Goal: Task Accomplishment & Management: Complete application form

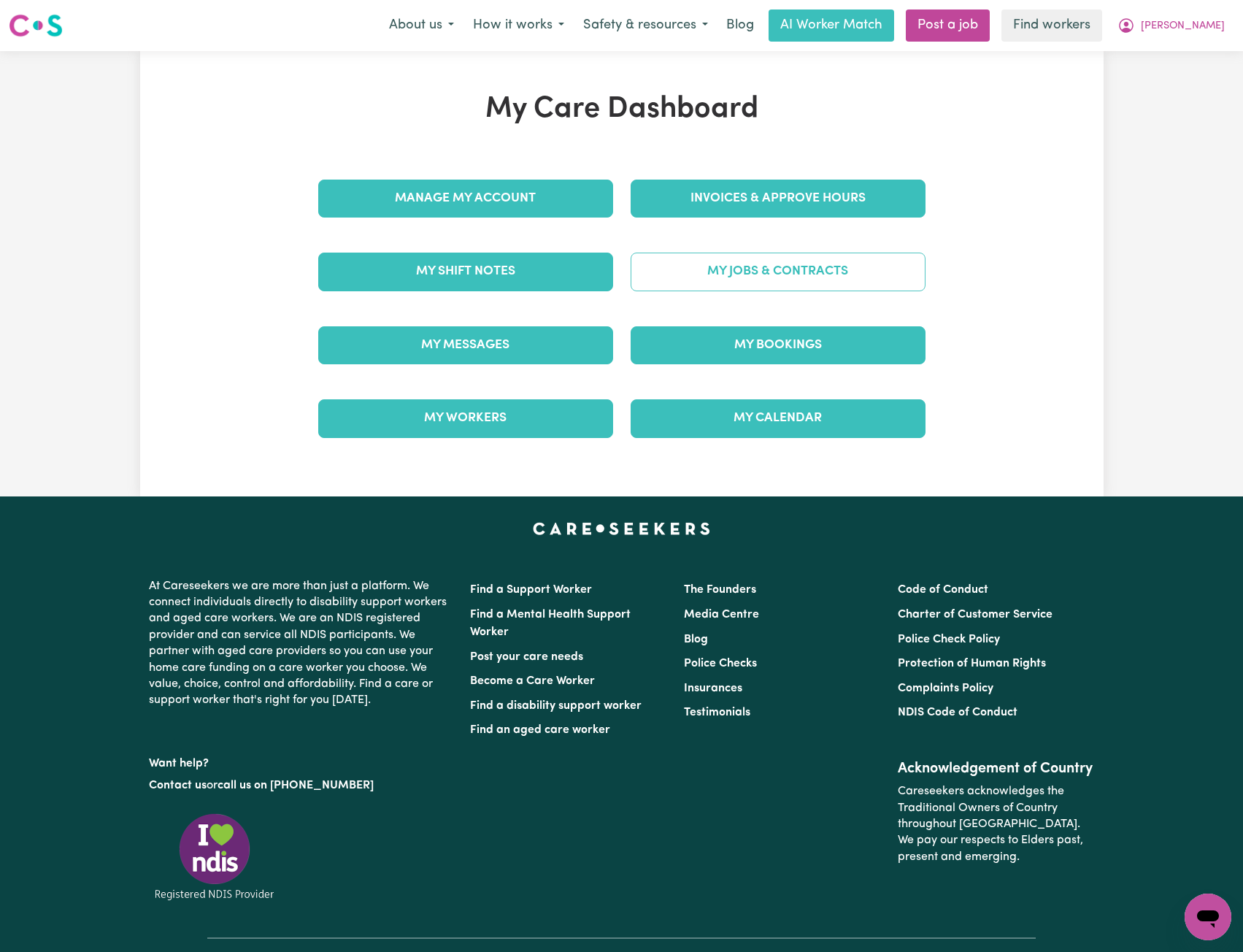
click at [725, 275] on link "My Jobs & Contracts" at bounding box center [778, 271] width 295 height 38
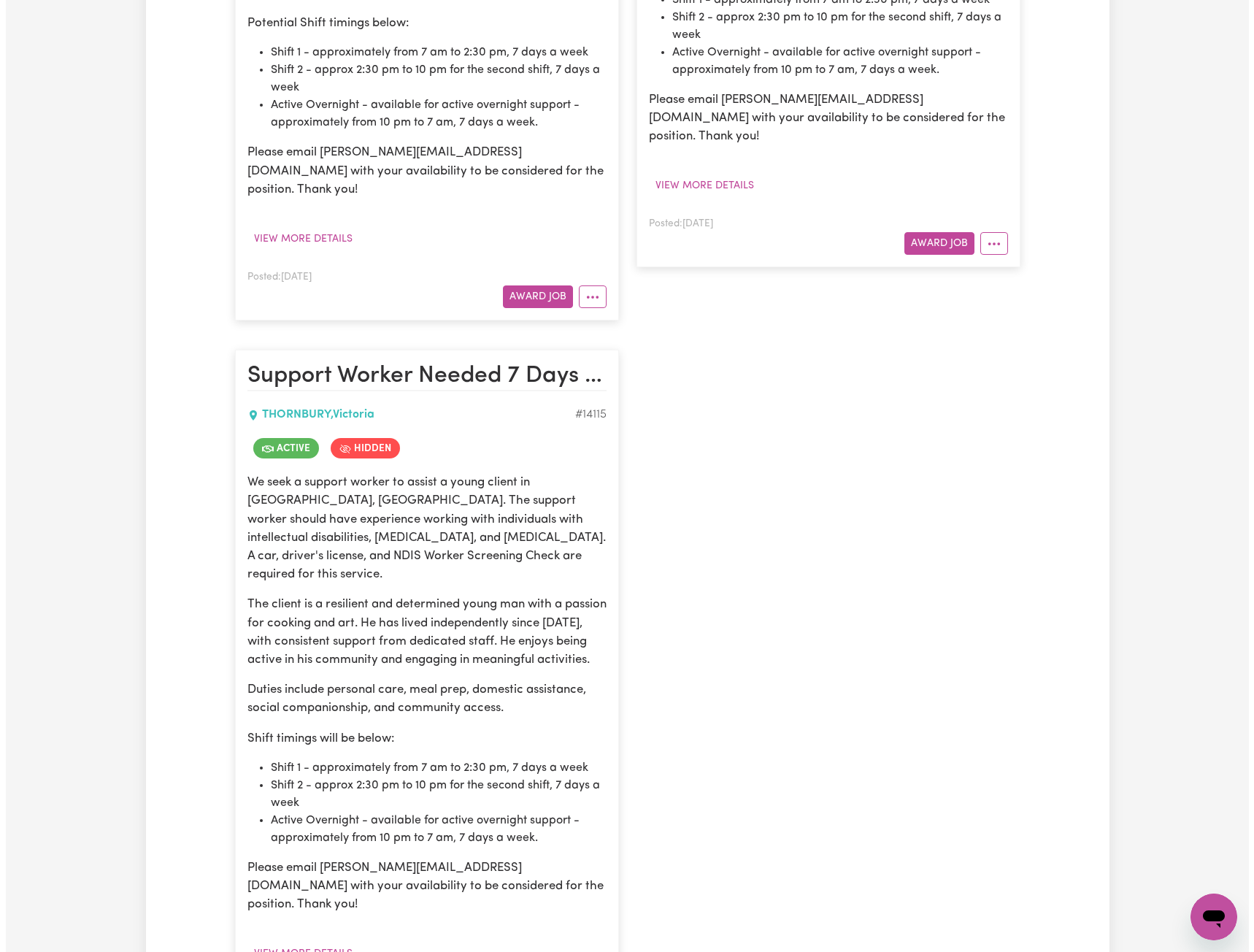
scroll to position [949, 0]
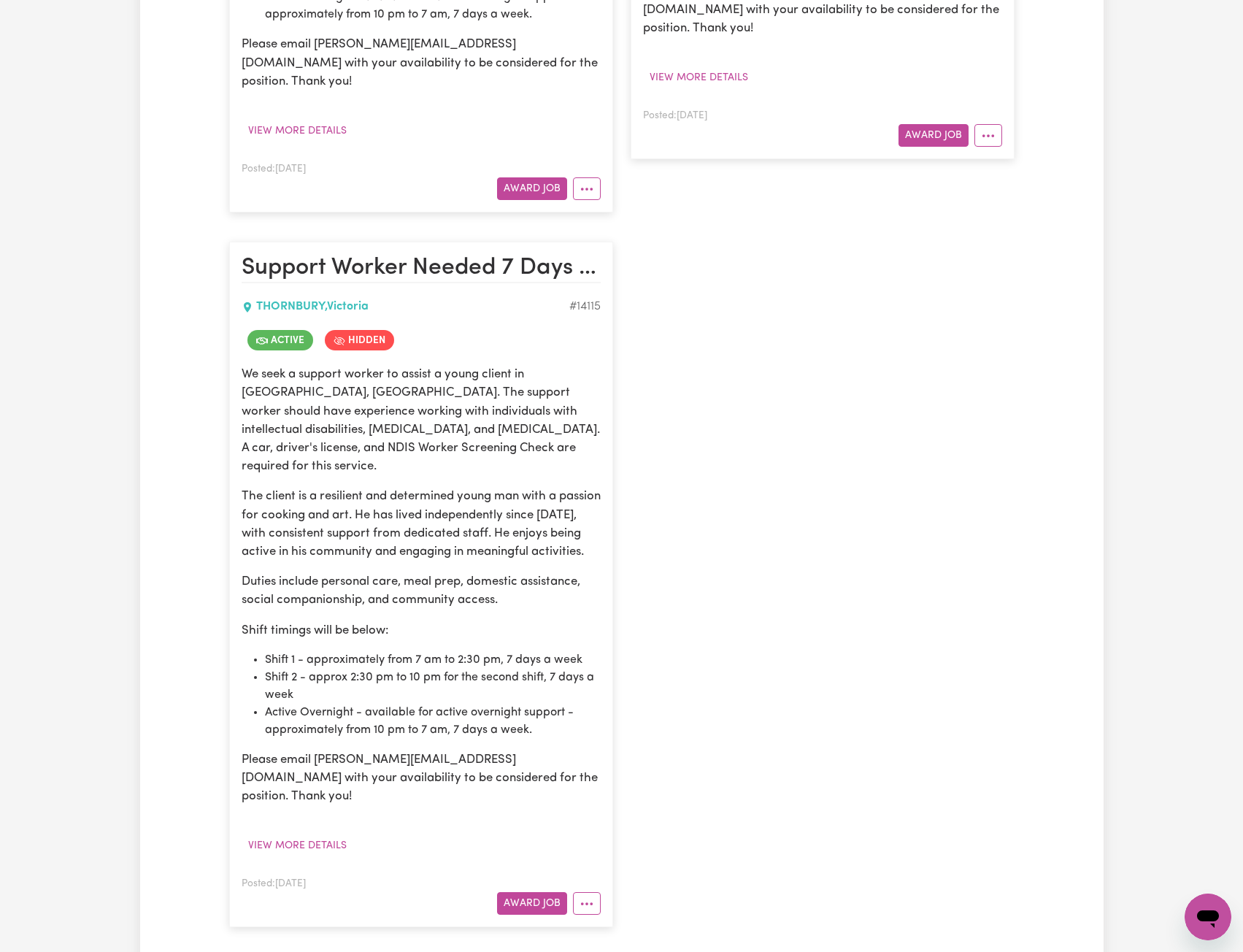
drag, startPoint x: 509, startPoint y: 823, endPoint x: 368, endPoint y: 445, distance: 403.4
click at [374, 590] on div "We seek a support worker to assist a young client in Thornbury, VIC. The suppor…" at bounding box center [421, 585] width 359 height 440
click at [539, 892] on button "Award Job" at bounding box center [531, 903] width 70 height 23
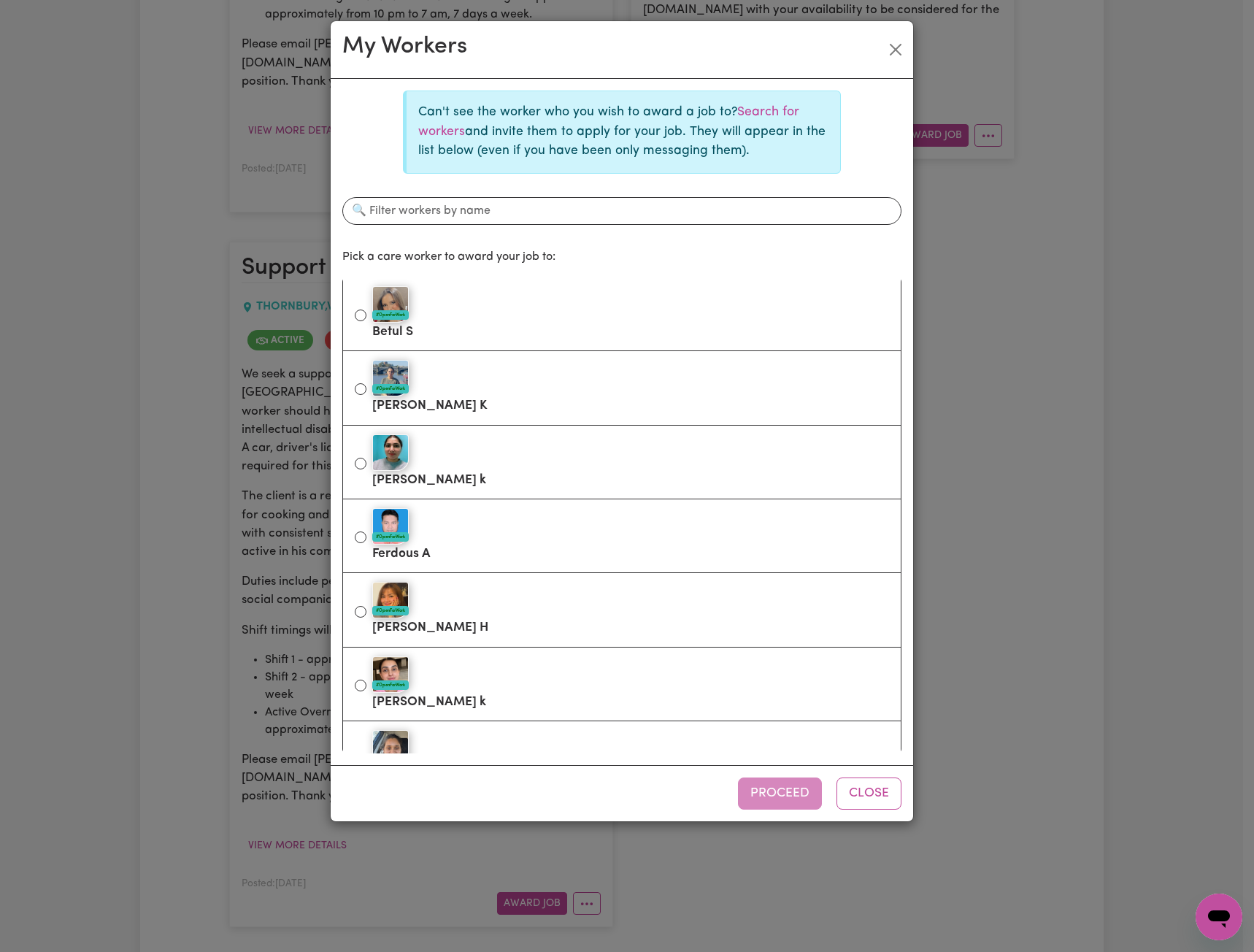
scroll to position [438, 0]
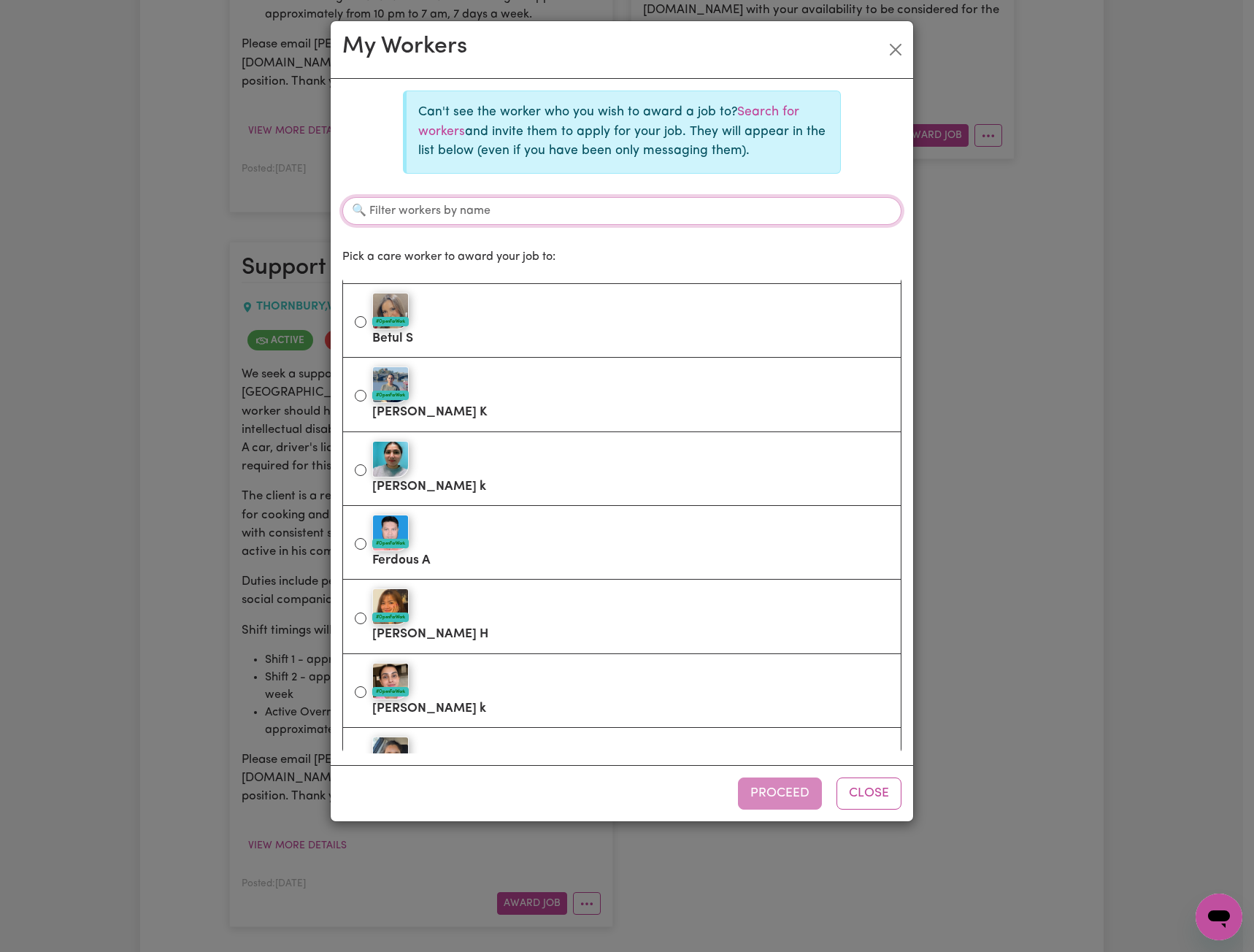
click at [459, 214] on input "Filter workers by name" at bounding box center [622, 210] width 559 height 27
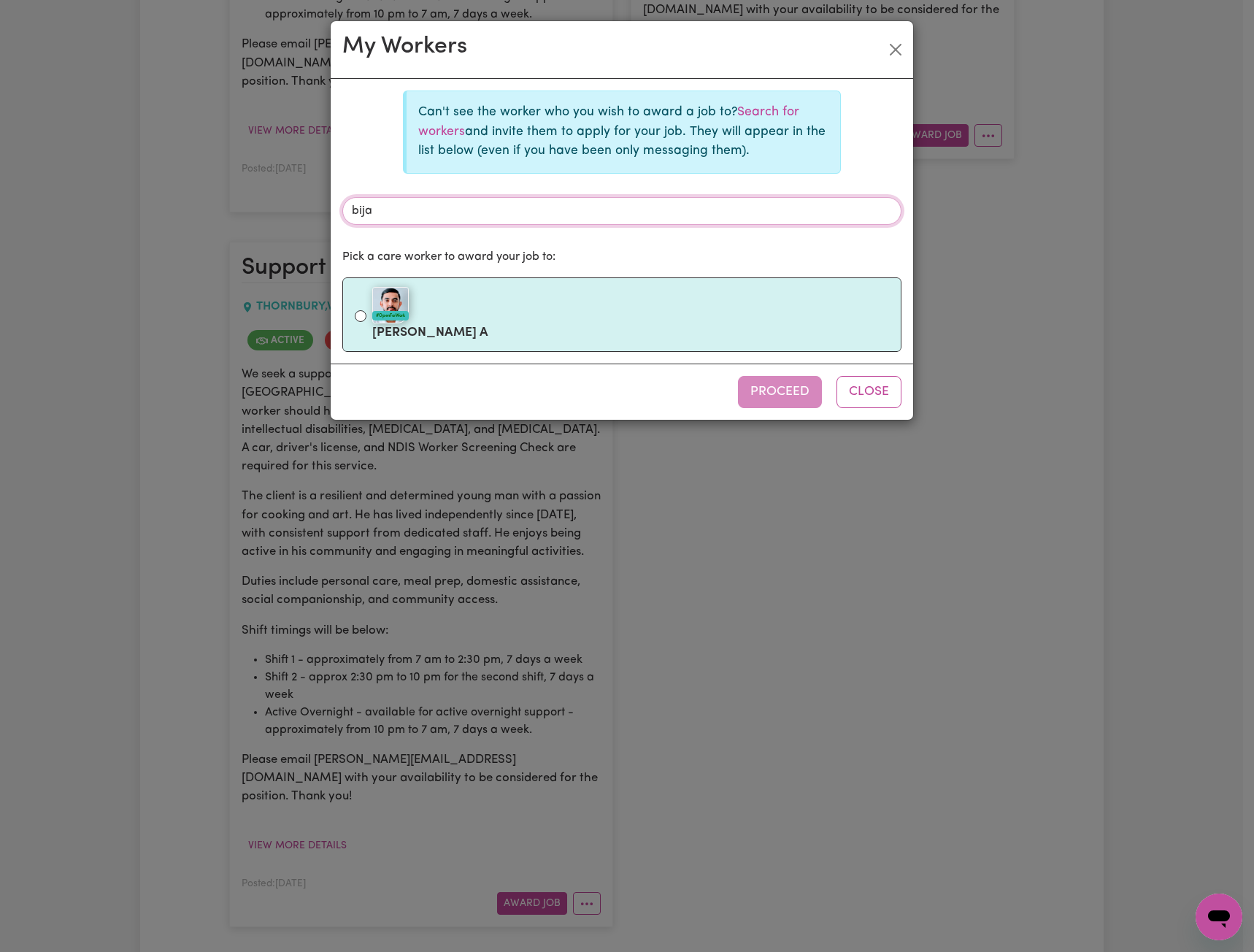
type input "bija"
click at [462, 324] on label "#OpenForWork Bijaya A" at bounding box center [631, 315] width 517 height 62
click at [366, 322] on input "#OpenForWork Bijaya A" at bounding box center [360, 316] width 11 height 11
radio input "true"
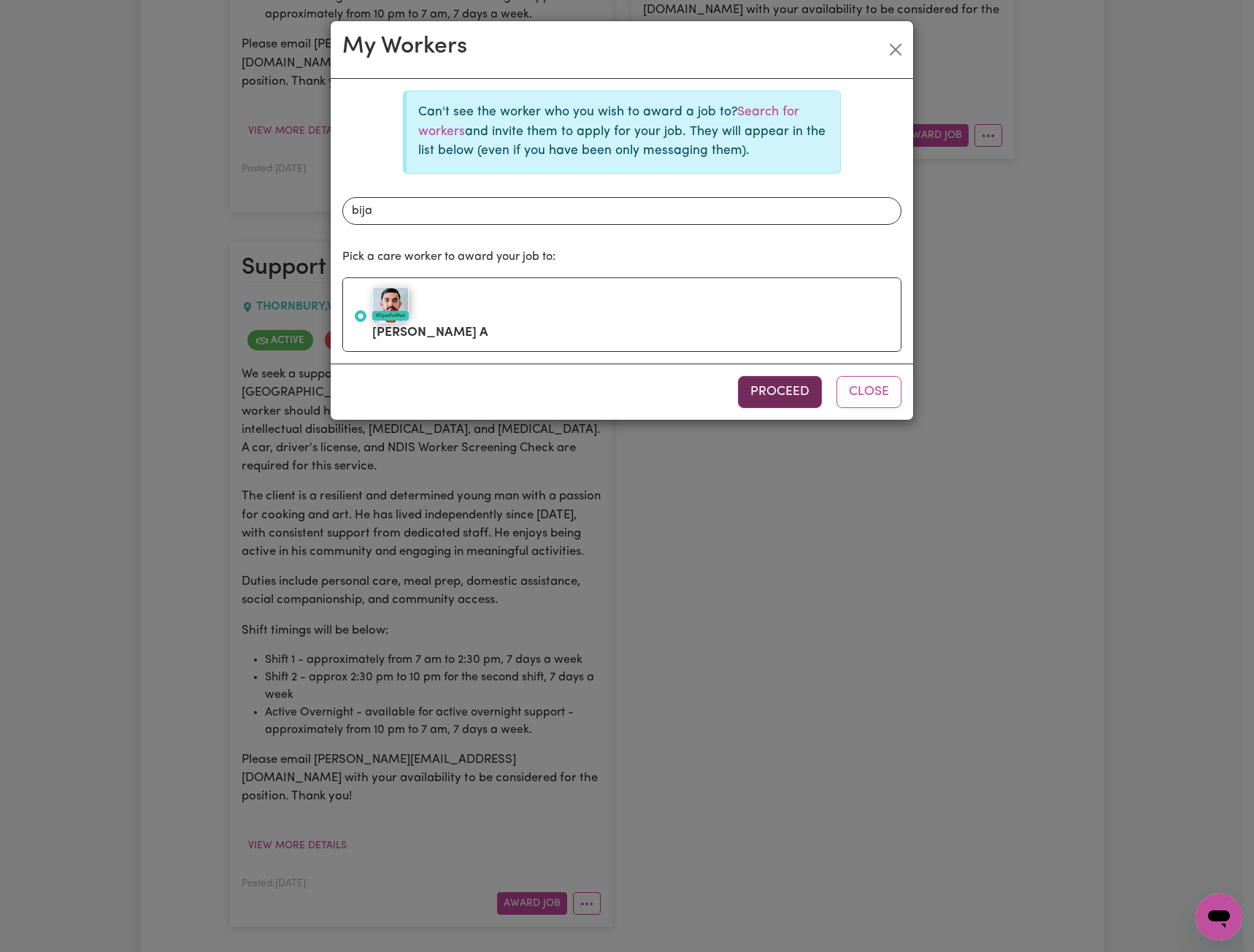
click at [772, 384] on button "Proceed" at bounding box center [779, 392] width 84 height 32
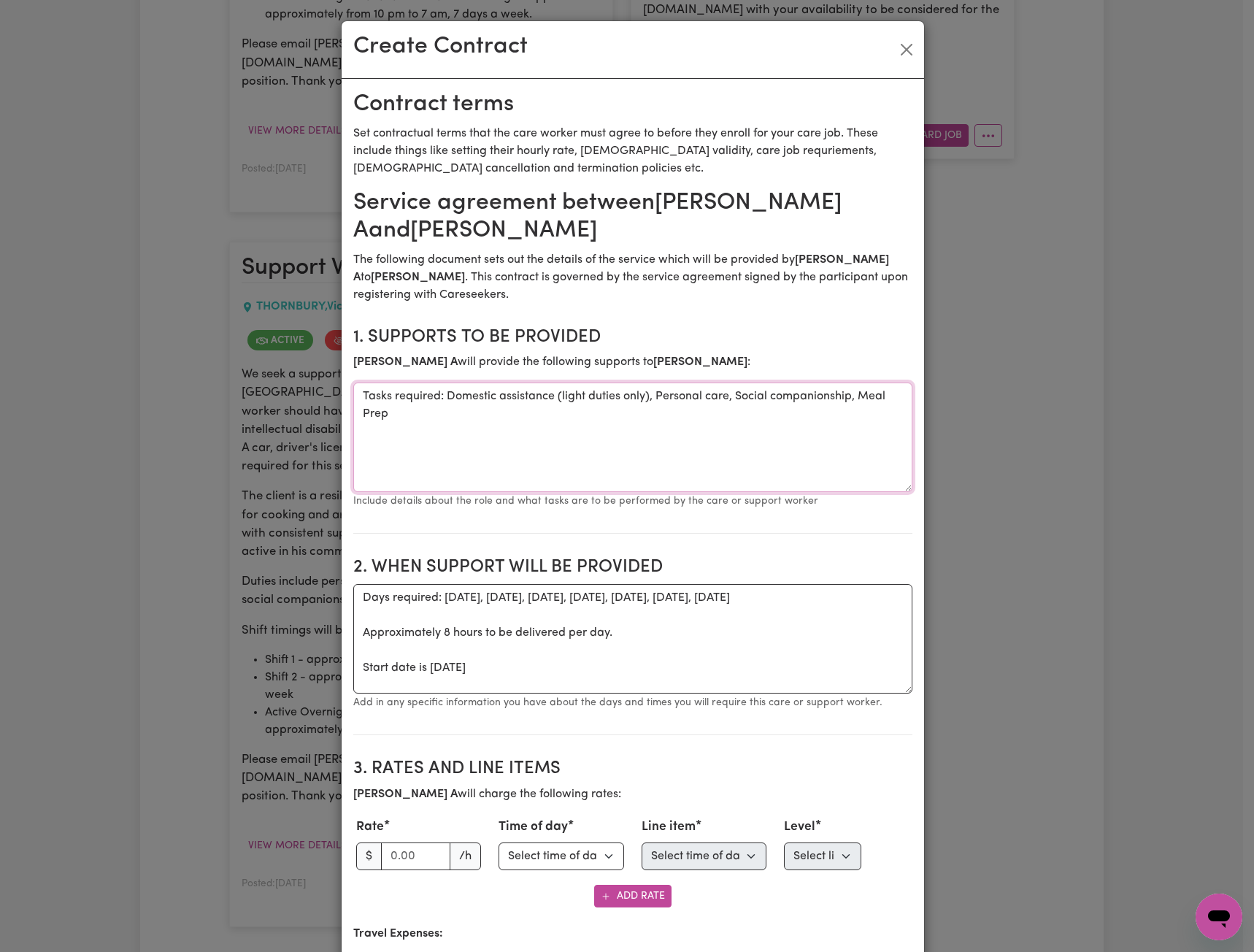
drag, startPoint x: 484, startPoint y: 429, endPoint x: 174, endPoint y: 323, distance: 327.6
click at [199, 335] on div "Create Contract Contract terms Set contractual terms that the care worker must …" at bounding box center [627, 476] width 1254 height 952
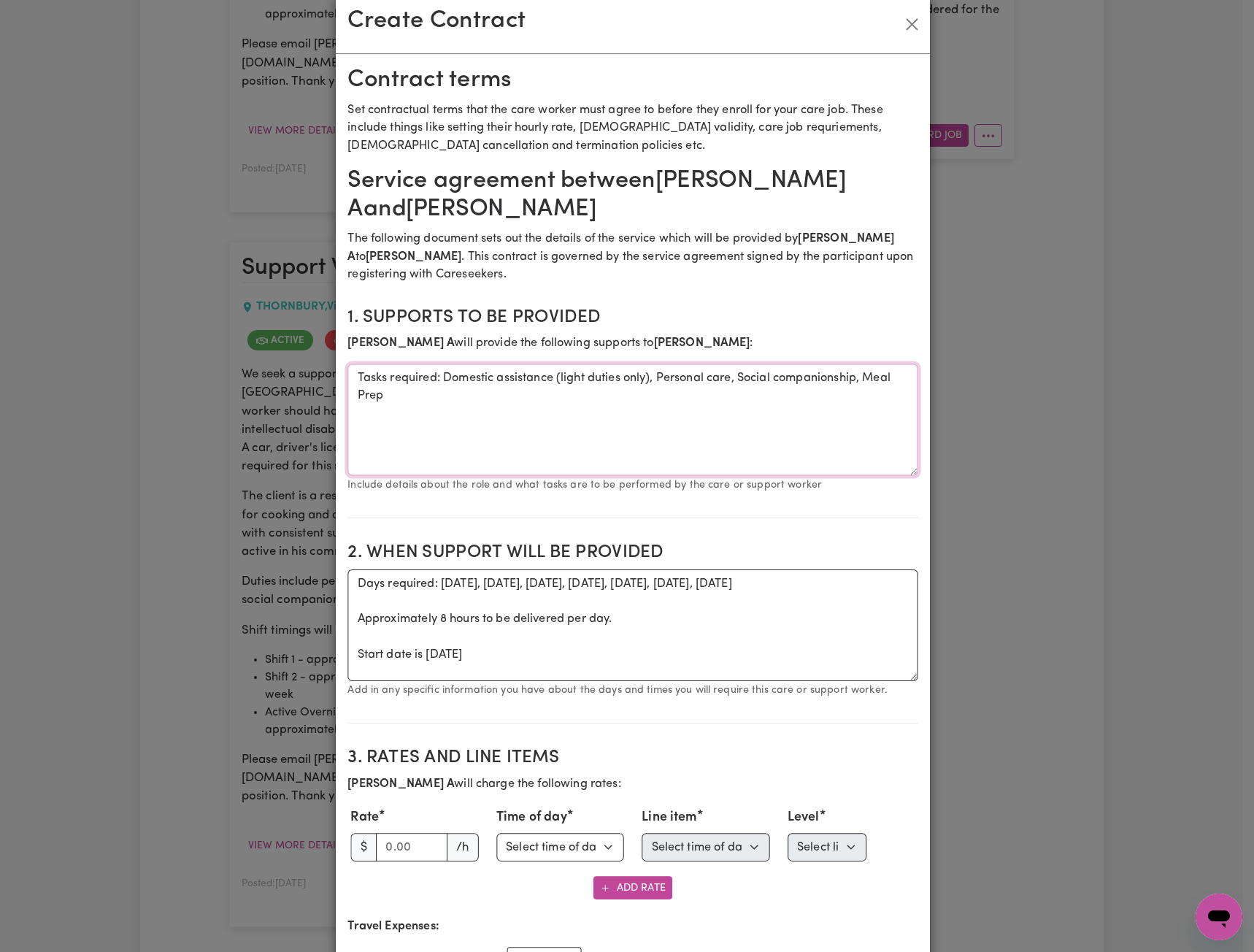
paste textarea ", Assistance with Personal care, Meal Prep, may be requested to help with garde…"
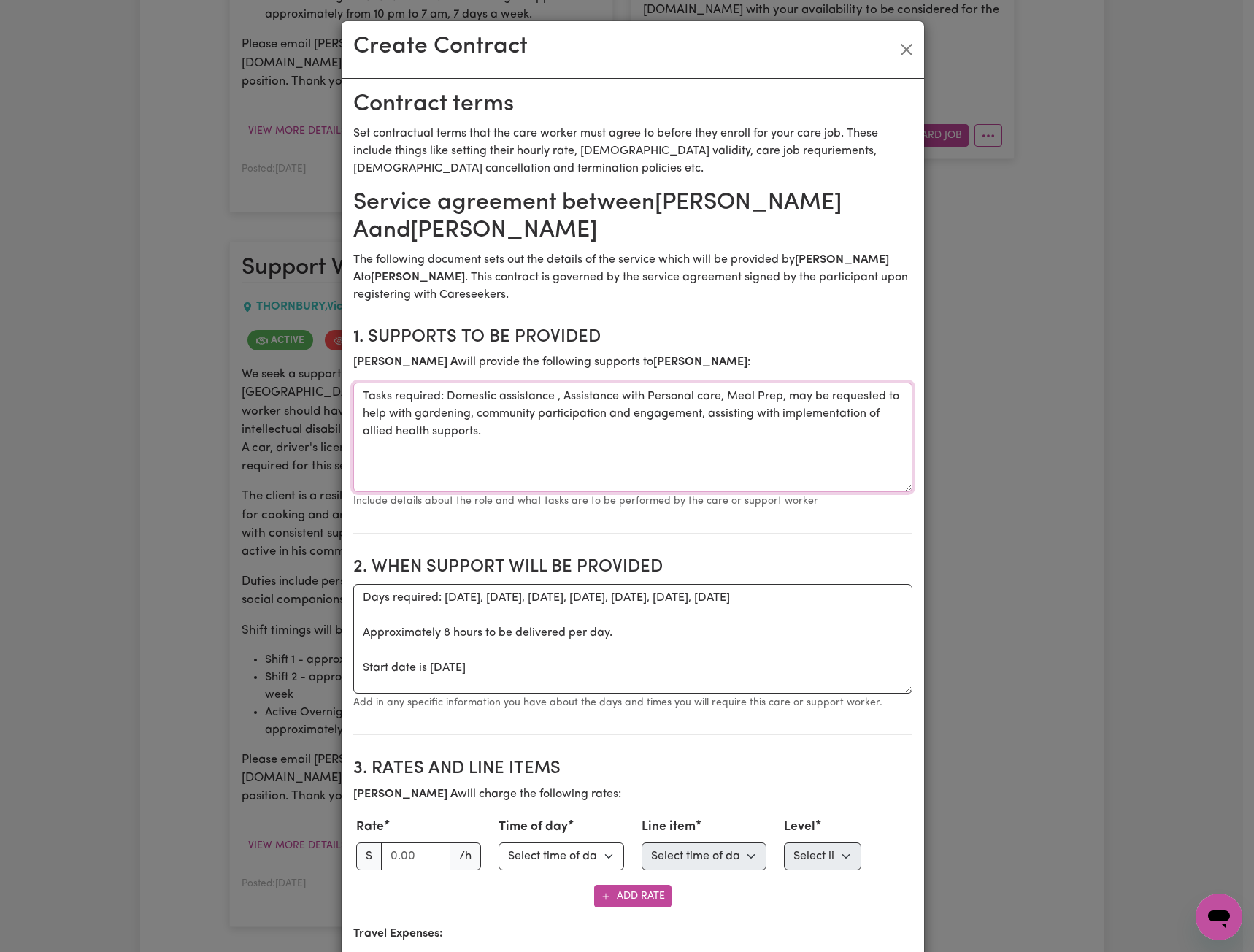
type textarea "Tasks required: Domestic assistance , Assistance with Personal care, Meal Prep,…"
drag, startPoint x: 571, startPoint y: 680, endPoint x: 195, endPoint y: 560, distance: 394.7
click at [197, 563] on div "Create Contract Contract terms Set contractual terms that the care worker must …" at bounding box center [627, 476] width 1254 height 952
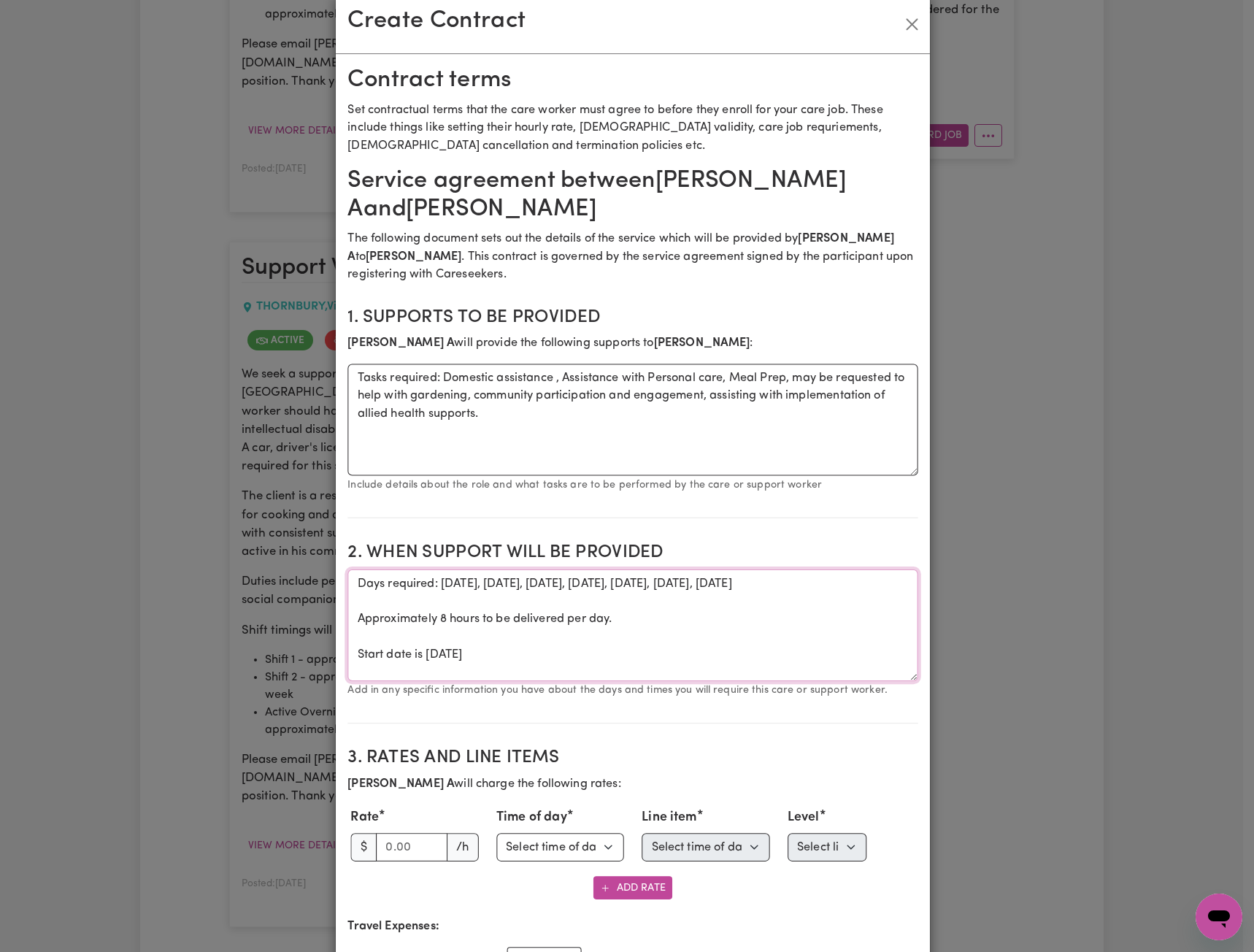
paste textarea "As per roster advised by [PERSON_NAME] released on a monthly basis"
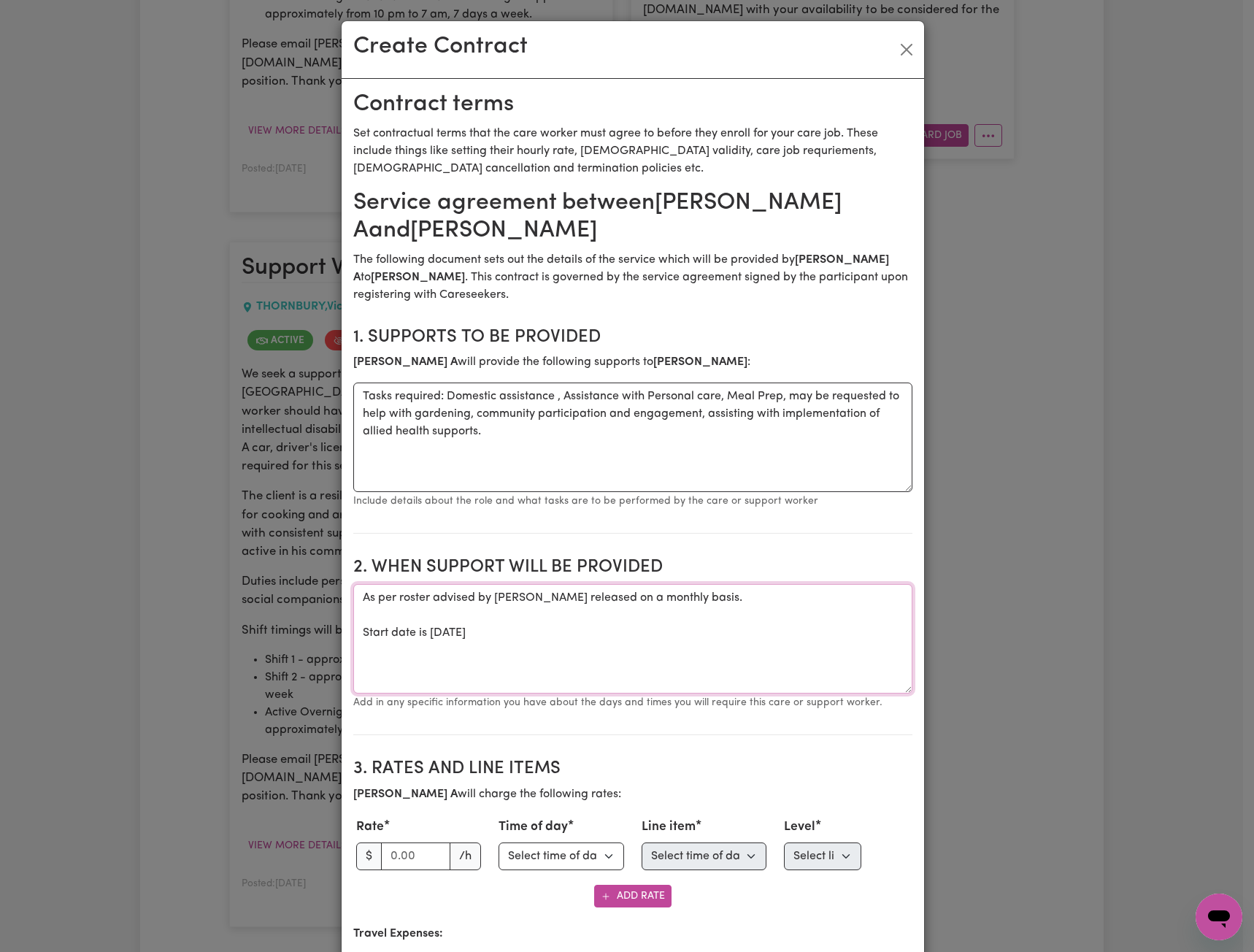
click at [357, 596] on textarea "As per roster advised by [PERSON_NAME] released on a monthly basis. Start date …" at bounding box center [633, 639] width 559 height 109
paste textarea "Trial Shift 15/10 3pm-8pm"
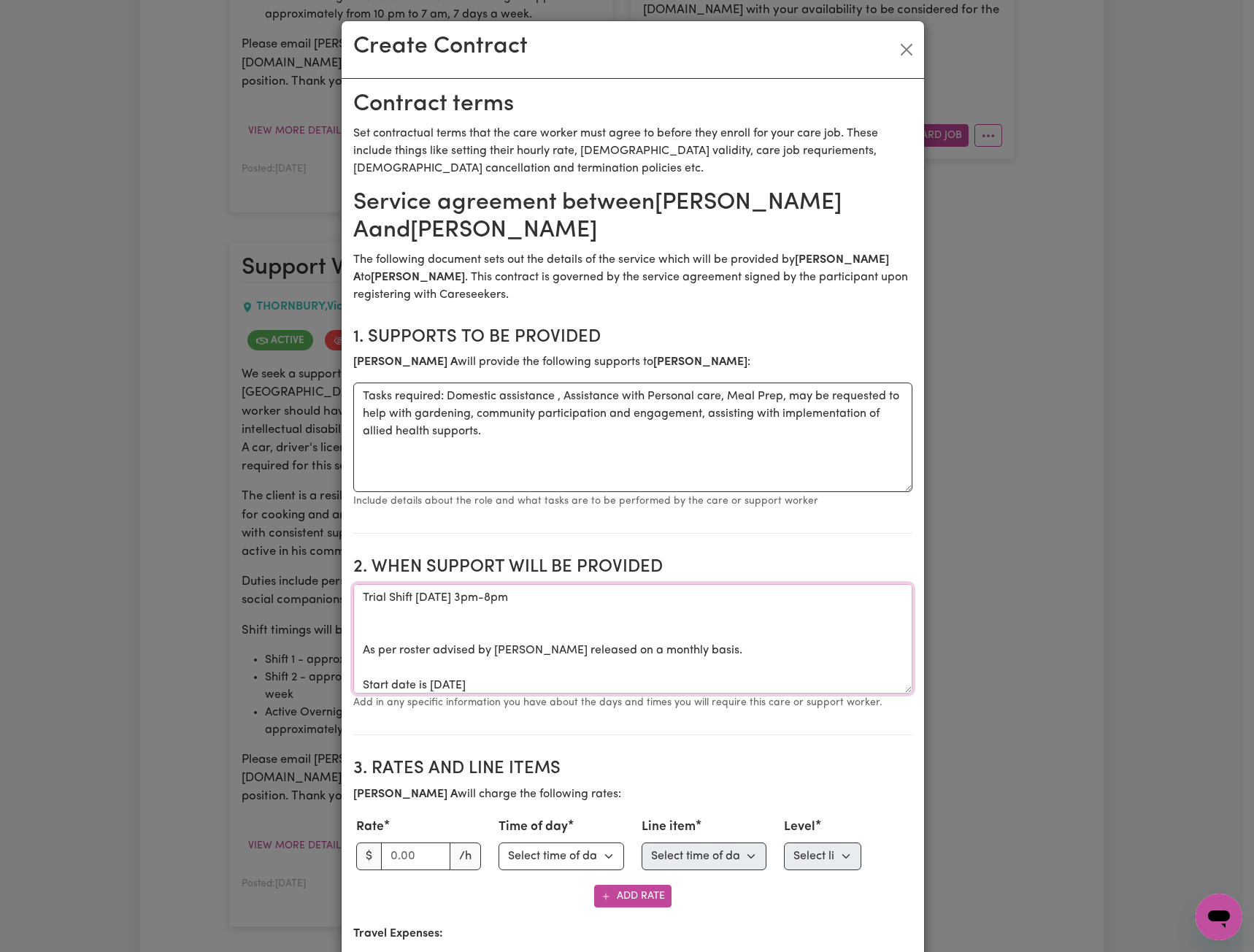
click at [393, 620] on textarea "Trial Shift 15/10 3pm-8pm As per roster advised by Amit released on a monthly b…" at bounding box center [633, 639] width 559 height 109
drag, startPoint x: 419, startPoint y: 598, endPoint x: 412, endPoint y: 600, distance: 7.3
click at [412, 600] on textarea "Trial Shift [DATE] 3pm-8pm As per roster advised by [PERSON_NAME] released on a…" at bounding box center [633, 639] width 559 height 109
type textarea "Trial Shift 10/10 3pm-8pm As per roster advised by Amit released on a monthly b…"
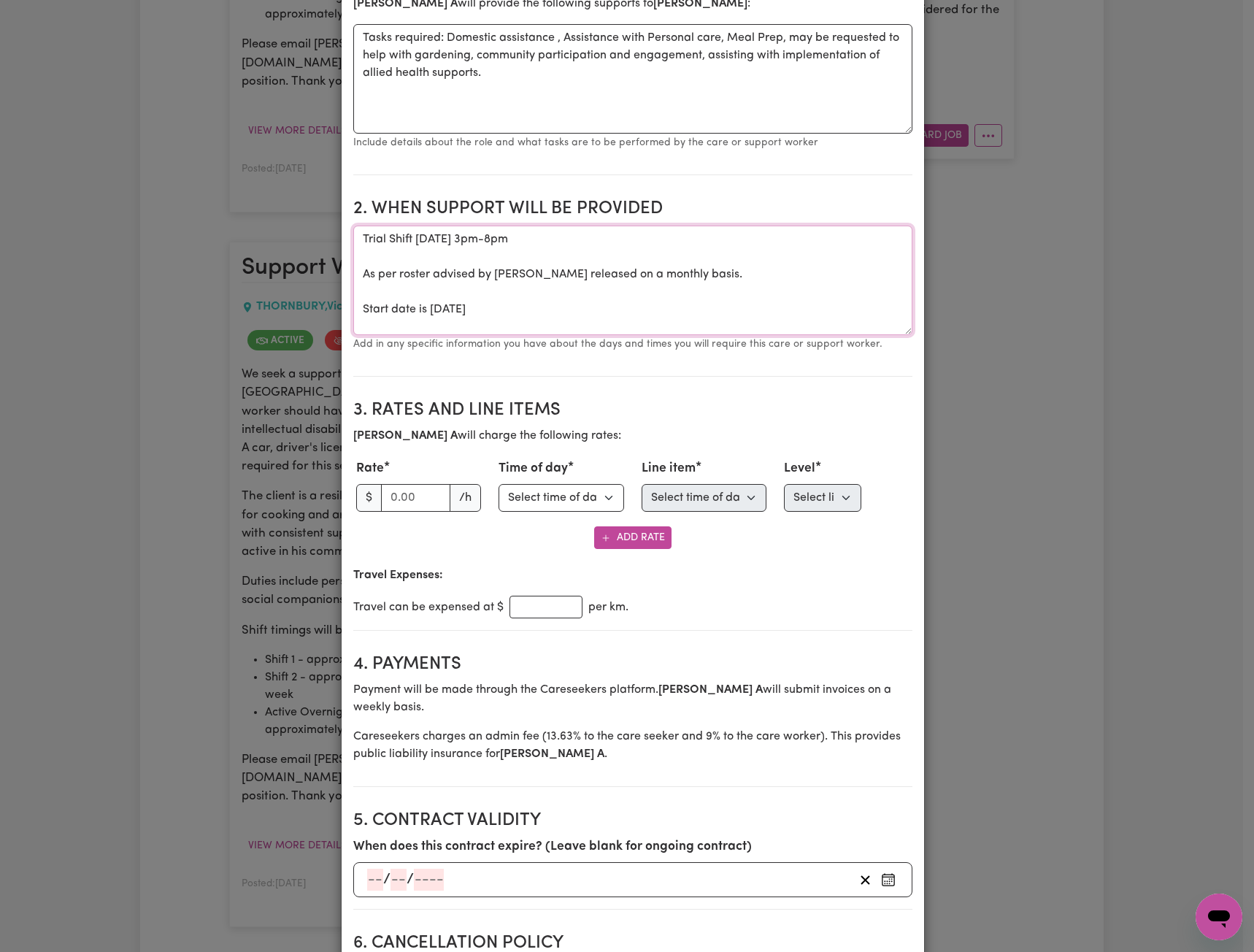
scroll to position [365, 0]
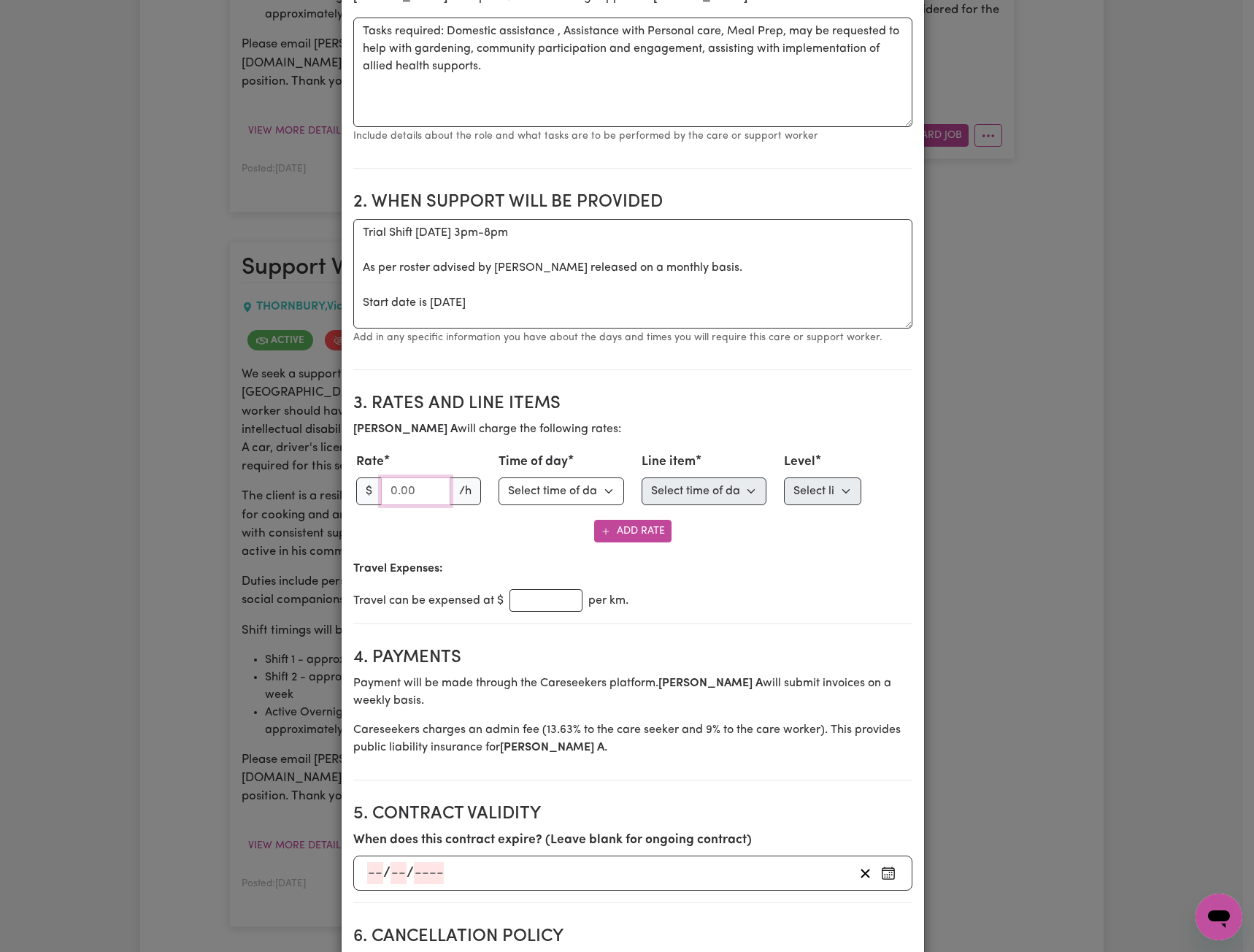
click at [409, 492] on input "number" at bounding box center [416, 491] width 70 height 27
click at [395, 490] on input "number" at bounding box center [416, 491] width 70 height 27
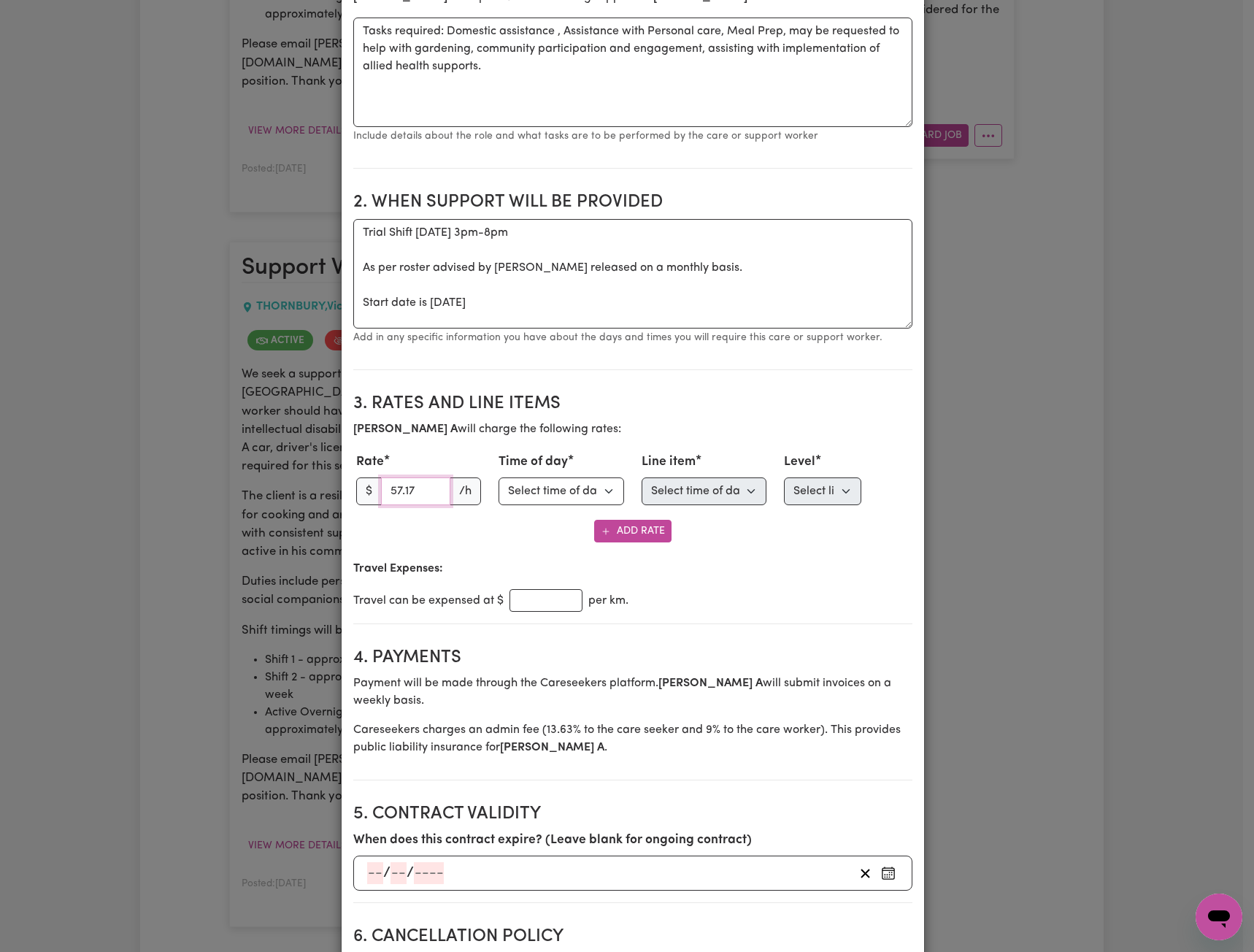
type input "57.17"
click at [524, 483] on select "Select time of day Weekday Daytime Weekday Evening [DATE] [DATE] Public Holiday…" at bounding box center [561, 491] width 125 height 27
select select "WEEKDAY_DAYTIME"
click at [499, 477] on select "Select time of day Weekday Daytime Weekday Evening [DATE] [DATE] Public Holiday…" at bounding box center [561, 491] width 125 height 27
click at [659, 485] on select "Select line item Assistance with Self Care Activities Assistance with personal …" at bounding box center [704, 491] width 125 height 27
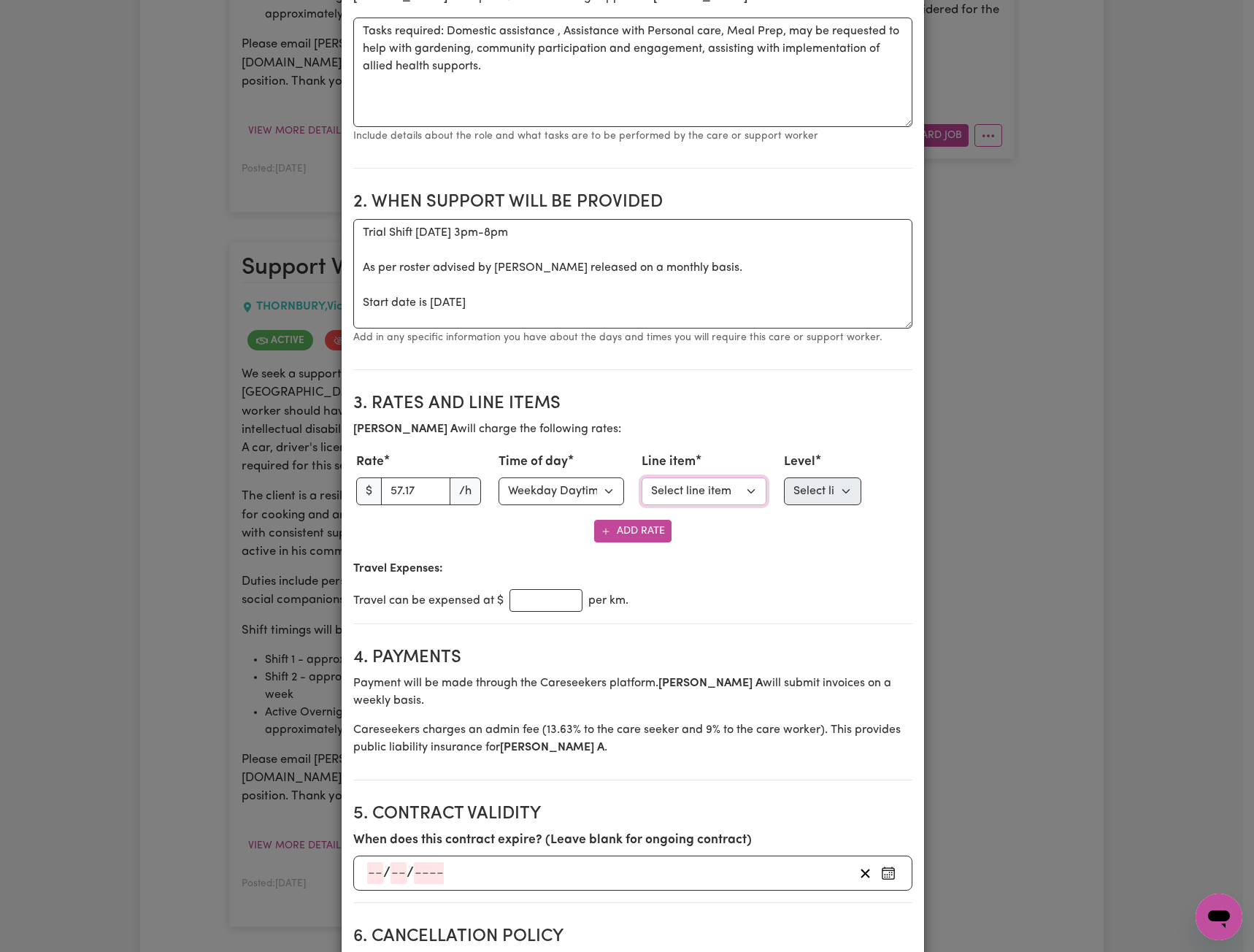
click at [687, 489] on select "Select line item Assistance with Self Care Activities Assistance with personal …" at bounding box center [704, 491] width 125 height 27
select select "ASSISTANCE_SELF_CARE"
click at [642, 477] on select "Select line item Assistance with Self Care Activities Assistance with personal …" at bounding box center [704, 491] width 125 height 27
click at [819, 491] on select "Select level Standard Level 1 High Intensity Level 2" at bounding box center [823, 491] width 78 height 27
select select "ONE"
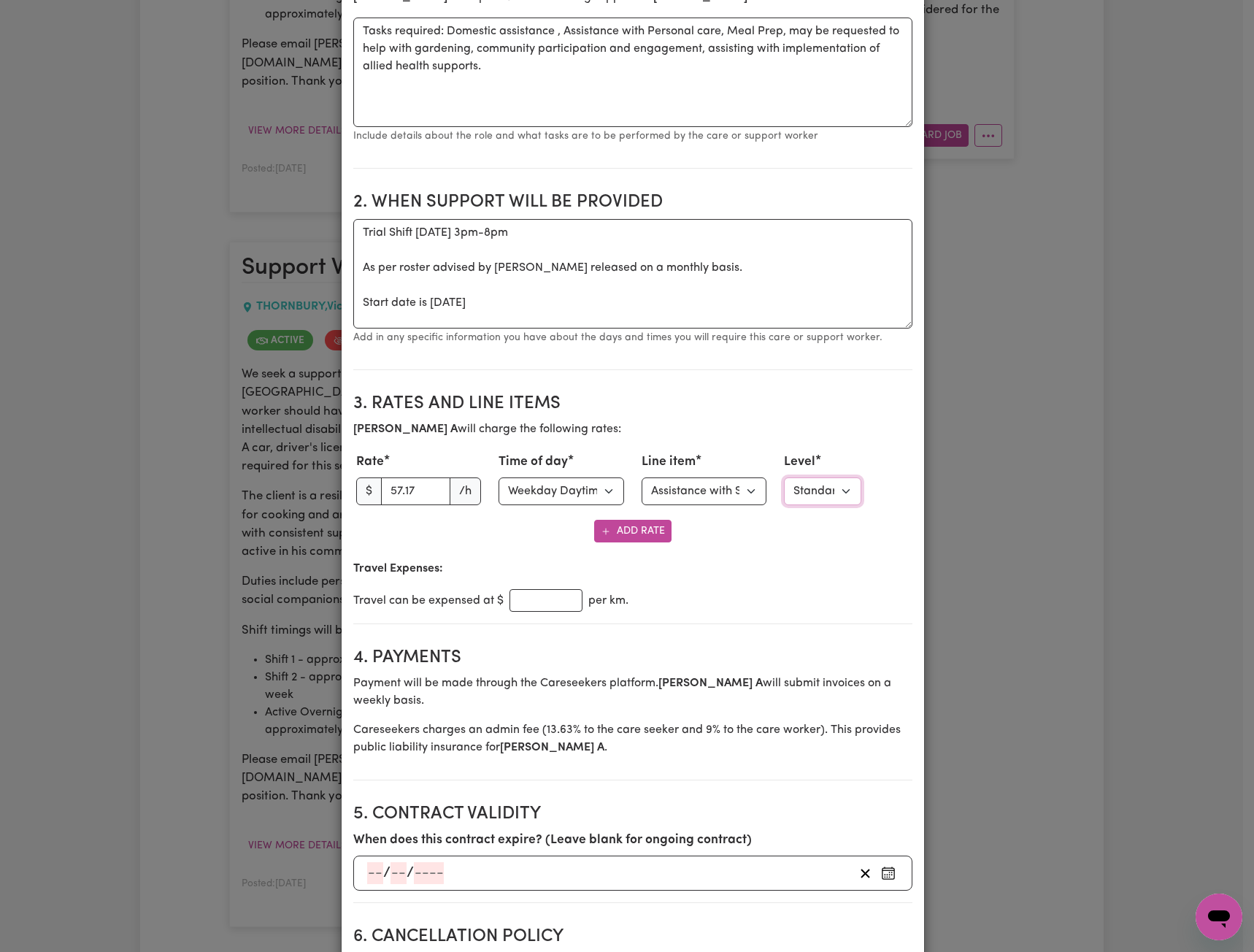
click at [785, 477] on select "Select level Standard Level 1 High Intensity Level 2" at bounding box center [823, 491] width 78 height 27
click at [744, 565] on p "Travel Expenses:" at bounding box center [633, 569] width 559 height 18
click at [680, 573] on p "Travel Expenses:" at bounding box center [633, 569] width 559 height 18
click at [740, 577] on p "Travel Expenses:" at bounding box center [633, 569] width 559 height 18
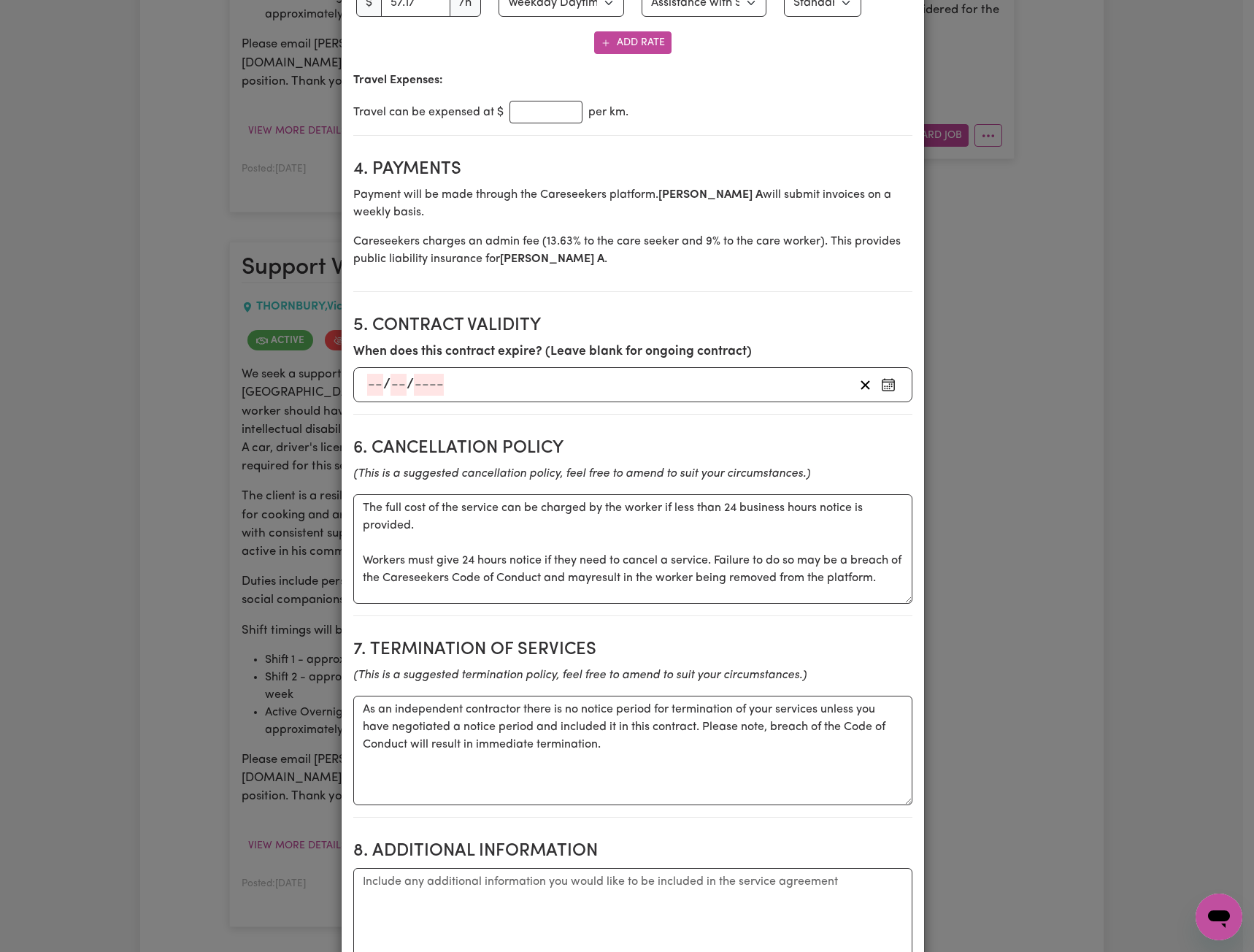
scroll to position [876, 0]
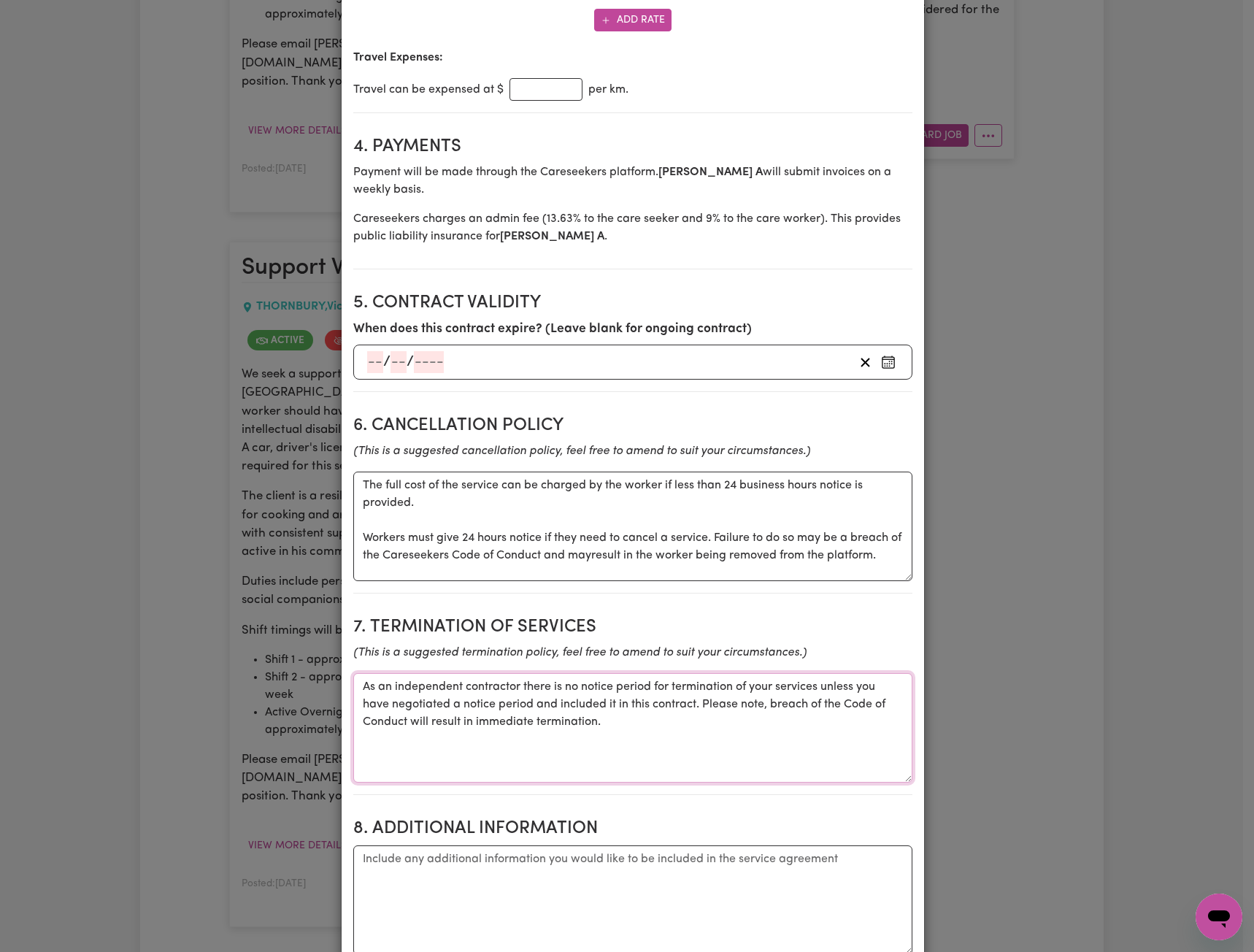
click at [463, 717] on textarea "As an independent contractor there is no notice period for termination of your …" at bounding box center [633, 728] width 559 height 109
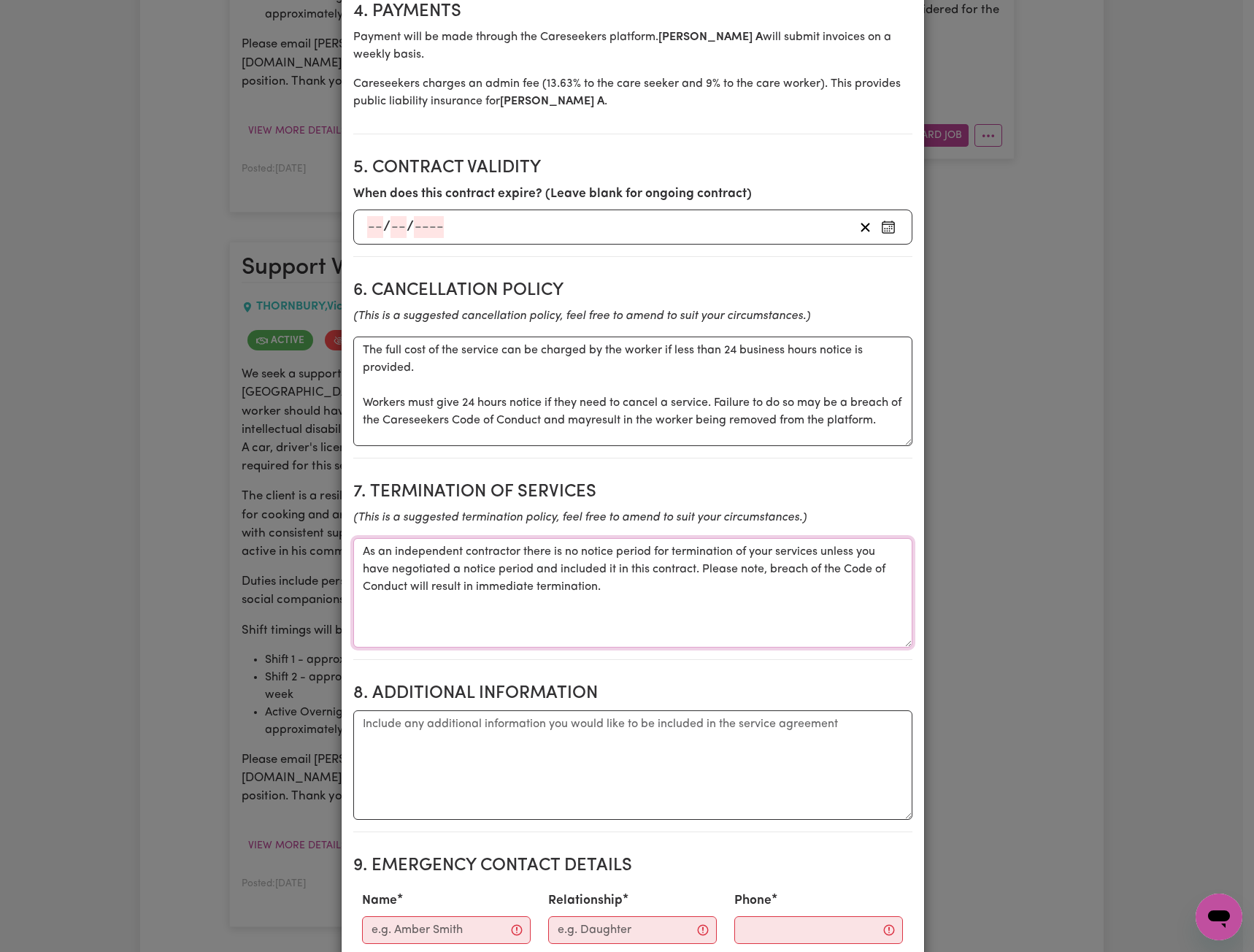
scroll to position [1022, 0]
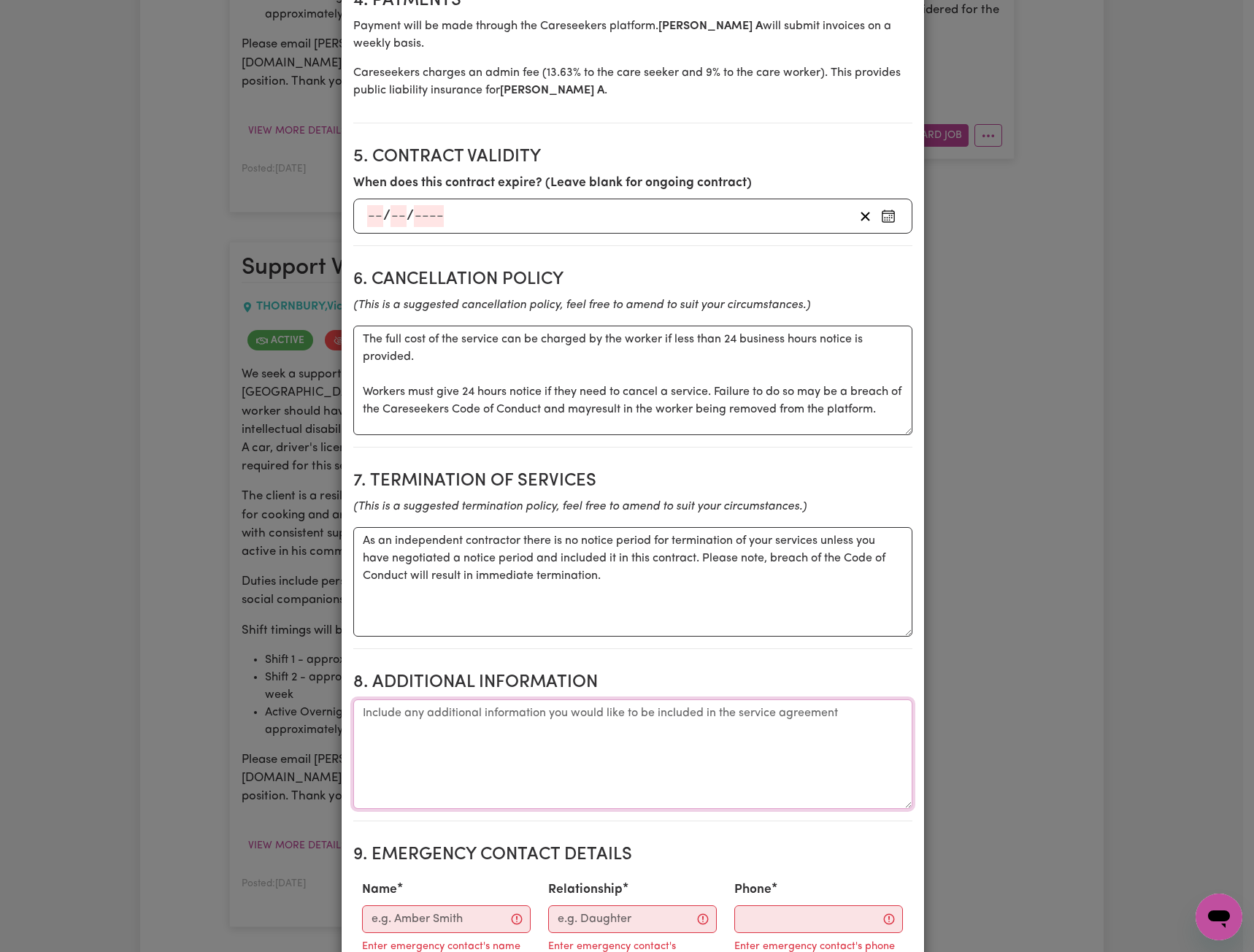
click at [469, 753] on textarea "Additional information" at bounding box center [633, 754] width 559 height 109
paste textarea "[PERSON_NAME] address - [STREET_ADDRESS] For enquiries on duty contact team lea…"
type textarea "[PERSON_NAME] address - [STREET_ADDRESS] For enquiries on duty contact team lea…"
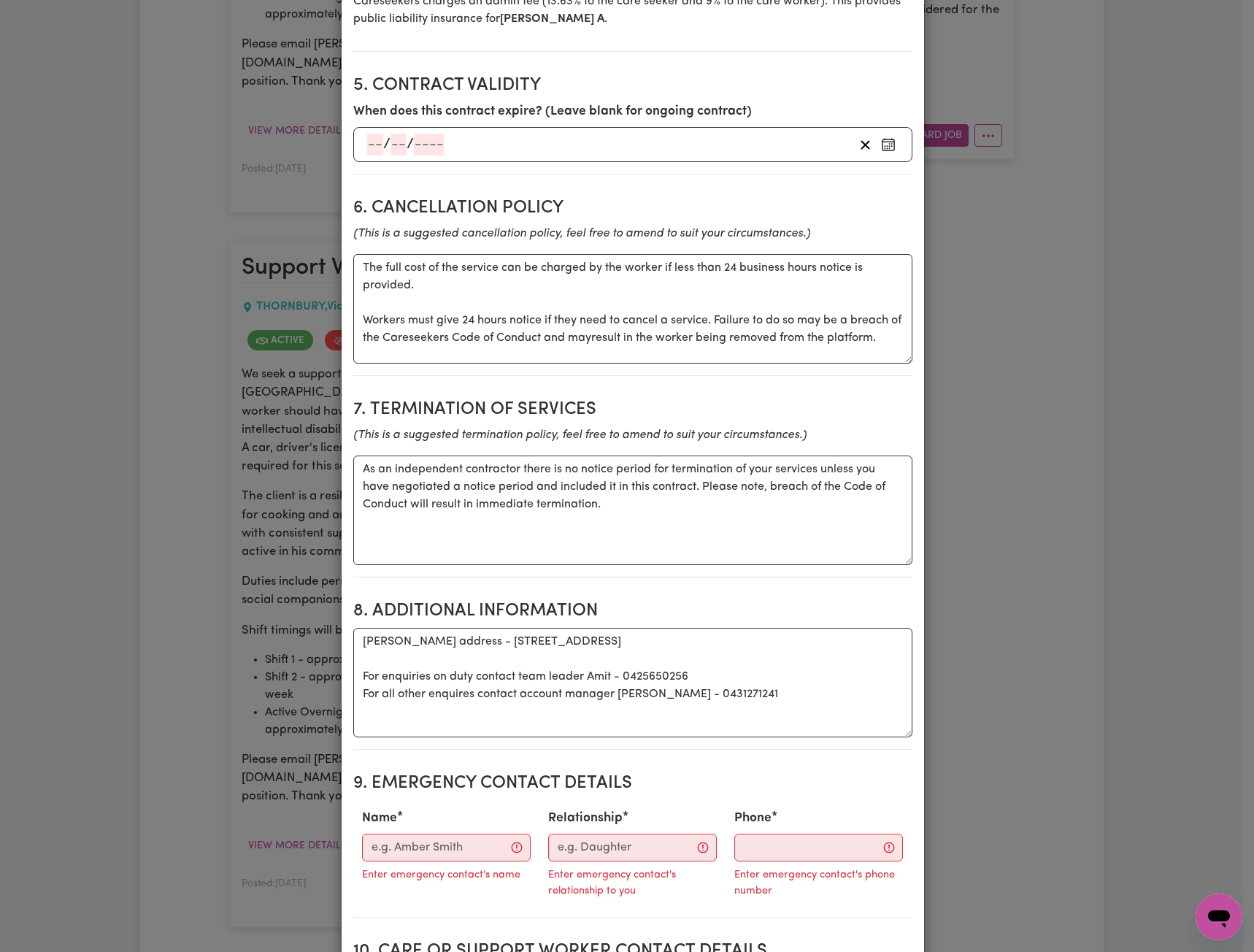
scroll to position [1241, 0]
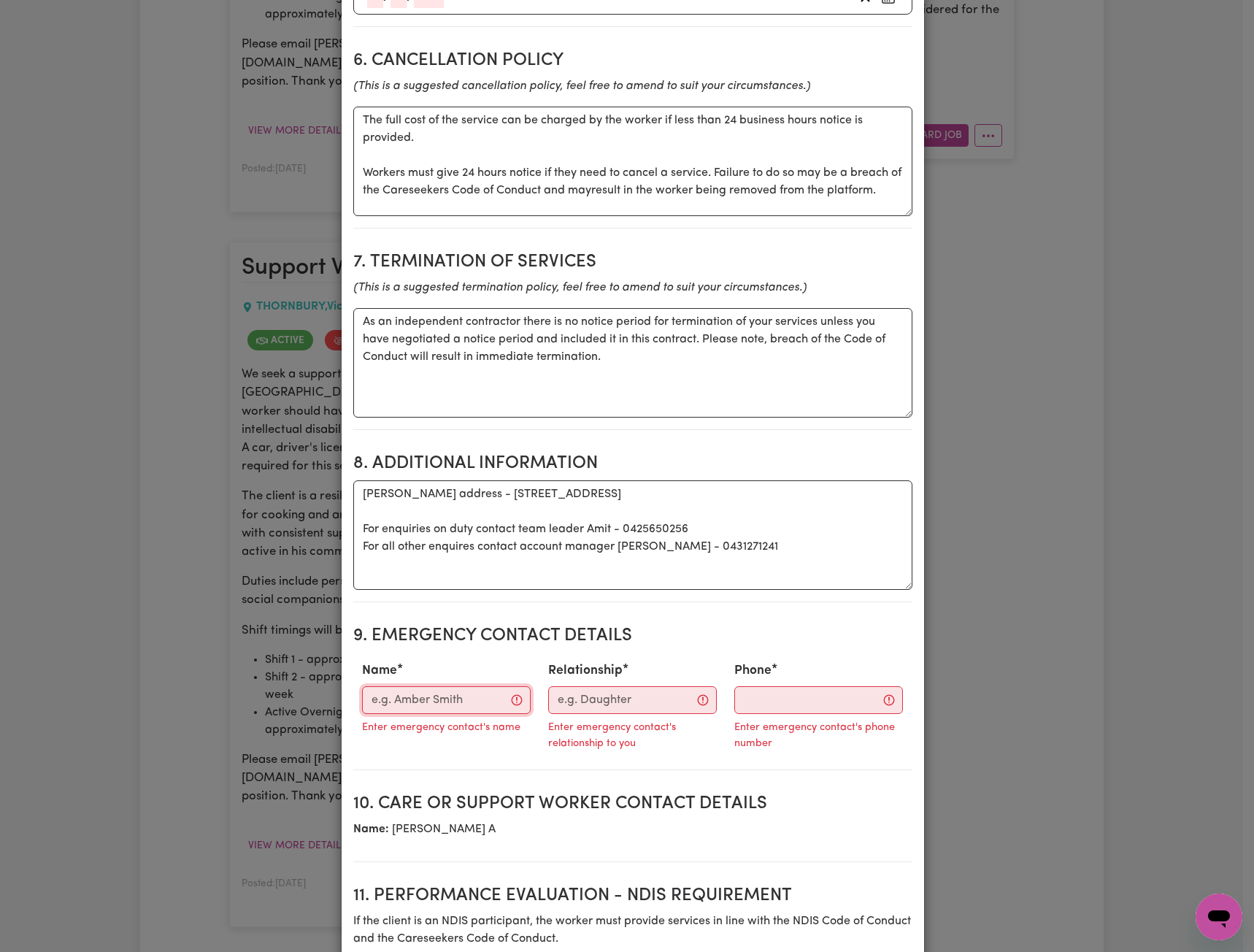
click at [415, 686] on input "Name" at bounding box center [446, 700] width 169 height 27
paste input "[PERSON_NAME]"
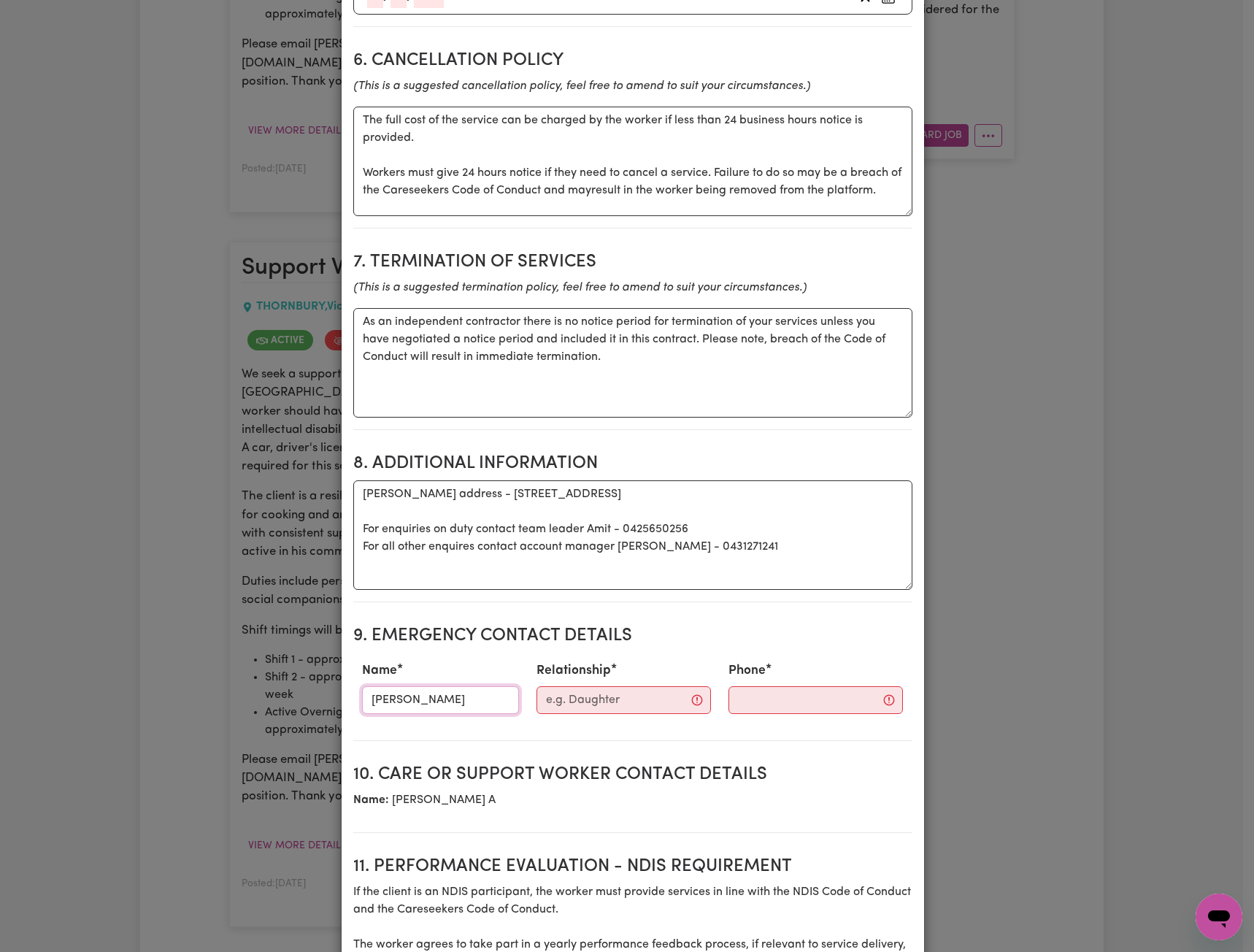
type input "[PERSON_NAME]"
click at [565, 696] on div "Relationship" at bounding box center [624, 687] width 192 height 64
click at [574, 691] on input "Relationship" at bounding box center [624, 700] width 175 height 27
paste input "Guardian/Aunt"
type input "Guardian/Aunt"
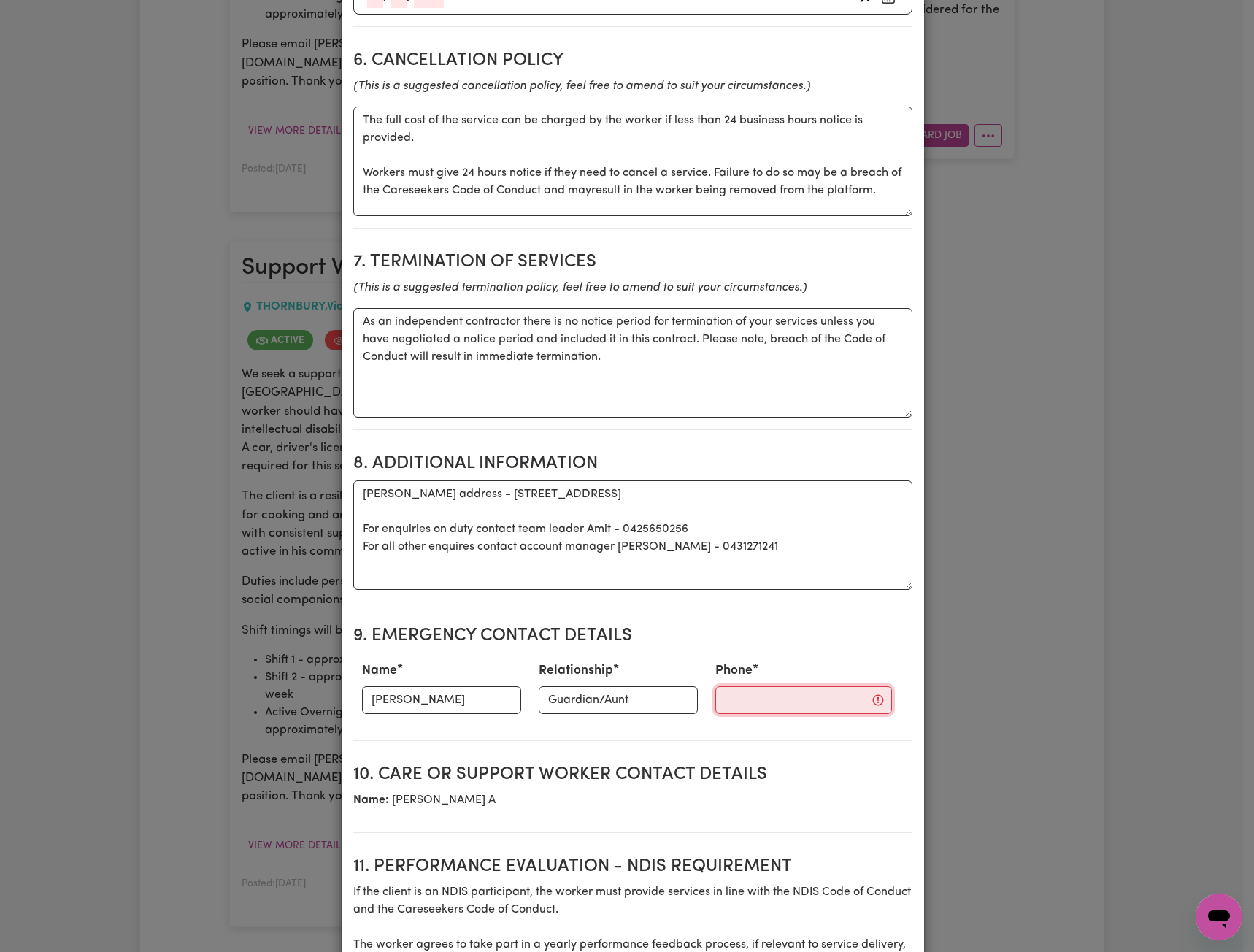
click at [729, 688] on input "Phone" at bounding box center [804, 700] width 176 height 27
paste input "0409606706"
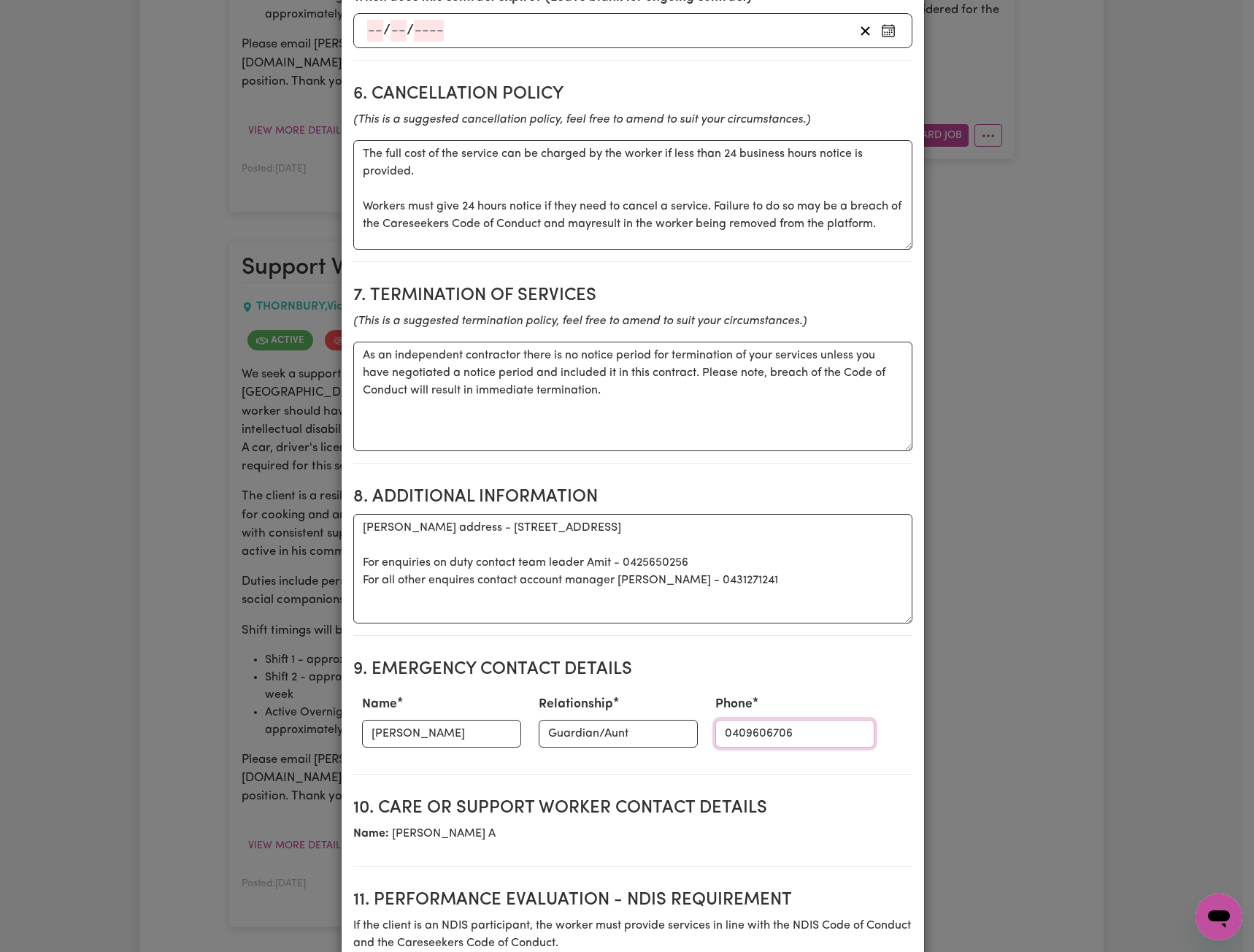
scroll to position [1095, 0]
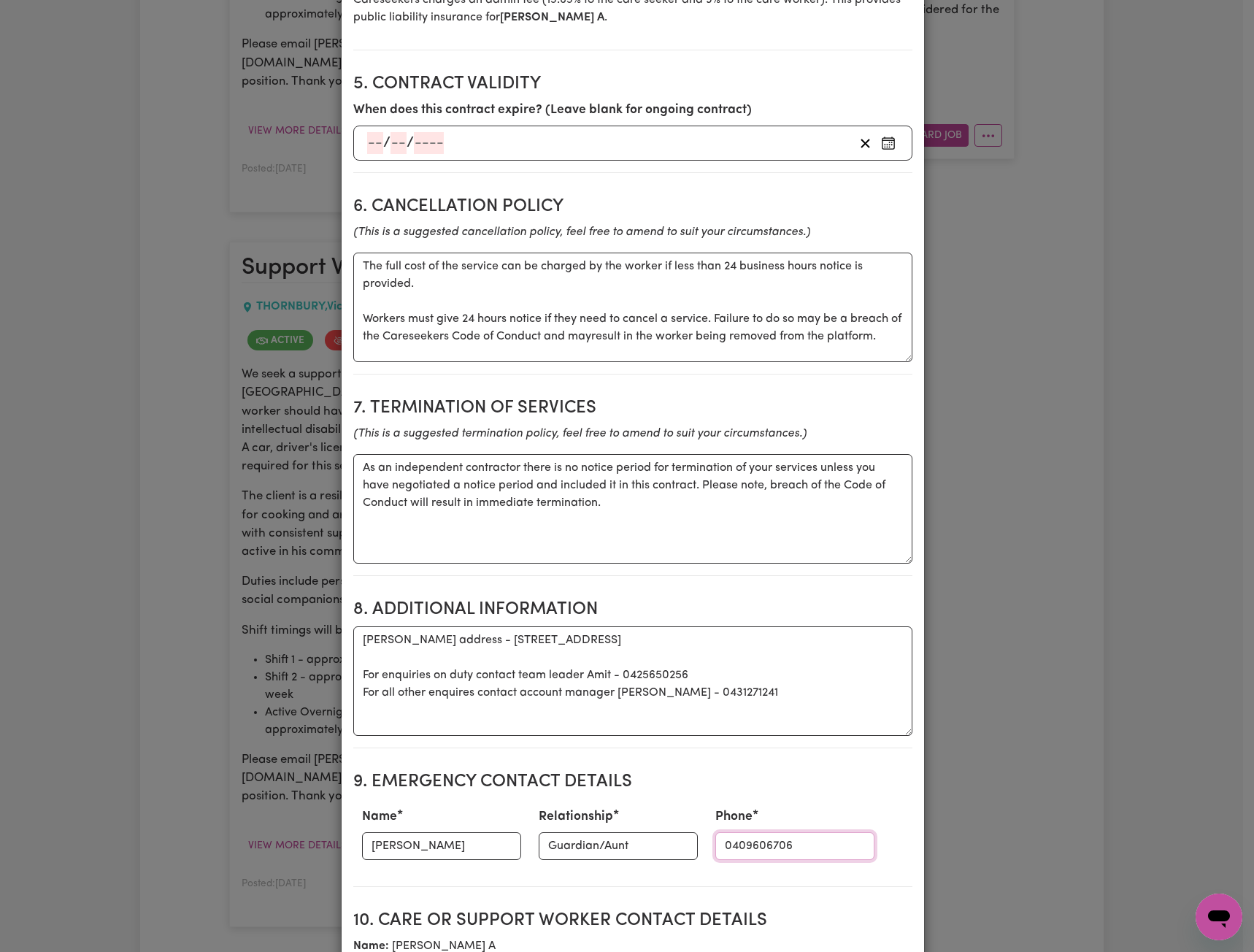
type input "0409606706"
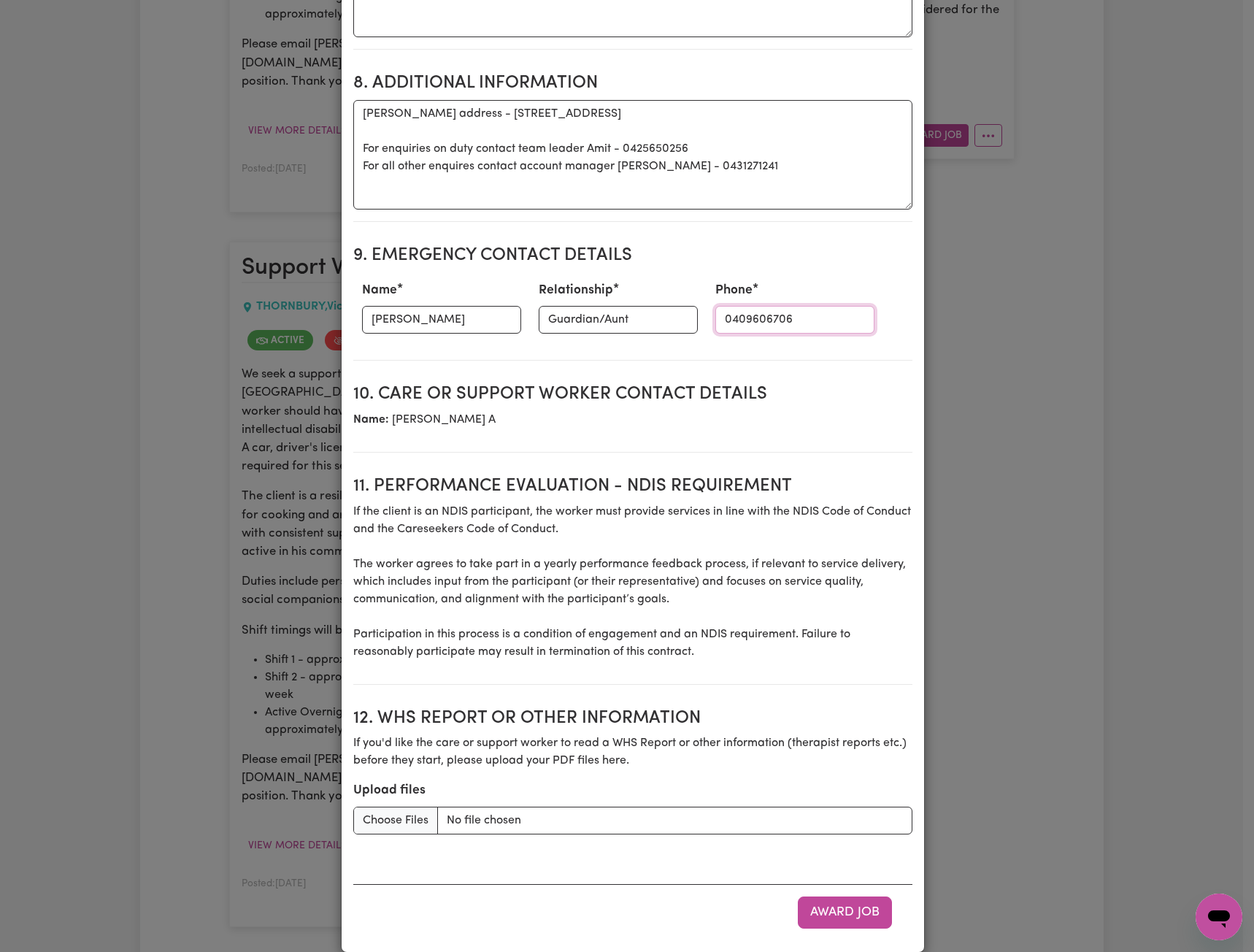
scroll to position [1625, 0]
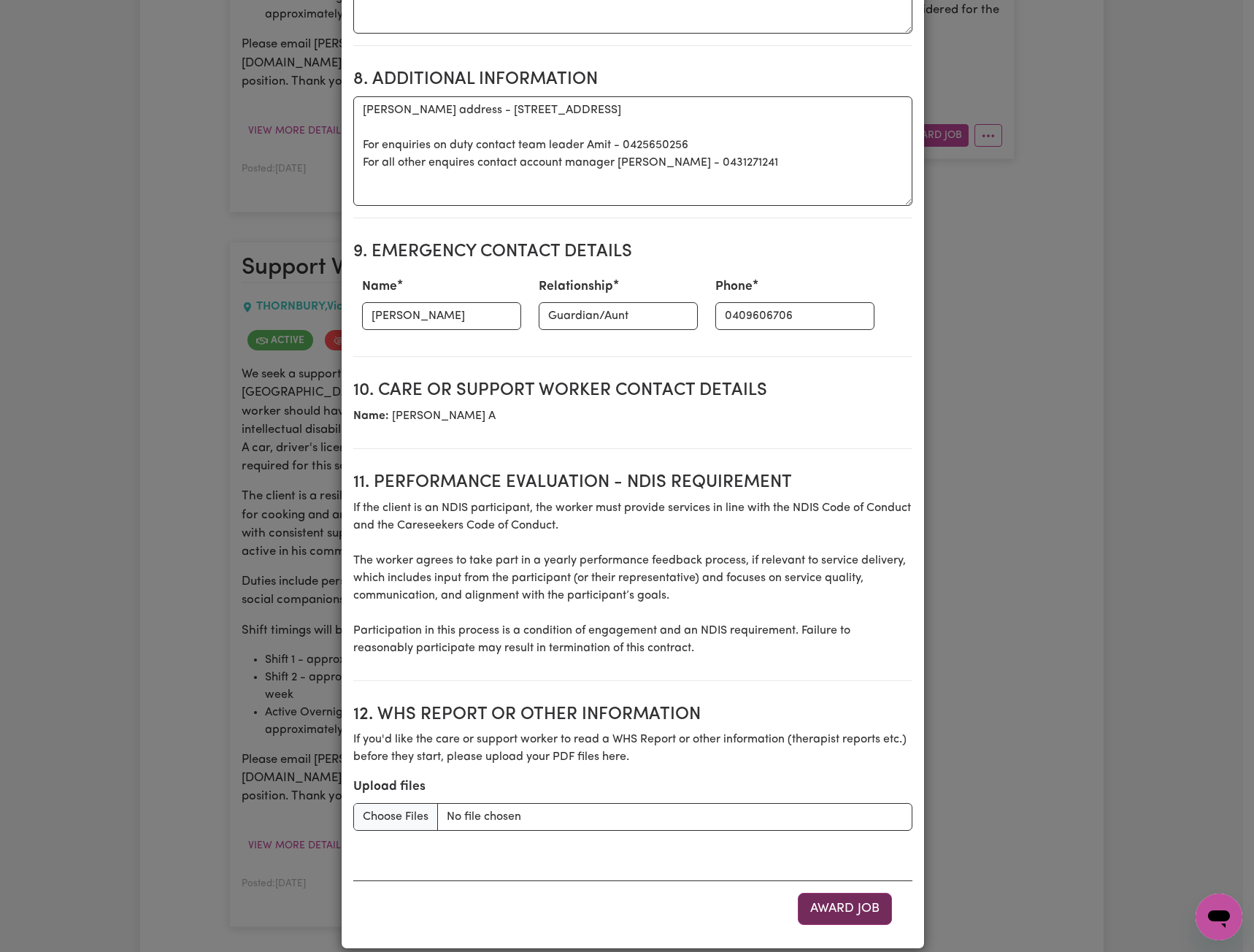
click at [806, 893] on button "Award Job" at bounding box center [845, 909] width 94 height 32
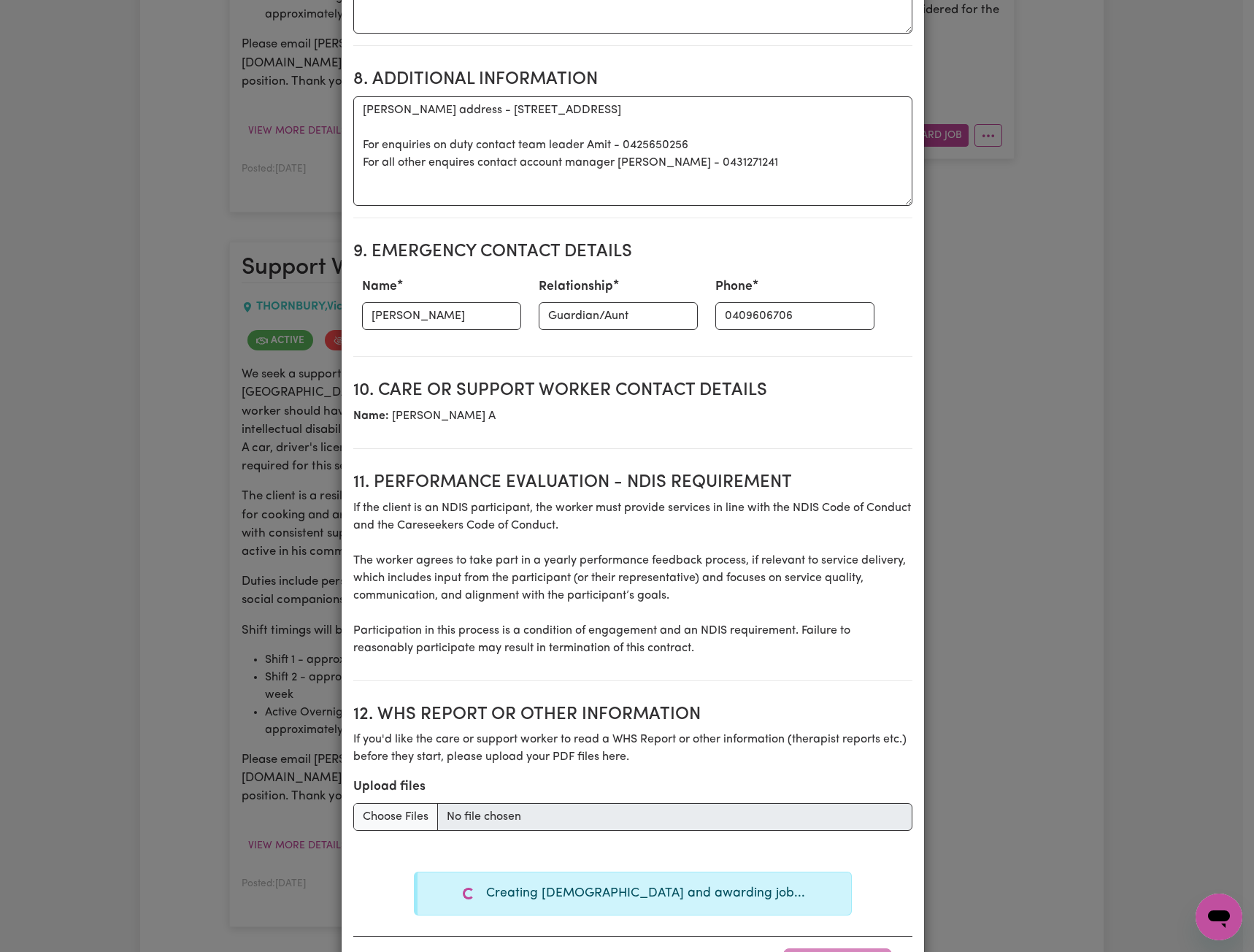
type textarea "Tasks required: Domestic assistance (light duties only), Personal care, Social …"
type textarea "Days required: [DATE], [DATE], [DATE], [DATE], [DATE], [DATE], [DATE] Approxima…"
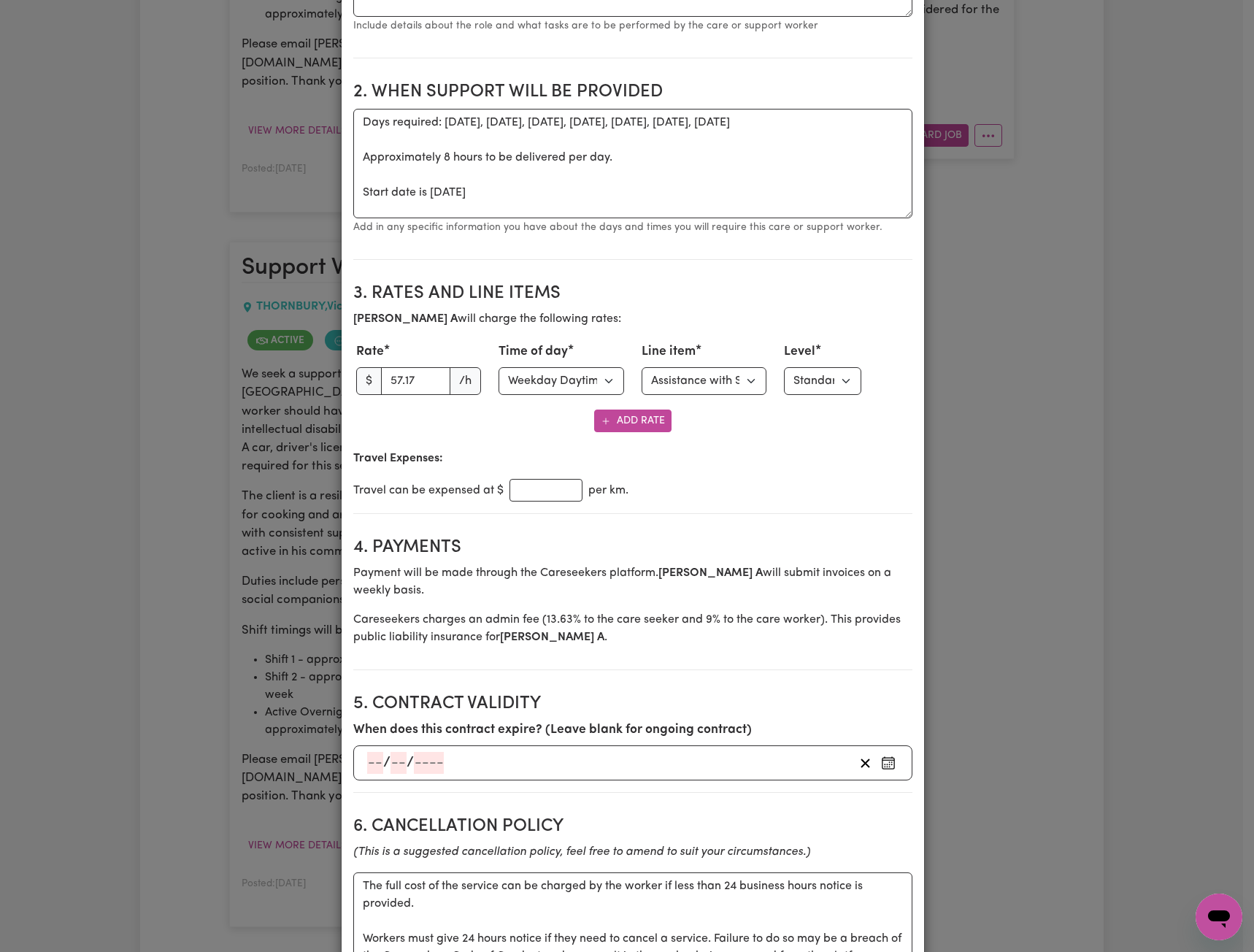
scroll to position [430, 0]
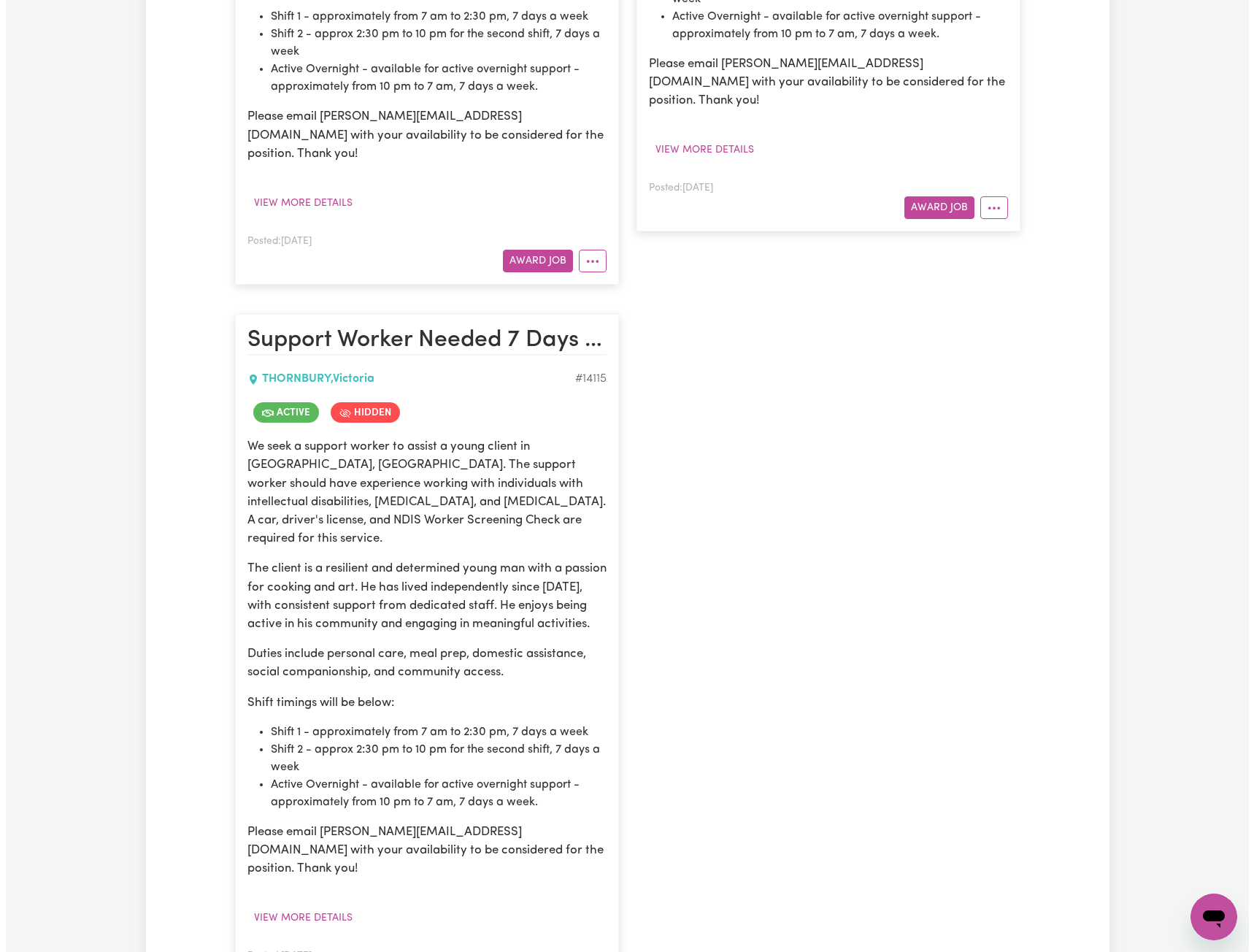
scroll to position [1168, 0]
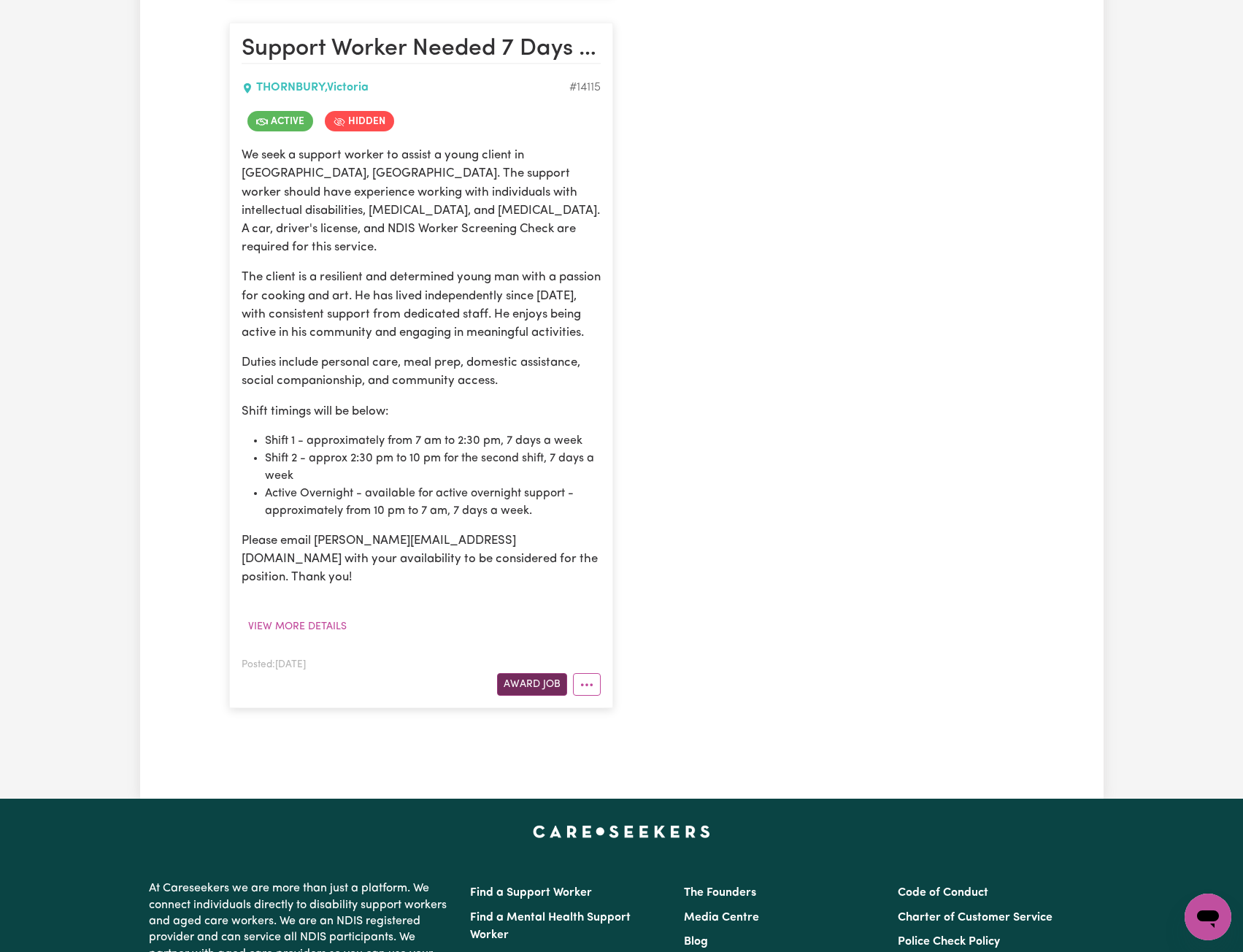
click at [531, 673] on button "Award Job" at bounding box center [531, 685] width 70 height 23
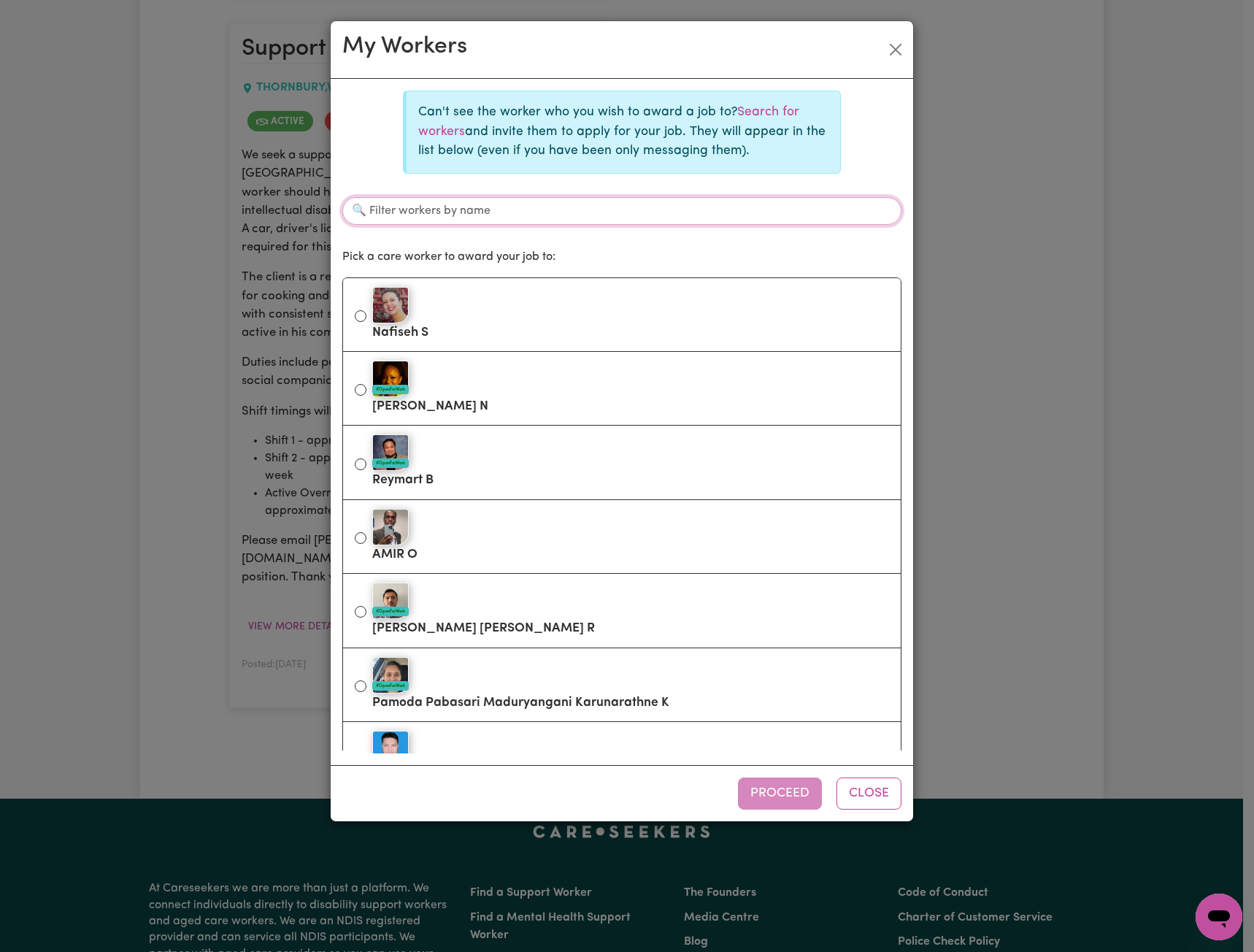
click at [524, 202] on input "Filter workers by name" at bounding box center [622, 210] width 559 height 27
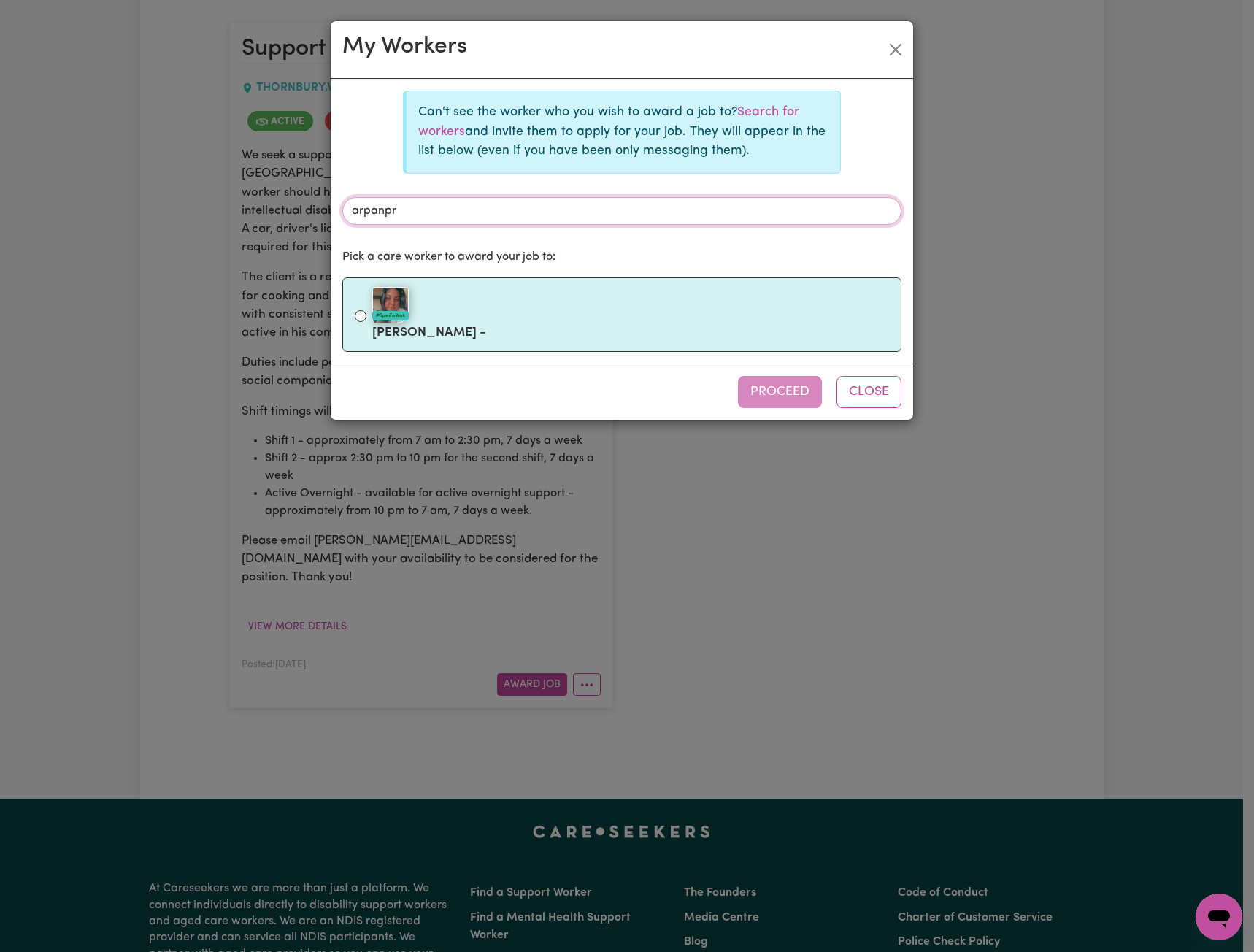
type input "arpanpr"
click at [532, 305] on div "#OpenForWork" at bounding box center [631, 304] width 517 height 36
click at [366, 311] on input "#OpenForWork [PERSON_NAME] -" at bounding box center [360, 316] width 11 height 11
radio input "true"
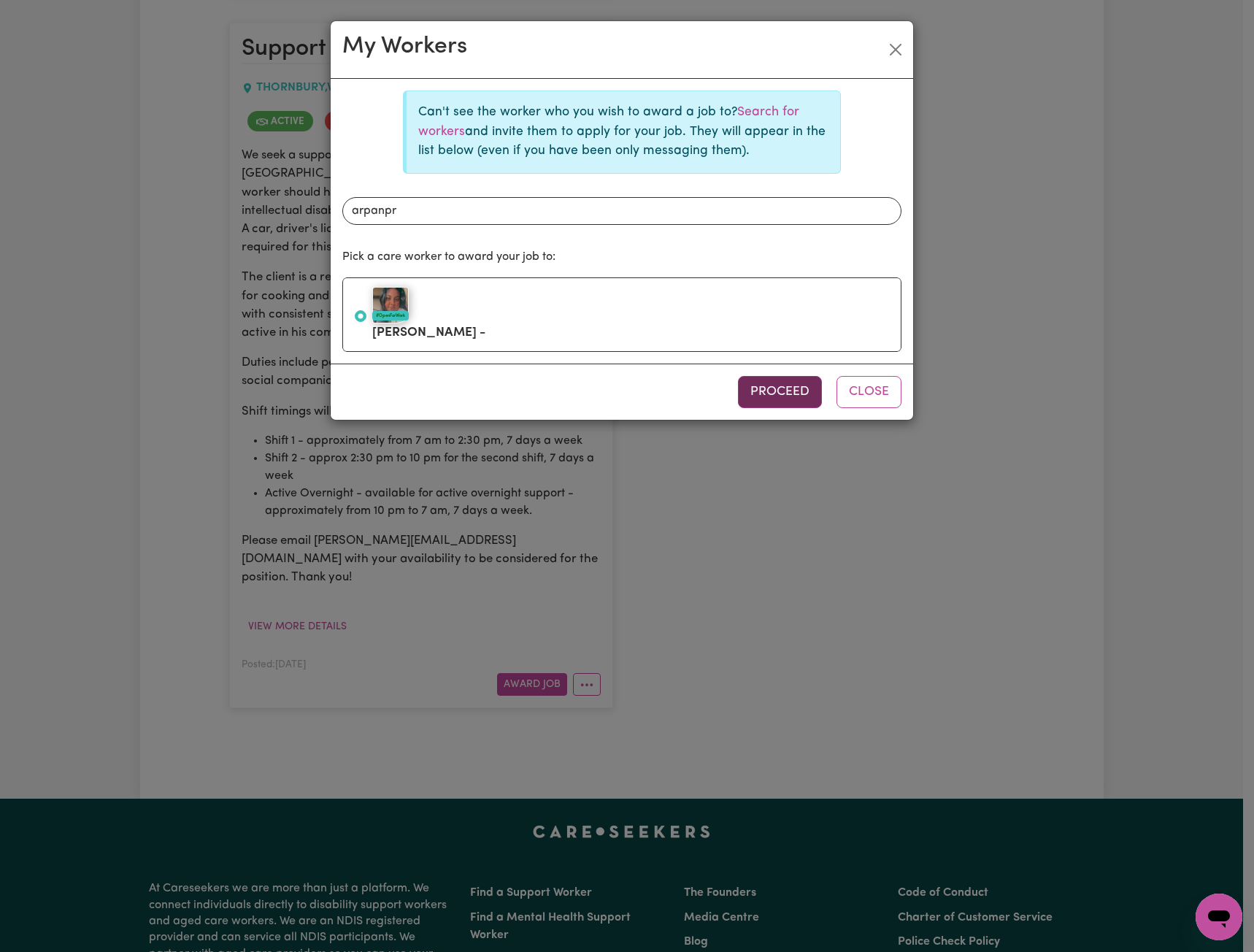
click at [752, 381] on button "Proceed" at bounding box center [779, 392] width 84 height 32
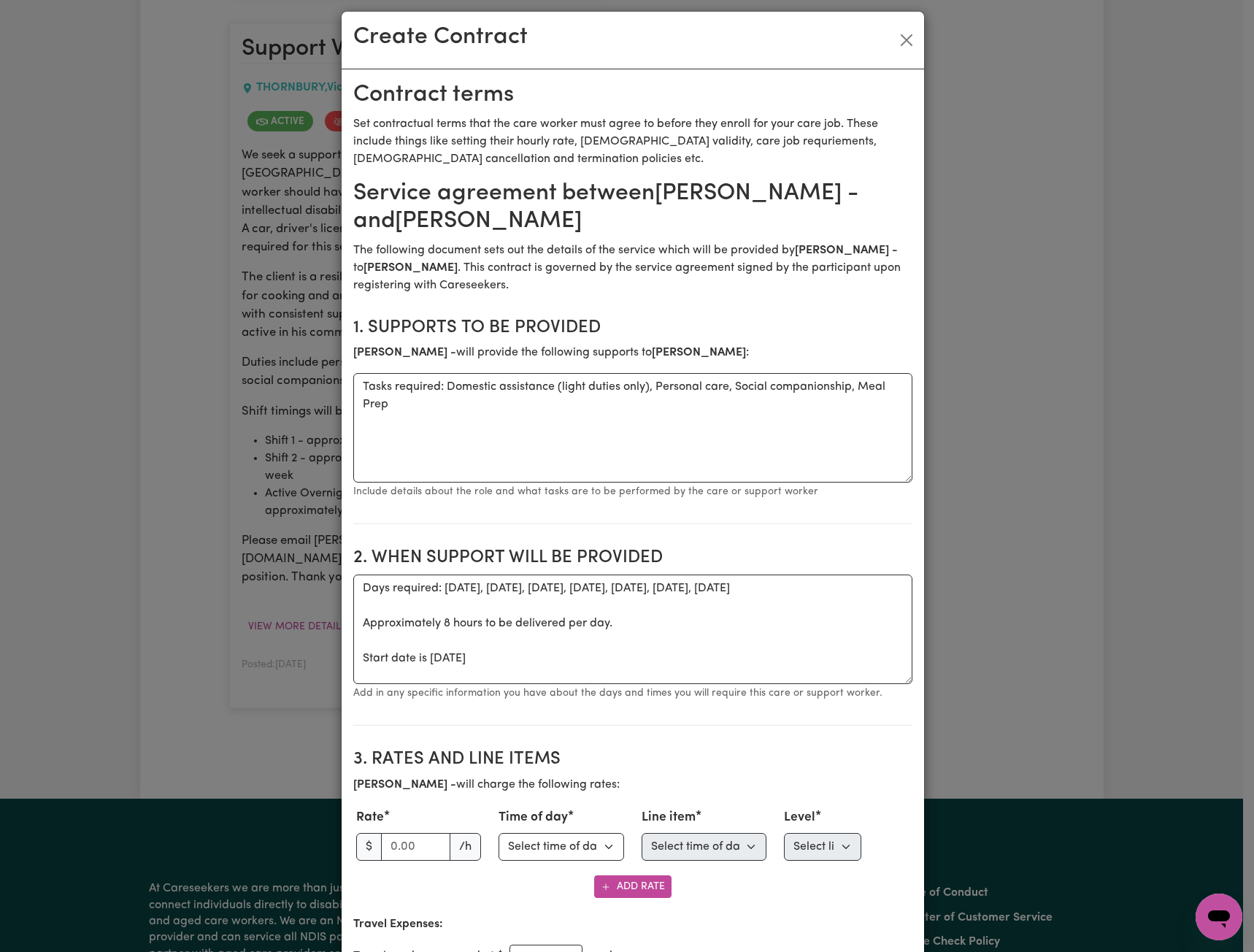
scroll to position [0, 0]
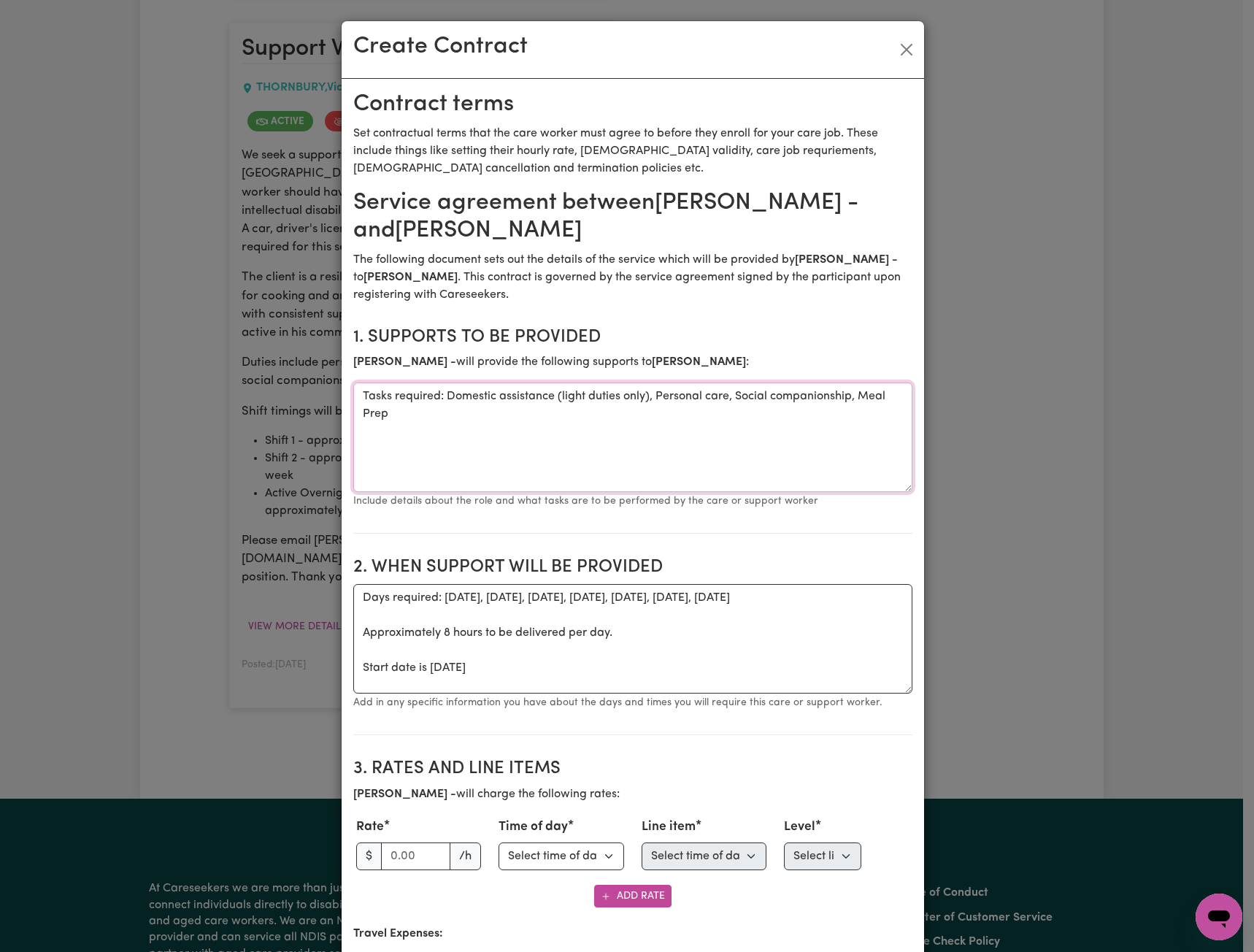
drag, startPoint x: 484, startPoint y: 416, endPoint x: 258, endPoint y: 367, distance: 231.3
click at [258, 356] on div "Create Contract Contract terms Set contractual terms that the care worker must …" at bounding box center [627, 476] width 1254 height 952
paste textarea ", Assistance with Personal care, Meal Prep, may be requested to help with garde…"
type textarea "Tasks required: Domestic assistance , Assistance with Personal care, Meal Prep,…"
drag, startPoint x: 489, startPoint y: 437, endPoint x: 251, endPoint y: 331, distance: 260.5
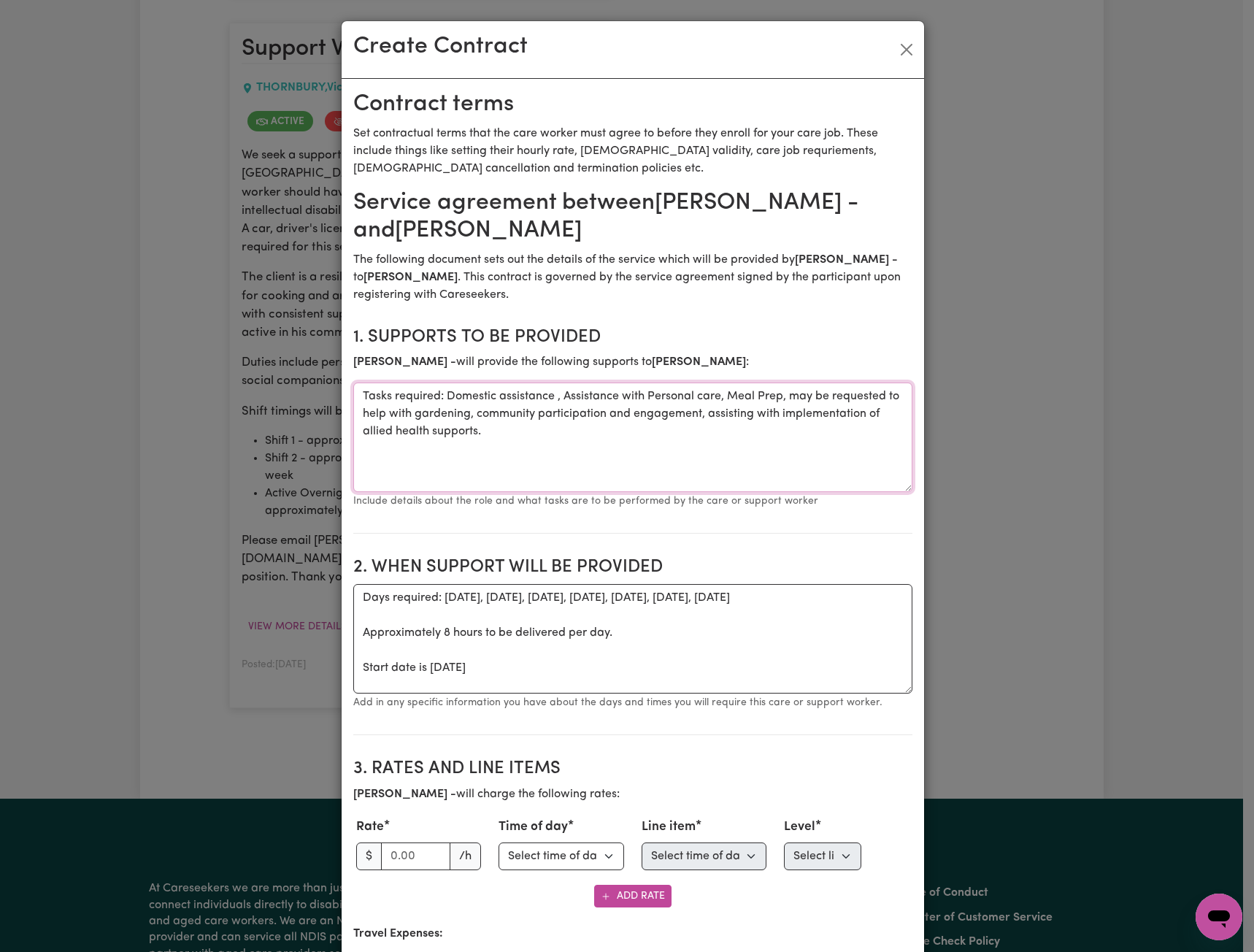
click at [251, 331] on div "Create Contract Contract terms Set contractual terms that the care worker must …" at bounding box center [627, 476] width 1254 height 952
drag, startPoint x: 555, startPoint y: 663, endPoint x: 252, endPoint y: 524, distance: 333.4
click at [238, 526] on div "Create Contract Contract terms Set contractual terms that the care worker must …" at bounding box center [627, 476] width 1254 height 952
paste textarea "As per roster advised by [PERSON_NAME] released on a monthly basis"
click at [357, 595] on textarea "As per roster advised by [PERSON_NAME] released on a monthly basis. Start date …" at bounding box center [633, 639] width 559 height 109
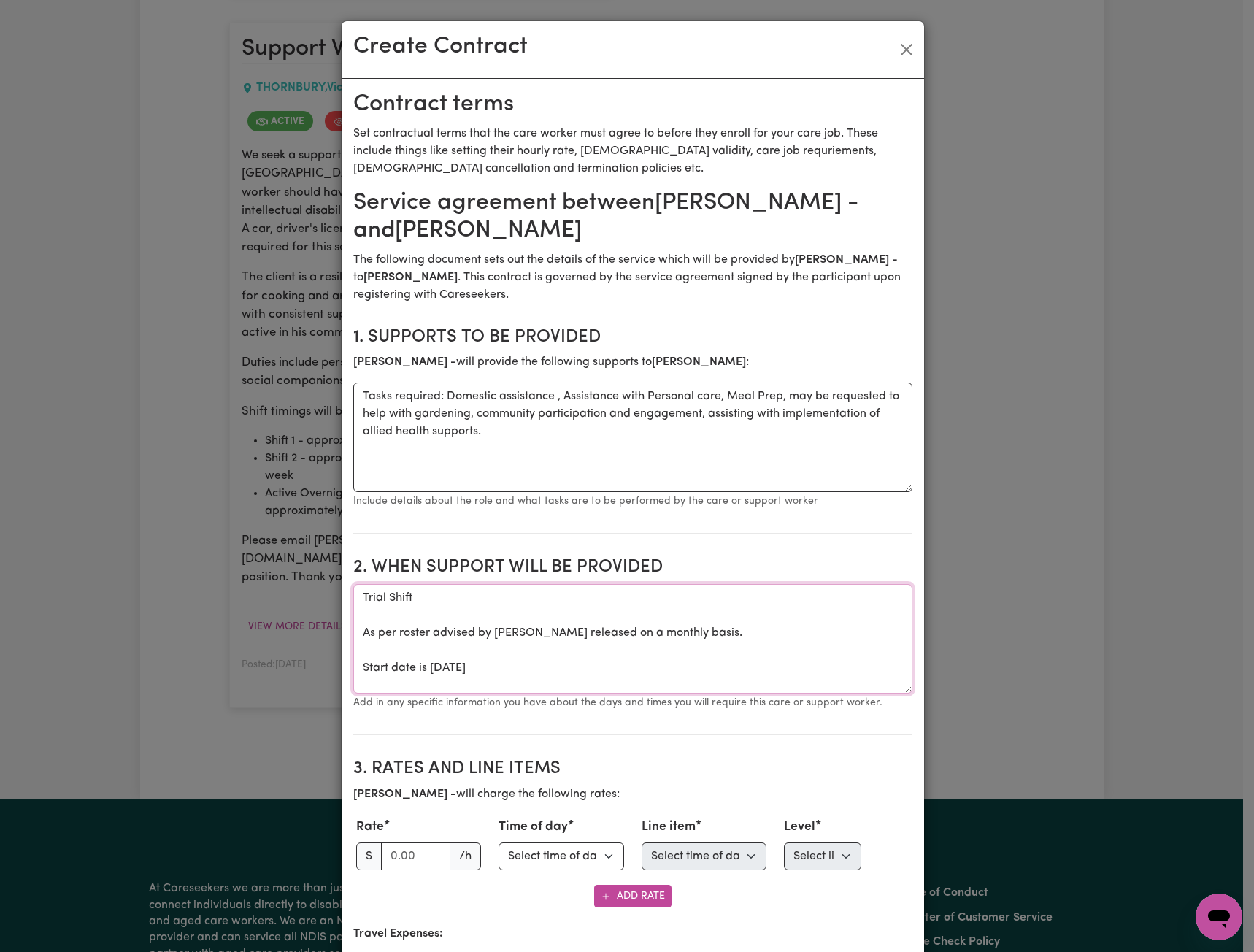
click at [499, 601] on textarea "Trial Shift As per roster advised by [PERSON_NAME] released on a monthly basis.…" at bounding box center [633, 639] width 559 height 109
type textarea "Trial Shift [DATE] 3pm-8pm As per roster advised by [PERSON_NAME] released on a…"
click at [442, 596] on textarea "Trial Shift [DATE] 3pm-8pm As per roster advised by [PERSON_NAME] released on a…" at bounding box center [633, 639] width 559 height 109
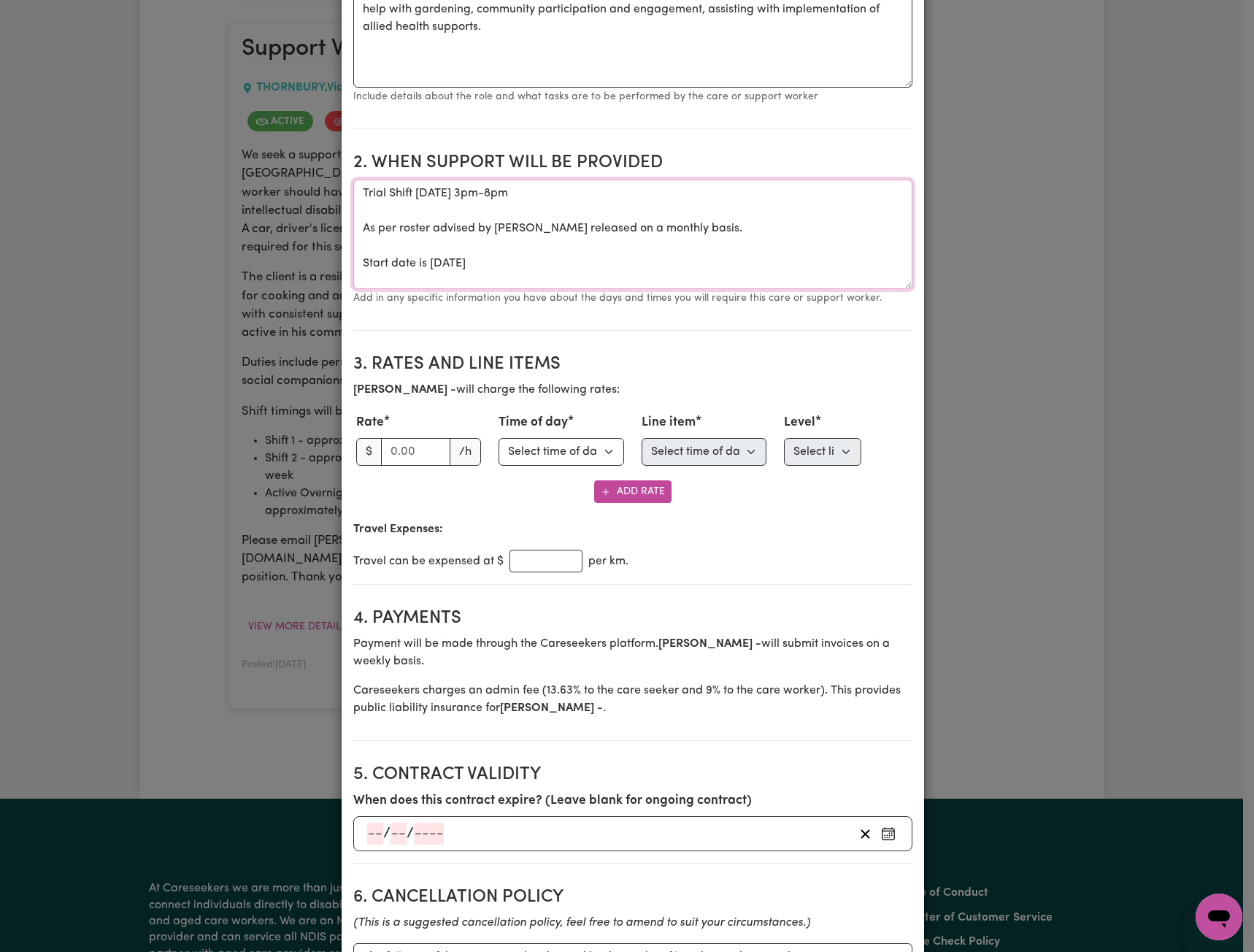
scroll to position [584, 0]
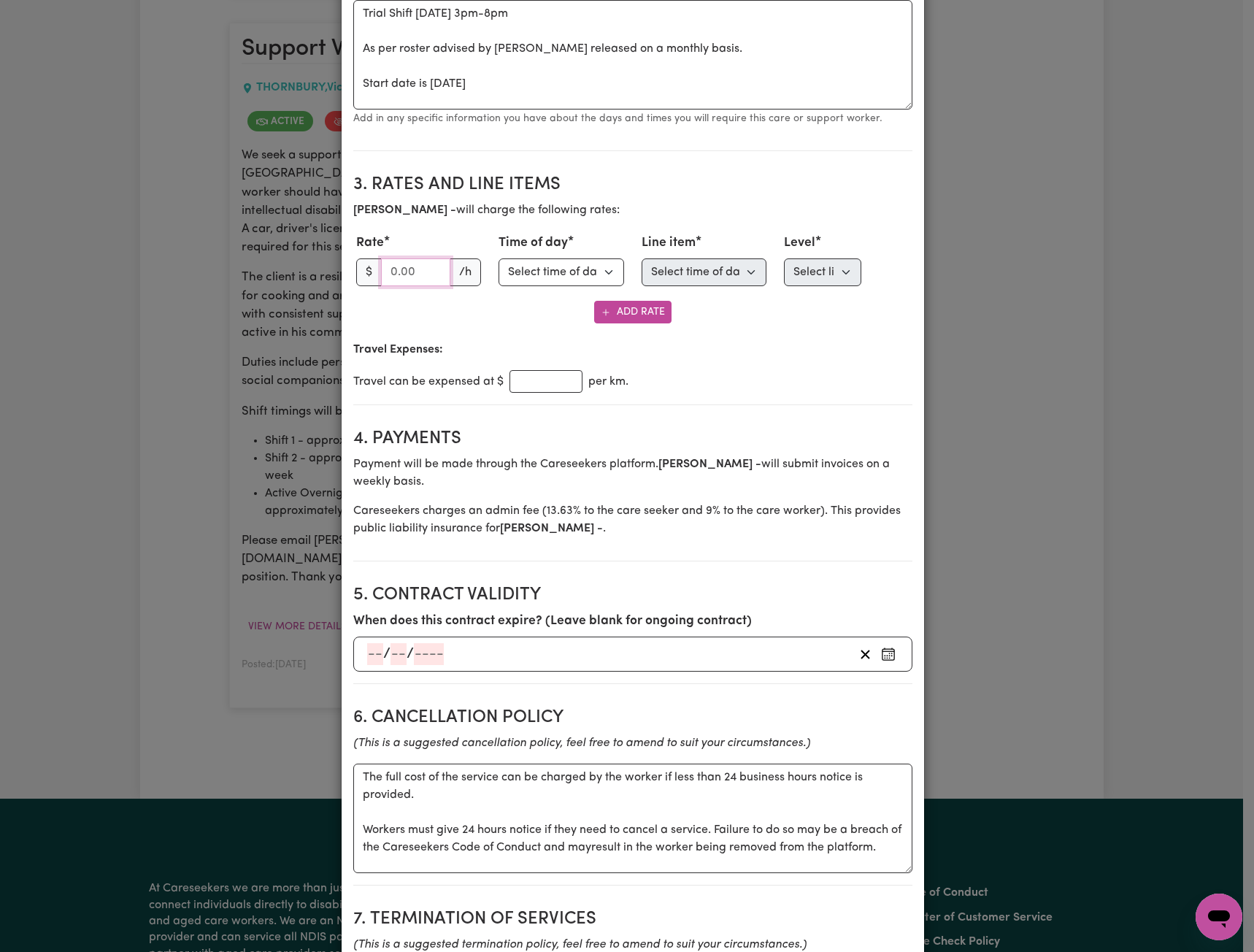
click at [417, 273] on input "number" at bounding box center [416, 272] width 70 height 27
type input "57.17"
click at [589, 275] on select "Select time of day Weekday Daytime Weekday Evening [DATE] [DATE] Public Holiday…" at bounding box center [561, 272] width 125 height 27
select select "WEEKDAY_DAYTIME"
click at [499, 259] on select "Select time of day Weekday Daytime Weekday Evening [DATE] [DATE] Public Holiday…" at bounding box center [561, 272] width 125 height 27
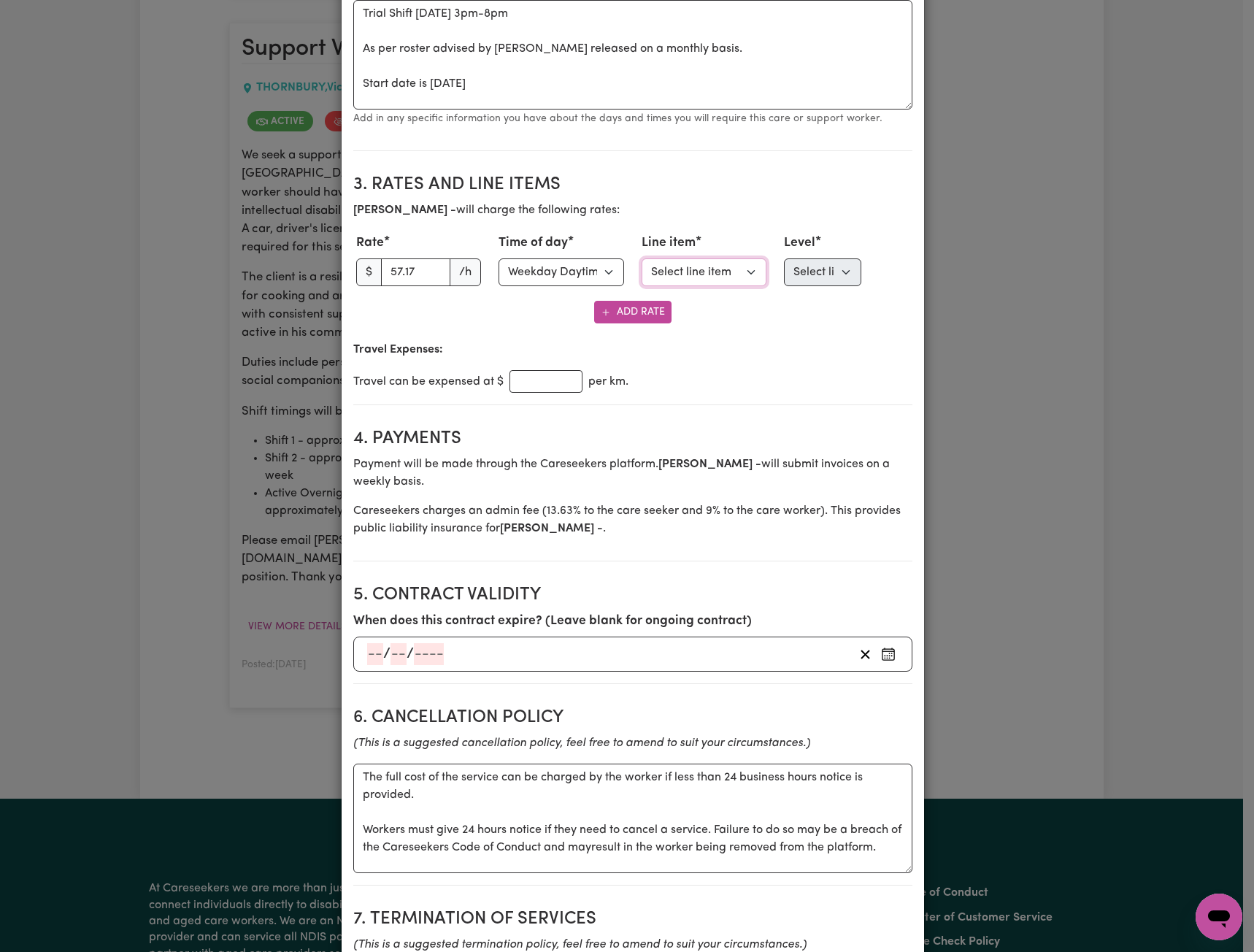
click at [706, 276] on select "Select line item Assistance with Self Care Activities Assistance with personal …" at bounding box center [704, 272] width 125 height 27
select select "ASSISTANCE_SELF_CARE"
click at [642, 259] on select "Select line item Assistance with Self Care Activities Assistance with personal …" at bounding box center [704, 272] width 125 height 27
click at [819, 281] on select "Select level Standard Level 1 High Intensity Level 2" at bounding box center [823, 272] width 78 height 27
select select "ONE"
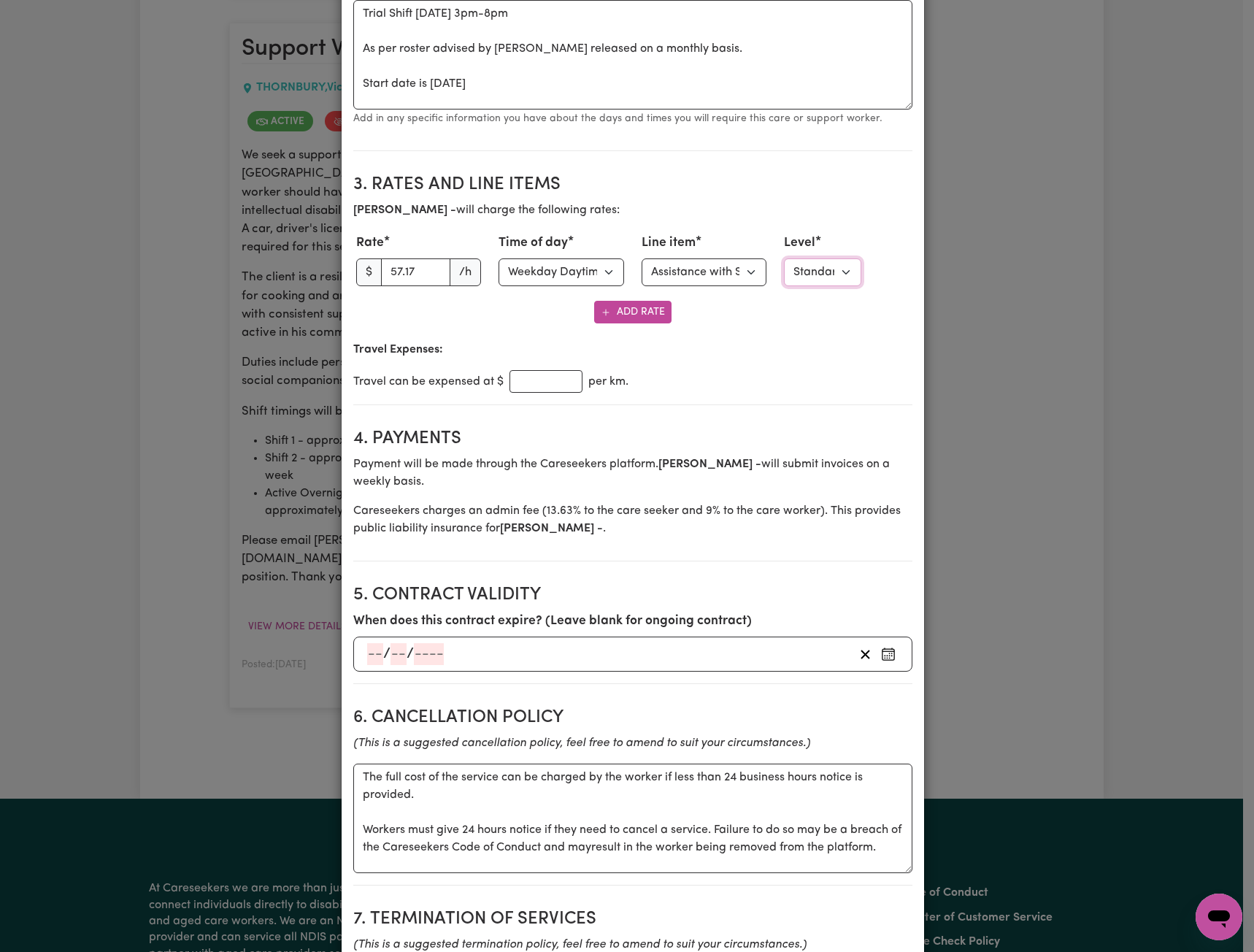
click at [785, 259] on select "Select level Standard Level 1 High Intensity Level 2" at bounding box center [823, 272] width 78 height 27
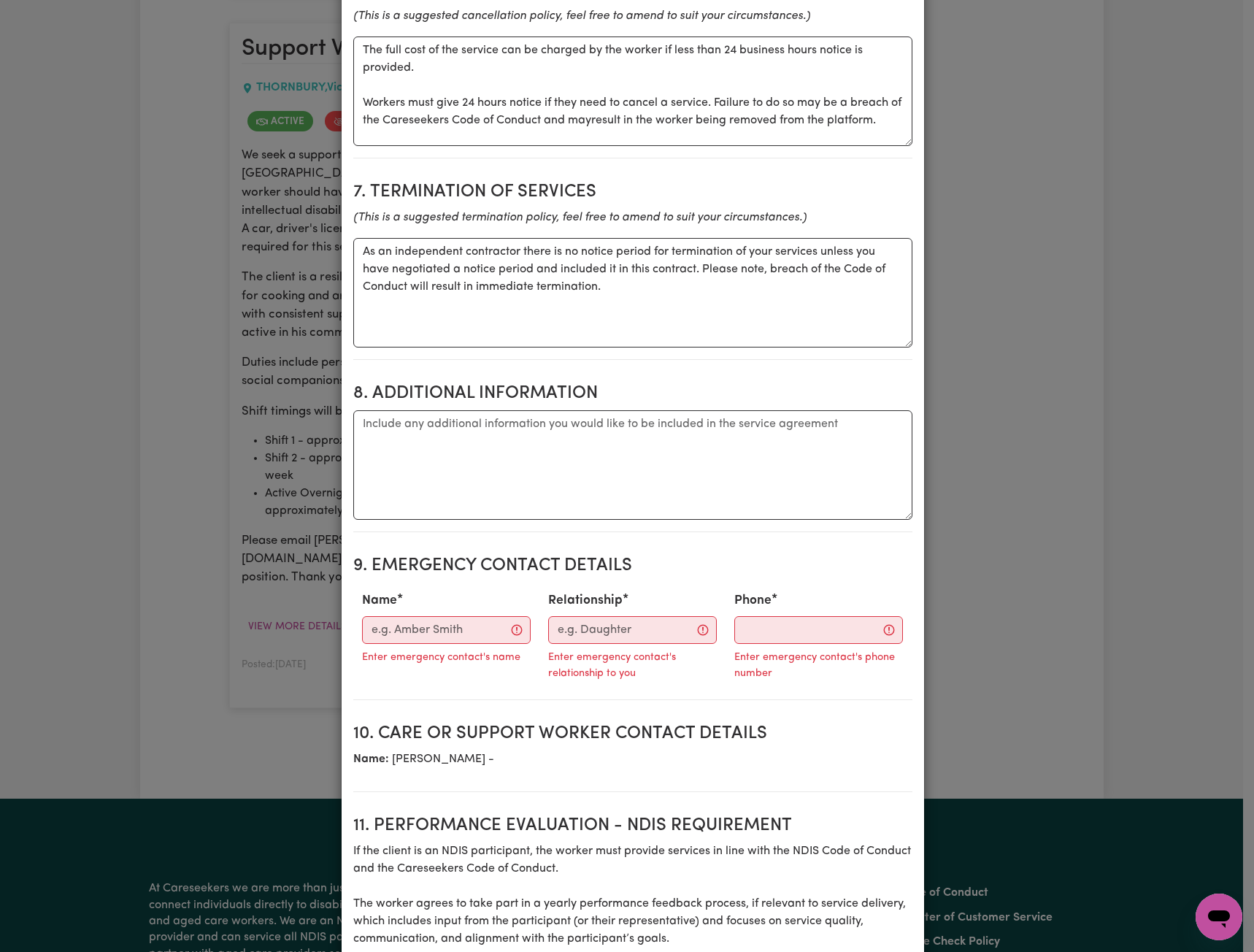
scroll to position [1307, 0]
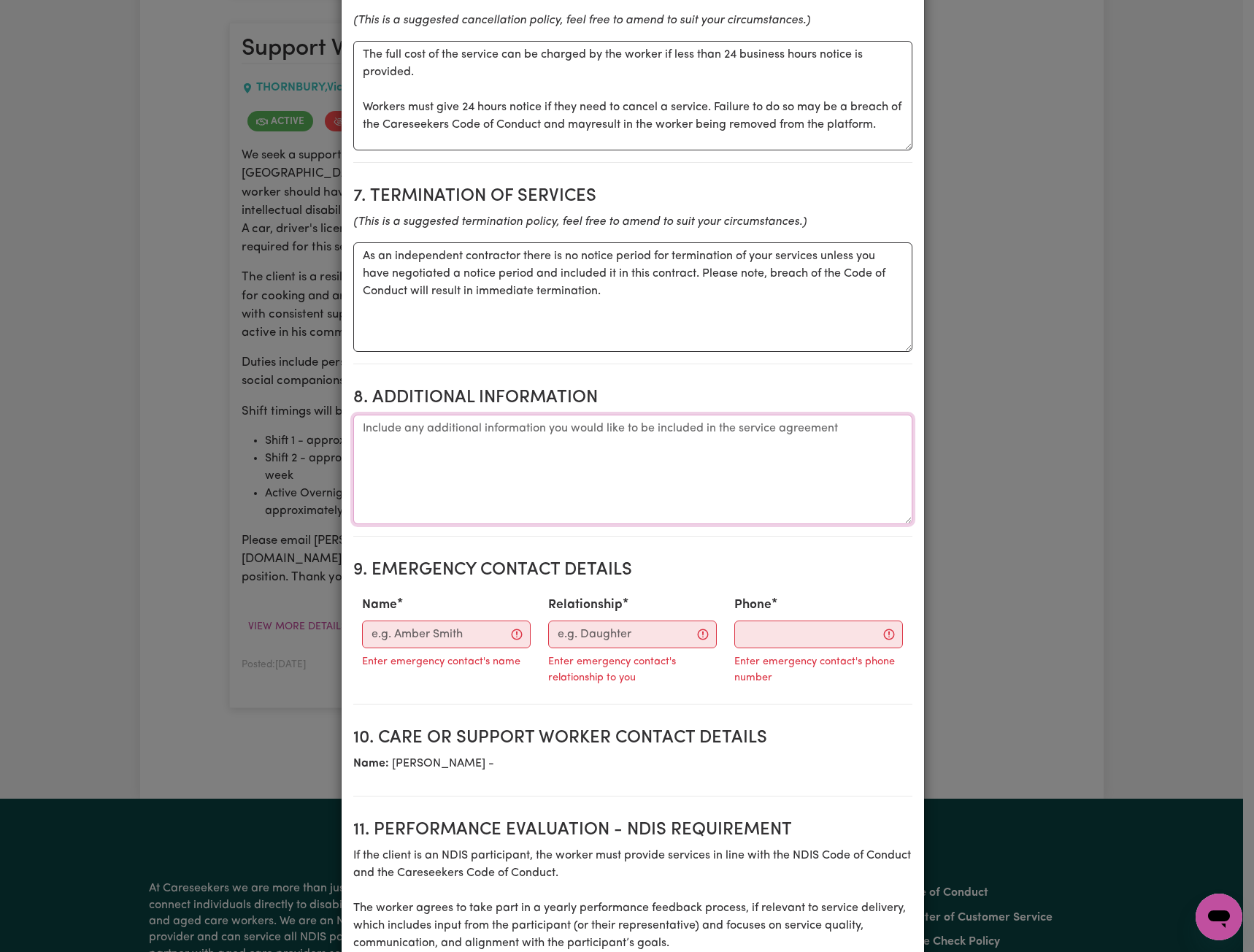
click at [484, 466] on textarea "Additional information" at bounding box center [633, 469] width 559 height 109
paste textarea "[PERSON_NAME] address - [STREET_ADDRESS] For enquiries on duty contact team lea…"
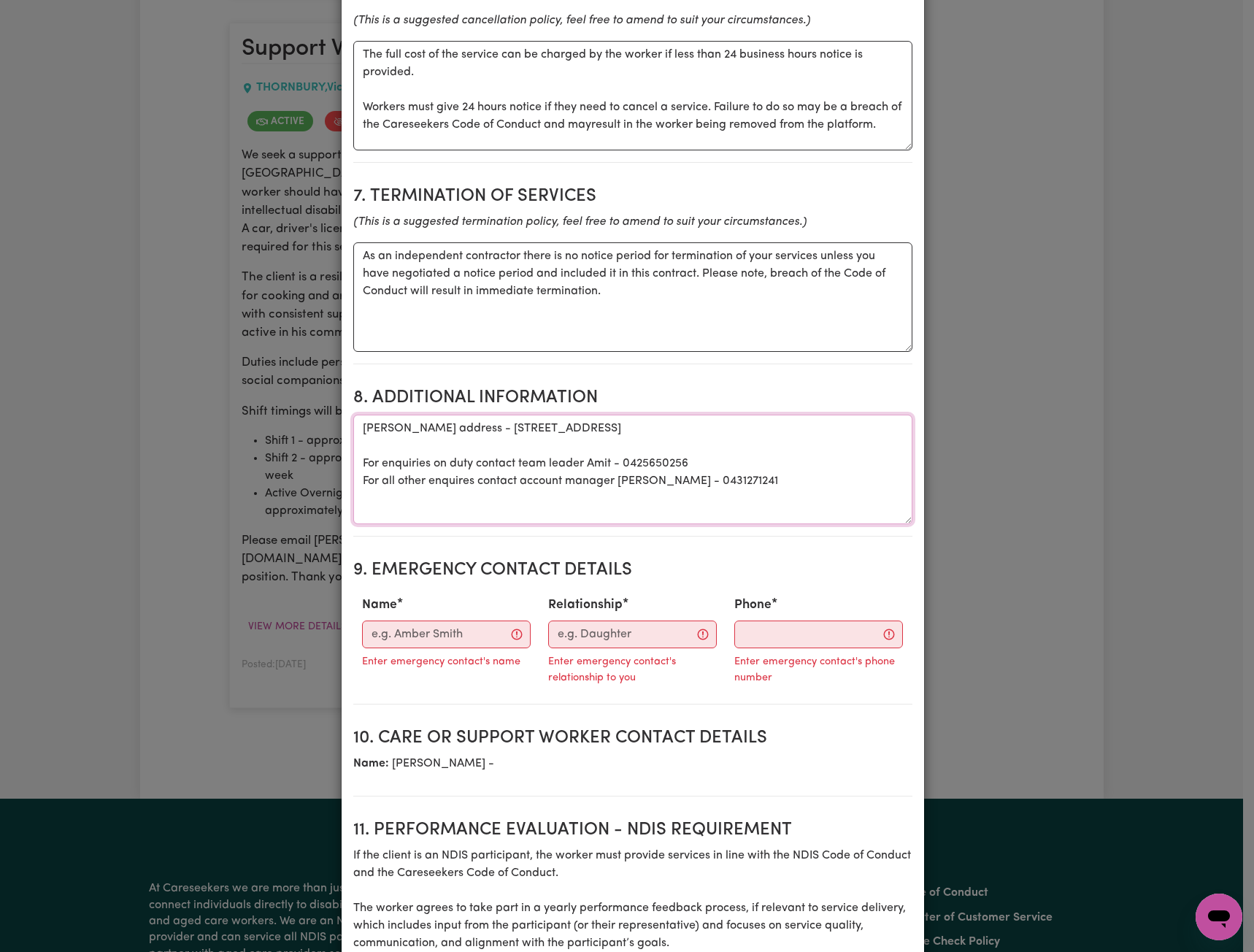
type textarea "[PERSON_NAME] address - [STREET_ADDRESS] For enquiries on duty contact team lea…"
click at [465, 636] on input "Name" at bounding box center [446, 633] width 169 height 27
paste input "[PERSON_NAME]"
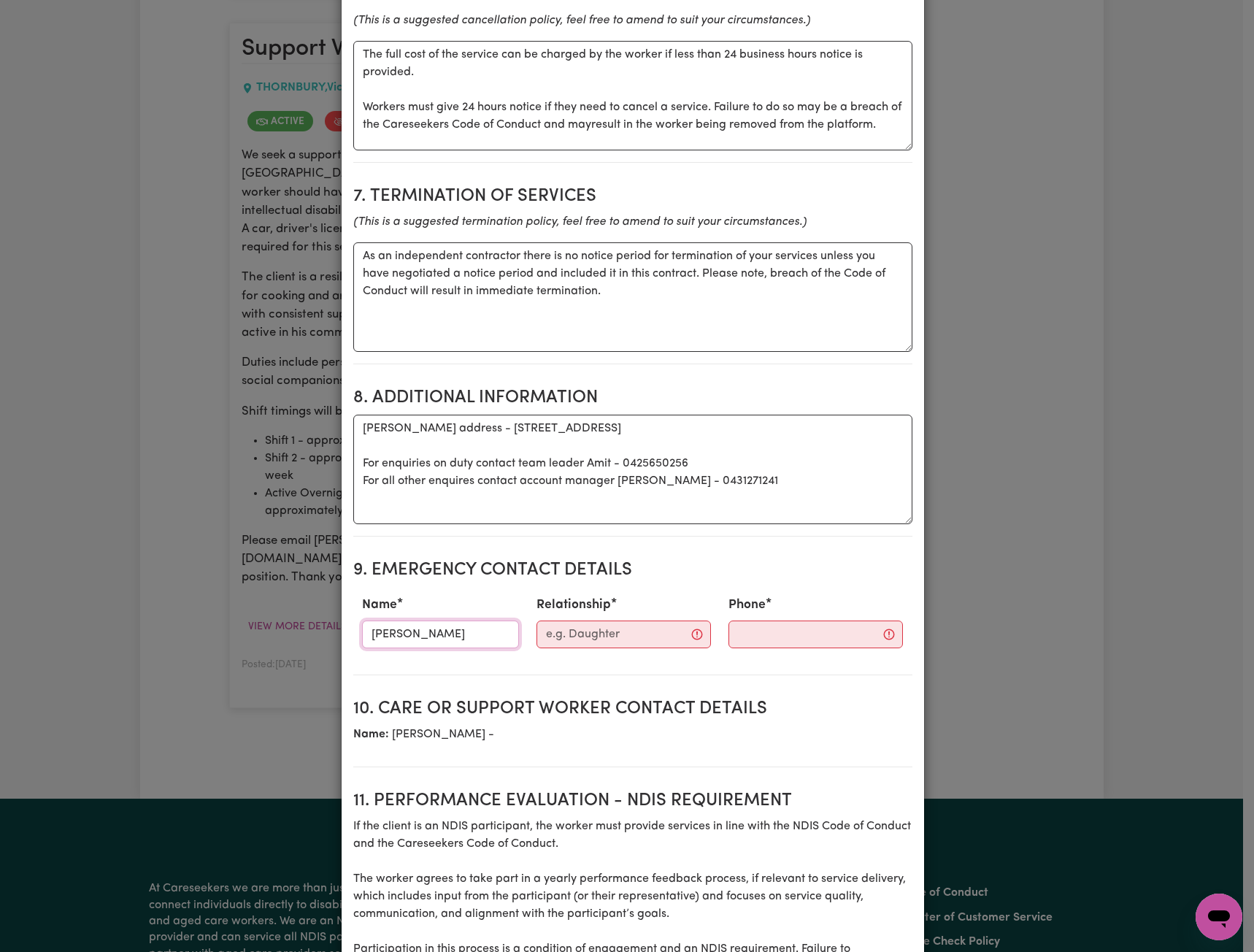
type input "[PERSON_NAME]"
click at [582, 640] on input "Relationship" at bounding box center [624, 633] width 175 height 27
paste input "Guardian/Aunt"
type input "Guardian/Aunt"
click at [725, 633] on input "Phone" at bounding box center [804, 633] width 176 height 27
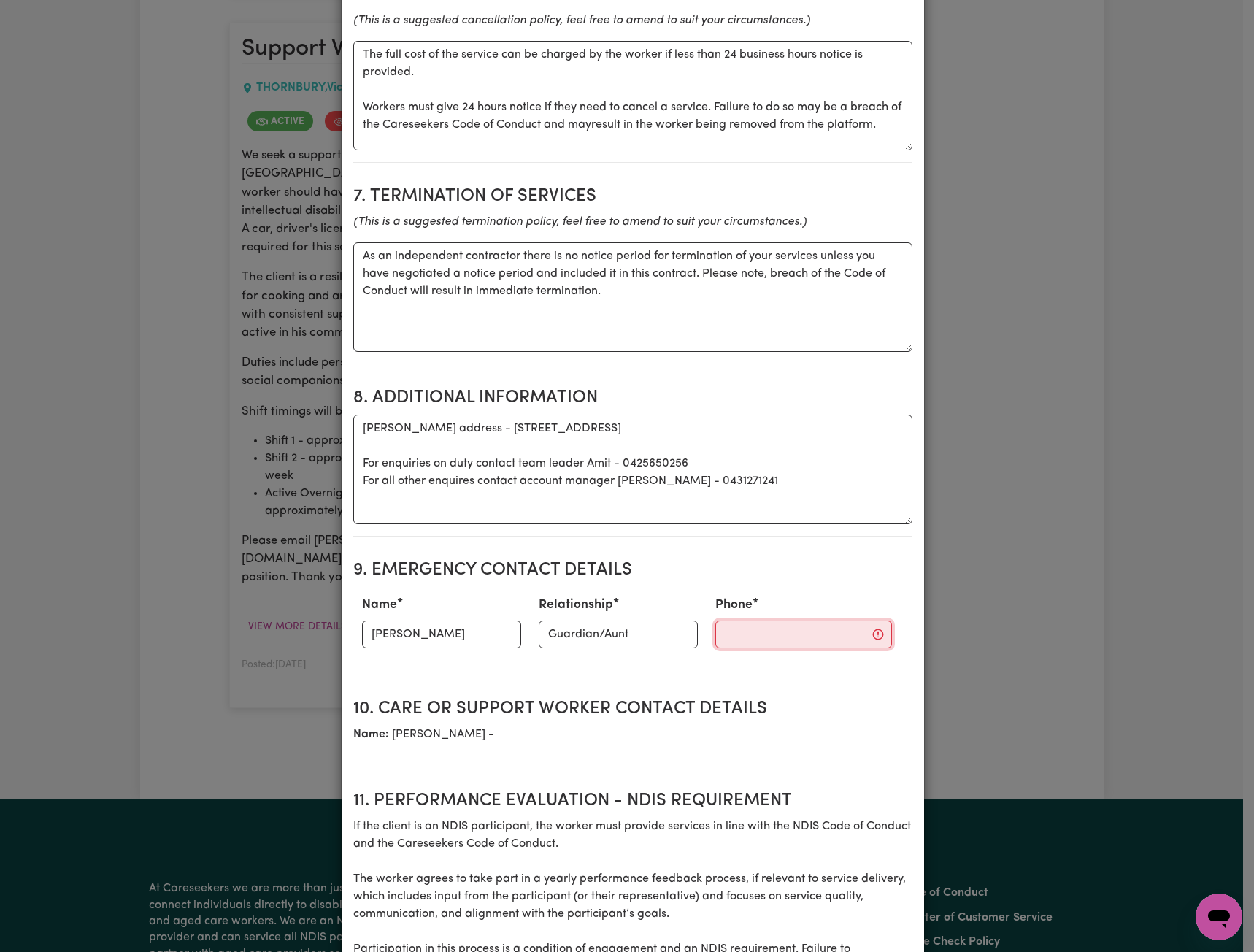
paste input "0409606706"
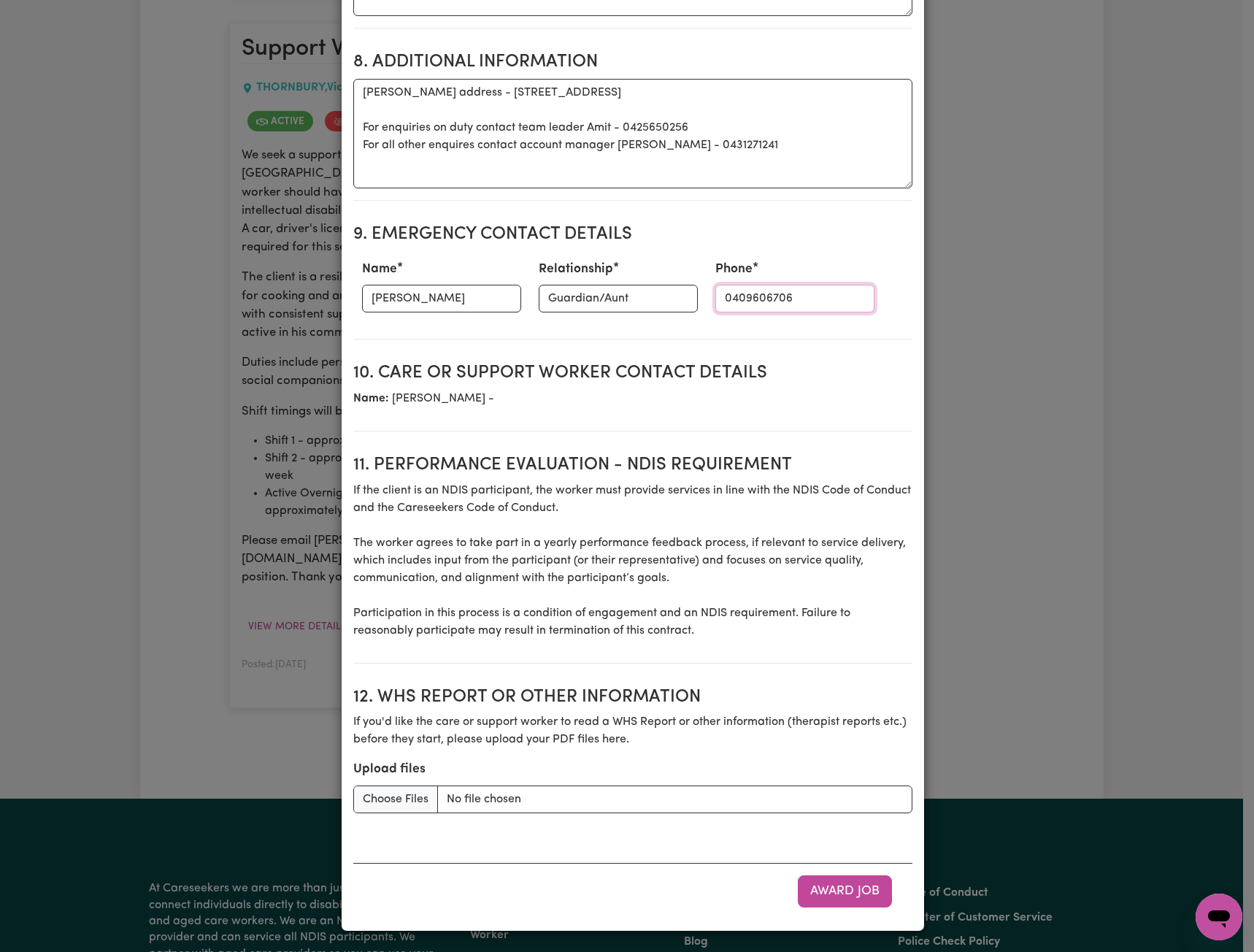
type input "0409606706"
click at [837, 885] on button "Award Job" at bounding box center [845, 891] width 94 height 32
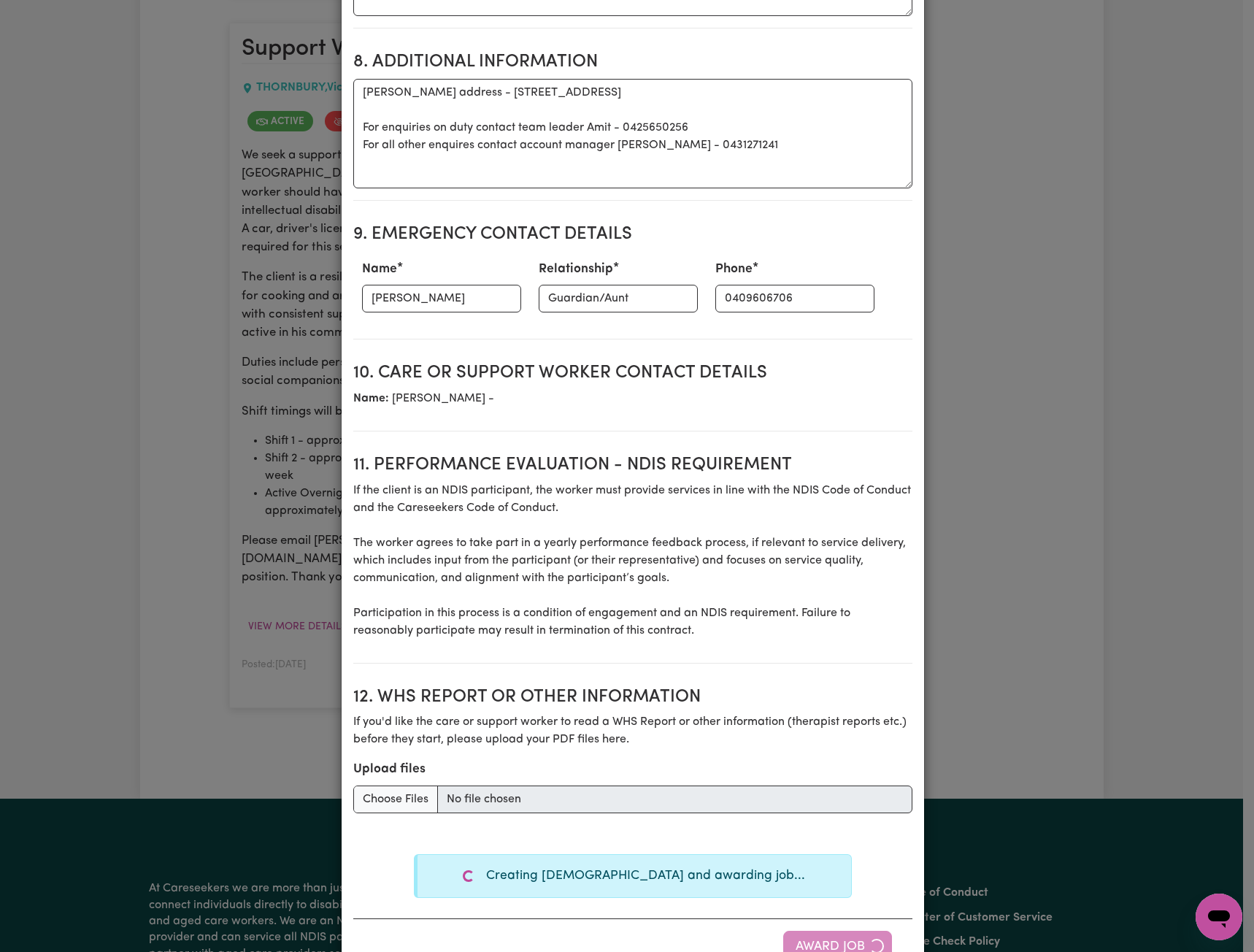
type textarea "Tasks required: Domestic assistance (light duties only), Personal care, Social …"
type textarea "Days required: [DATE], [DATE], [DATE], [DATE], [DATE], [DATE], [DATE] Approxima…"
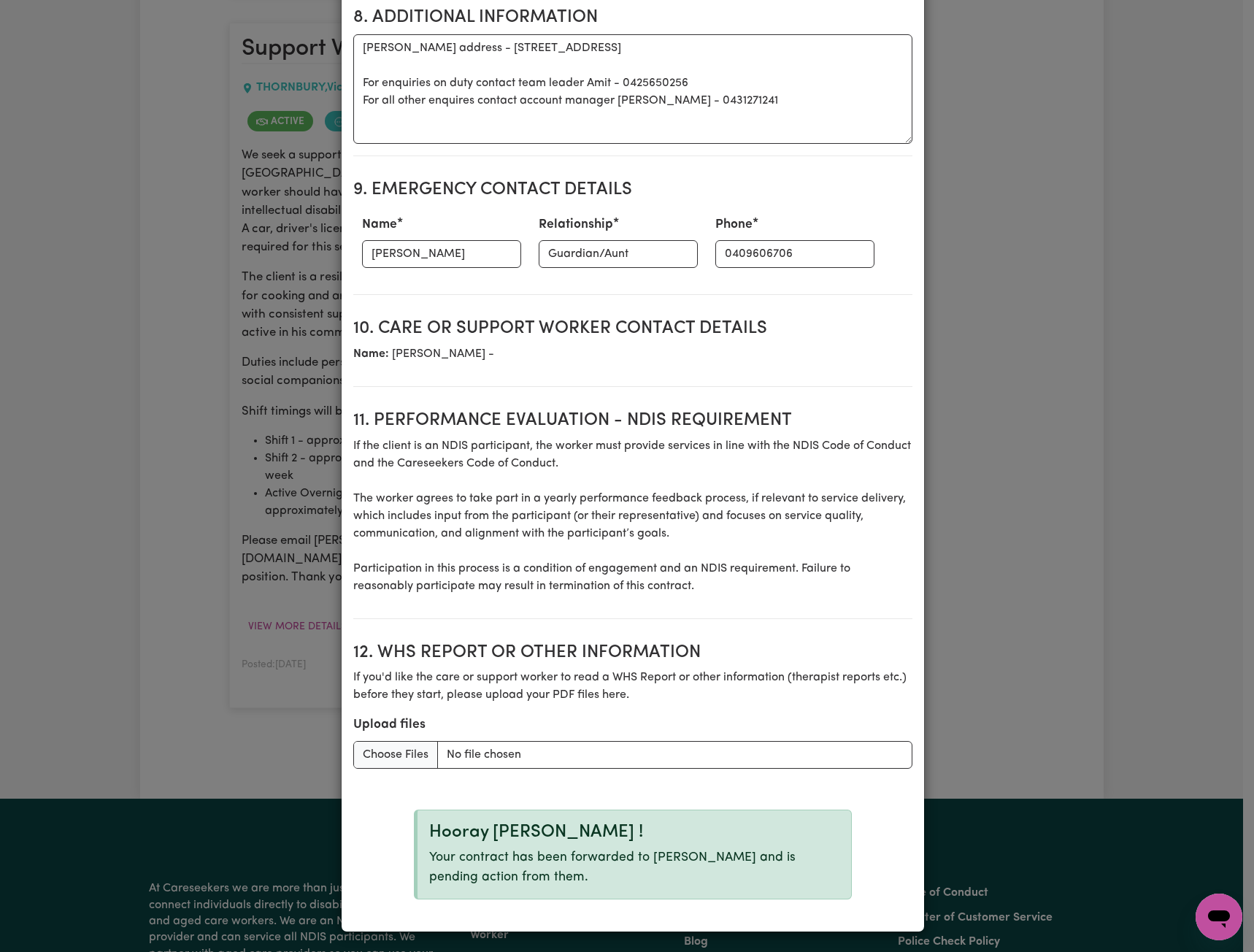
scroll to position [1688, 0]
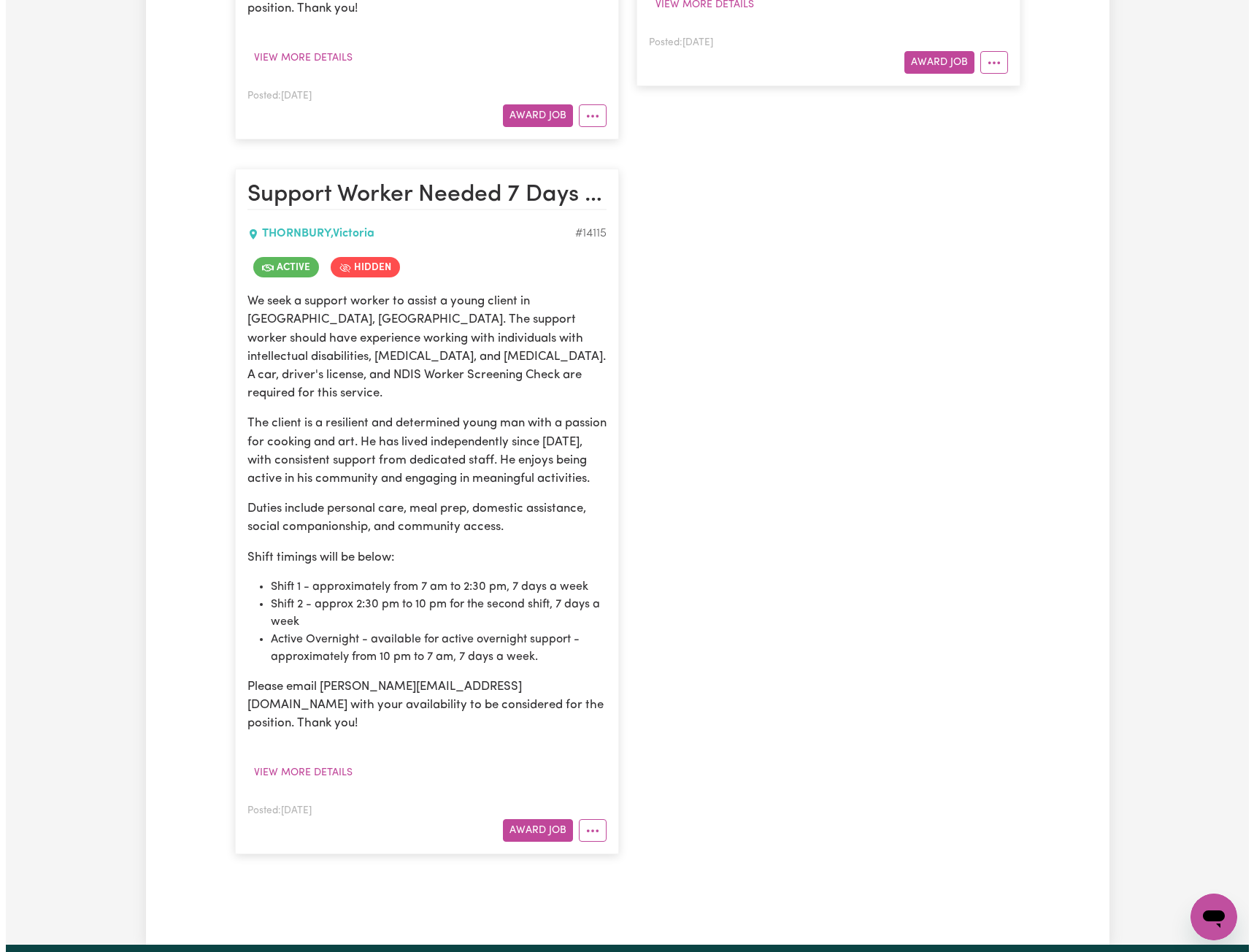
scroll to position [1387, 0]
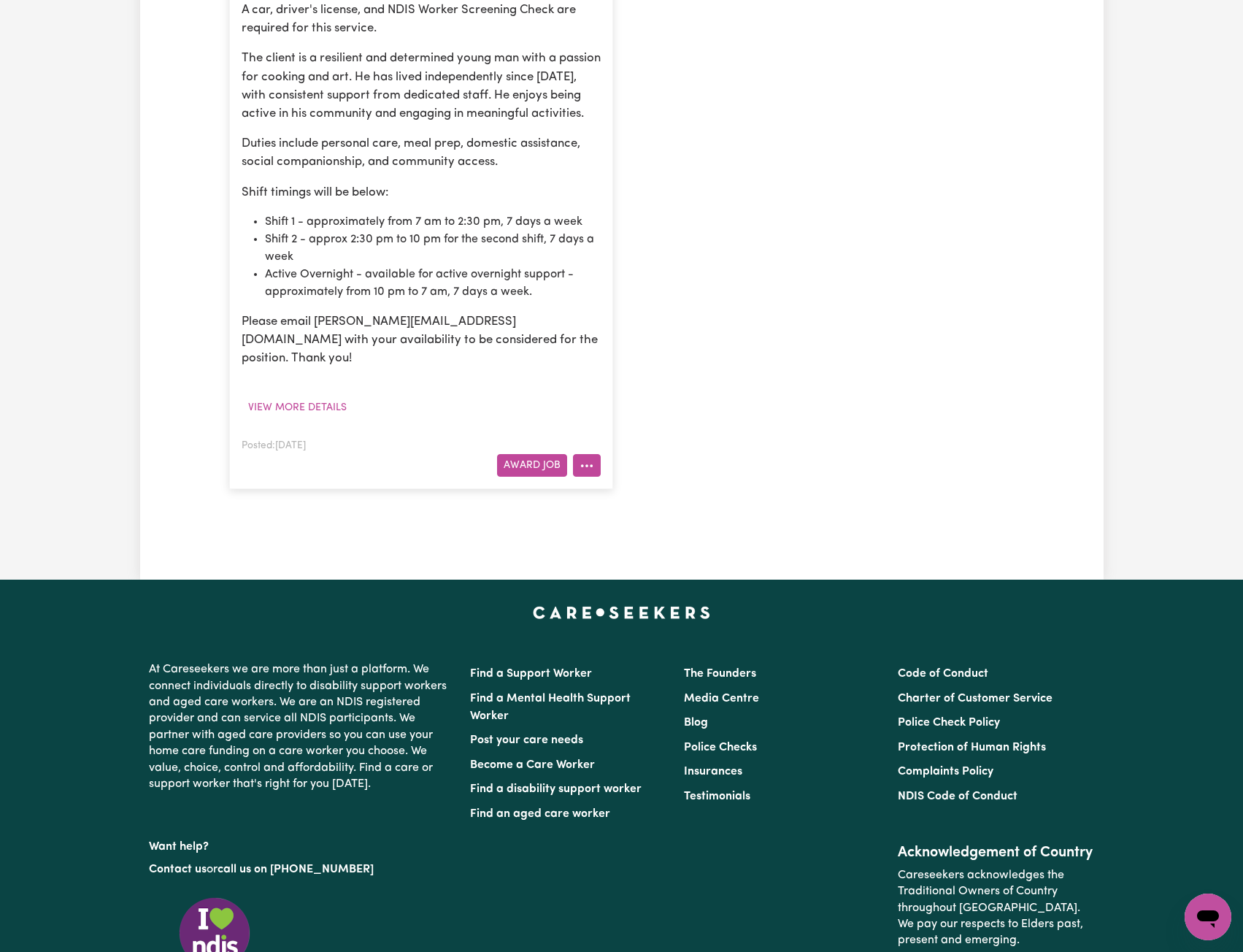
click at [577, 454] on button "More options" at bounding box center [587, 466] width 27 height 23
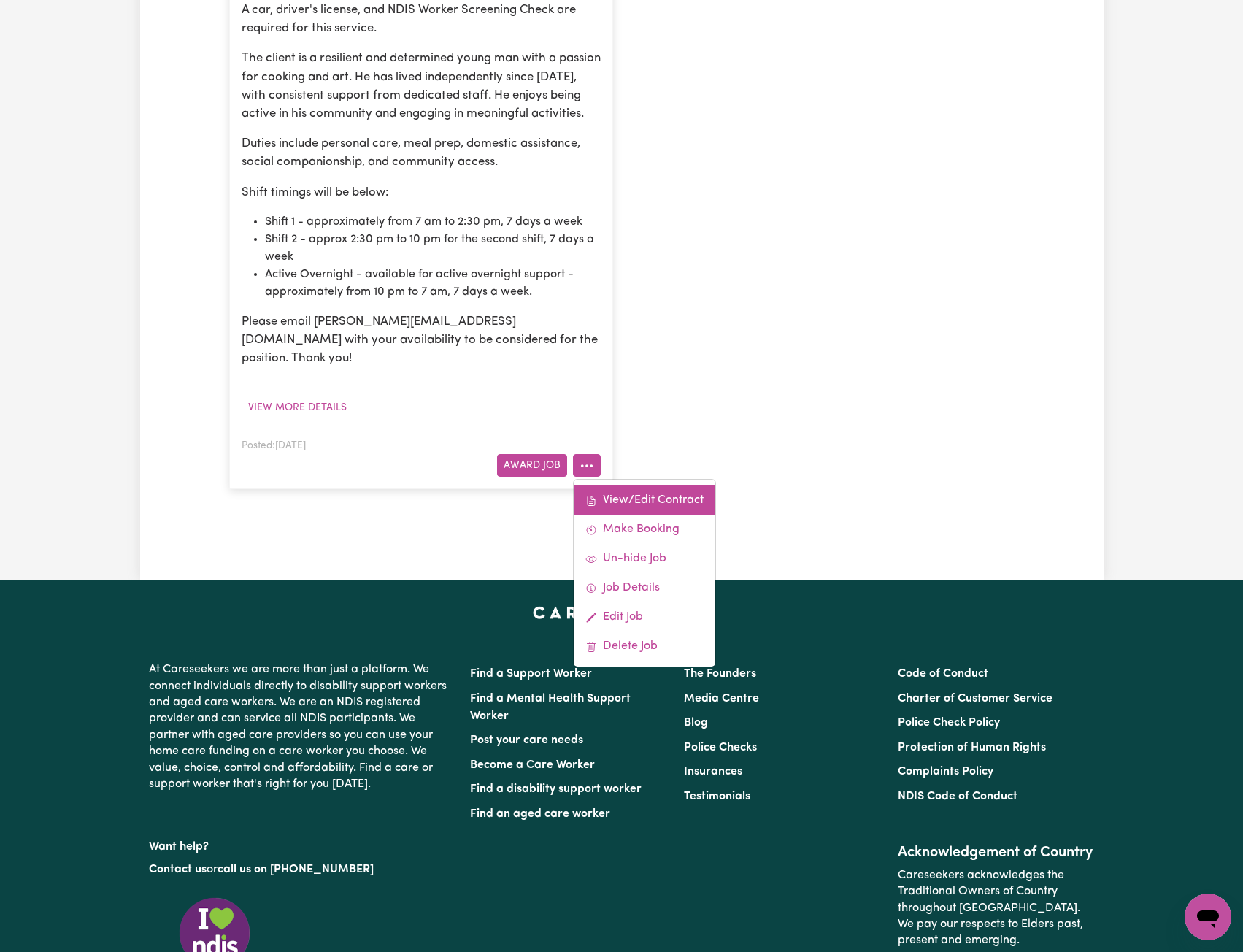
click at [619, 485] on link "View/Edit Contract" at bounding box center [644, 499] width 142 height 29
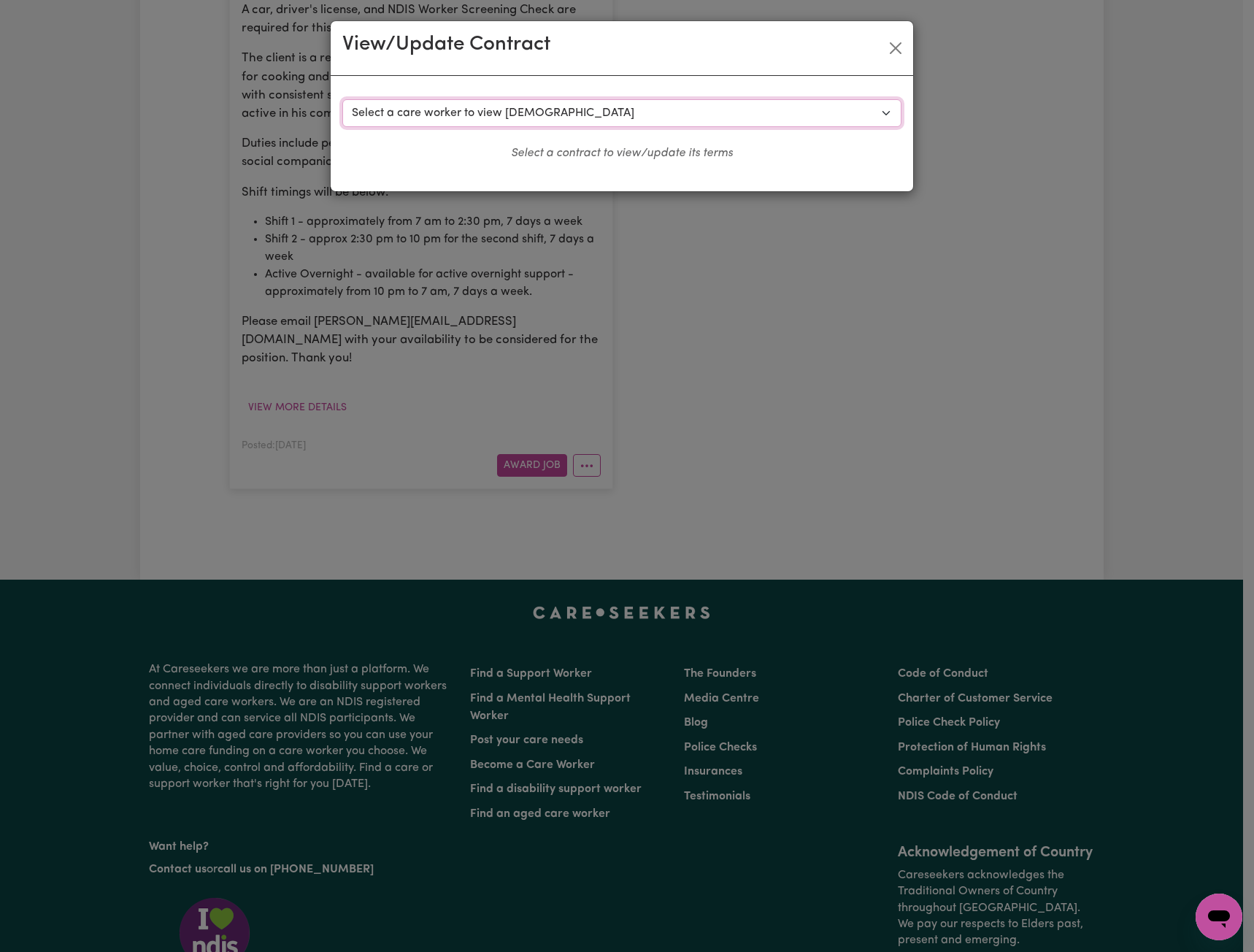
click at [484, 119] on select "Select a care worker to view contract #10151 - Worker Cuizon (contract accepted…" at bounding box center [622, 113] width 559 height 27
select select "9769"
click at [342, 100] on select "Select a care worker to view contract #10151 - Worker Cuizon (contract accepted…" at bounding box center [622, 113] width 559 height 27
select select "WEEKDAY_DAYTIME"
select select "ASSISTANCE_SELF_CARE"
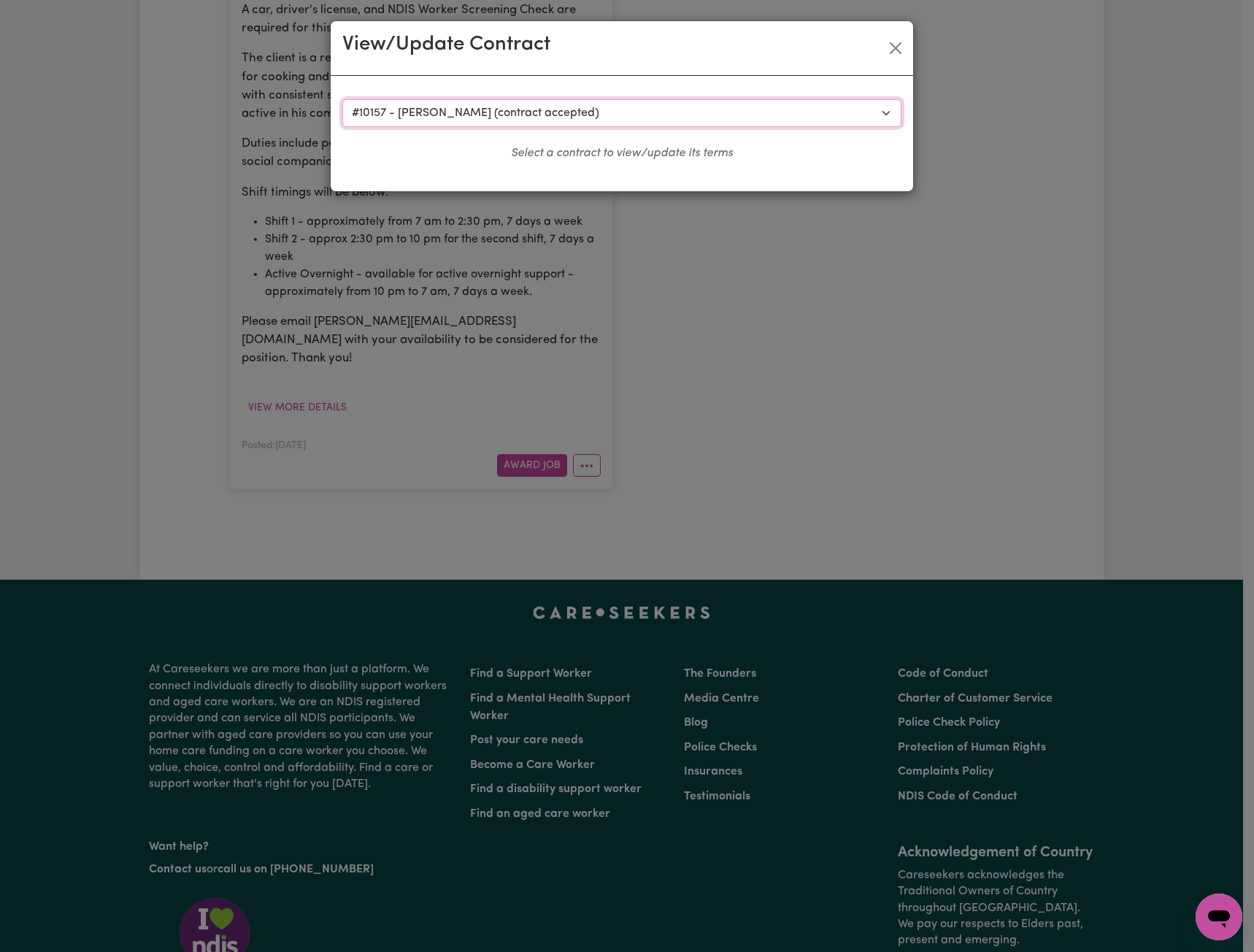
select select "ONE"
select select "SATURDAY"
select select "ASSISTANCE_SELF_CARE"
select select "ONE"
select select "SUNDAY"
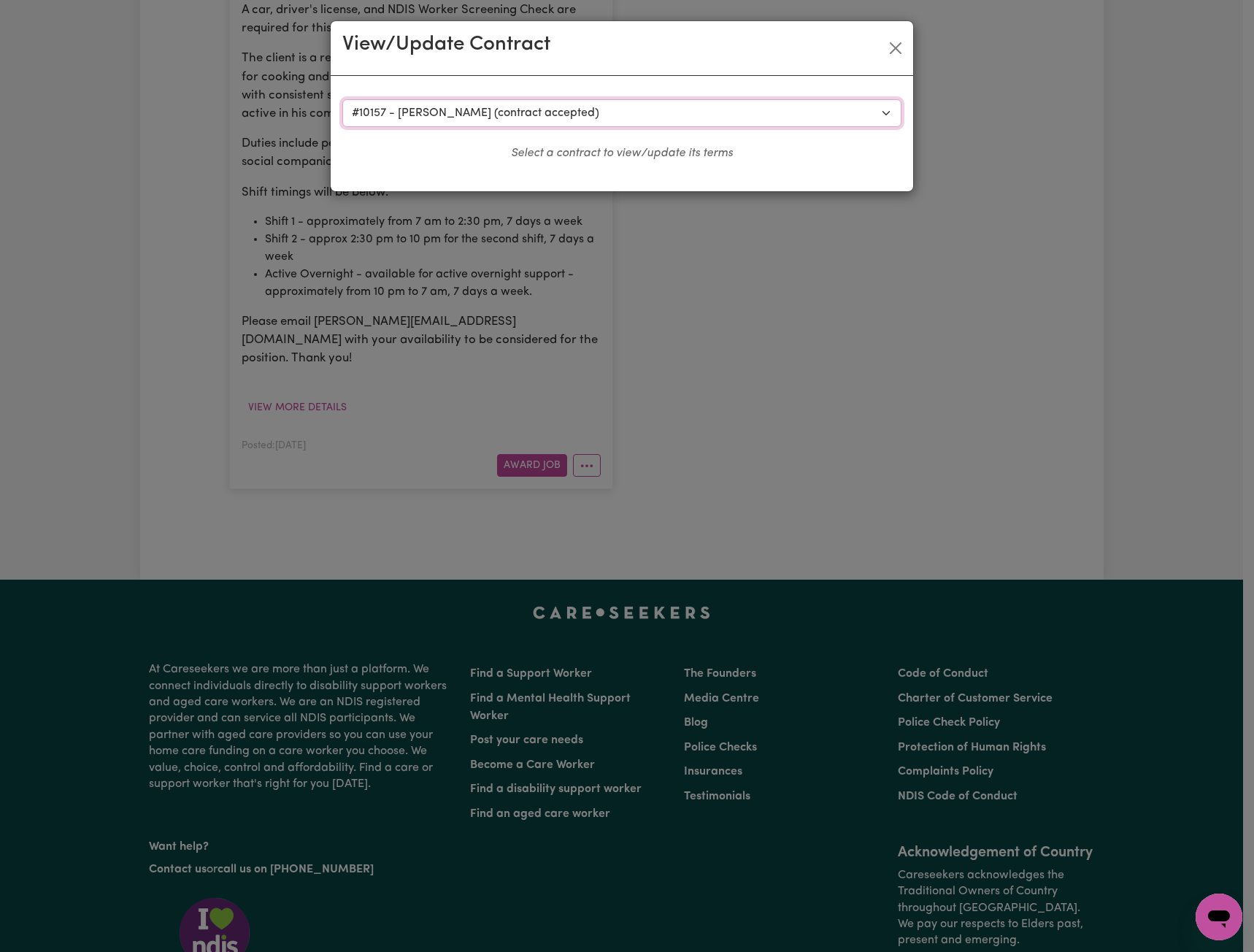
select select "ASSISTANCE_SELF_CARE"
select select "ONE"
select select "PUBLIC_HOLIDAY"
select select "ASSISTANCE_SELF_CARE"
select select "ONE"
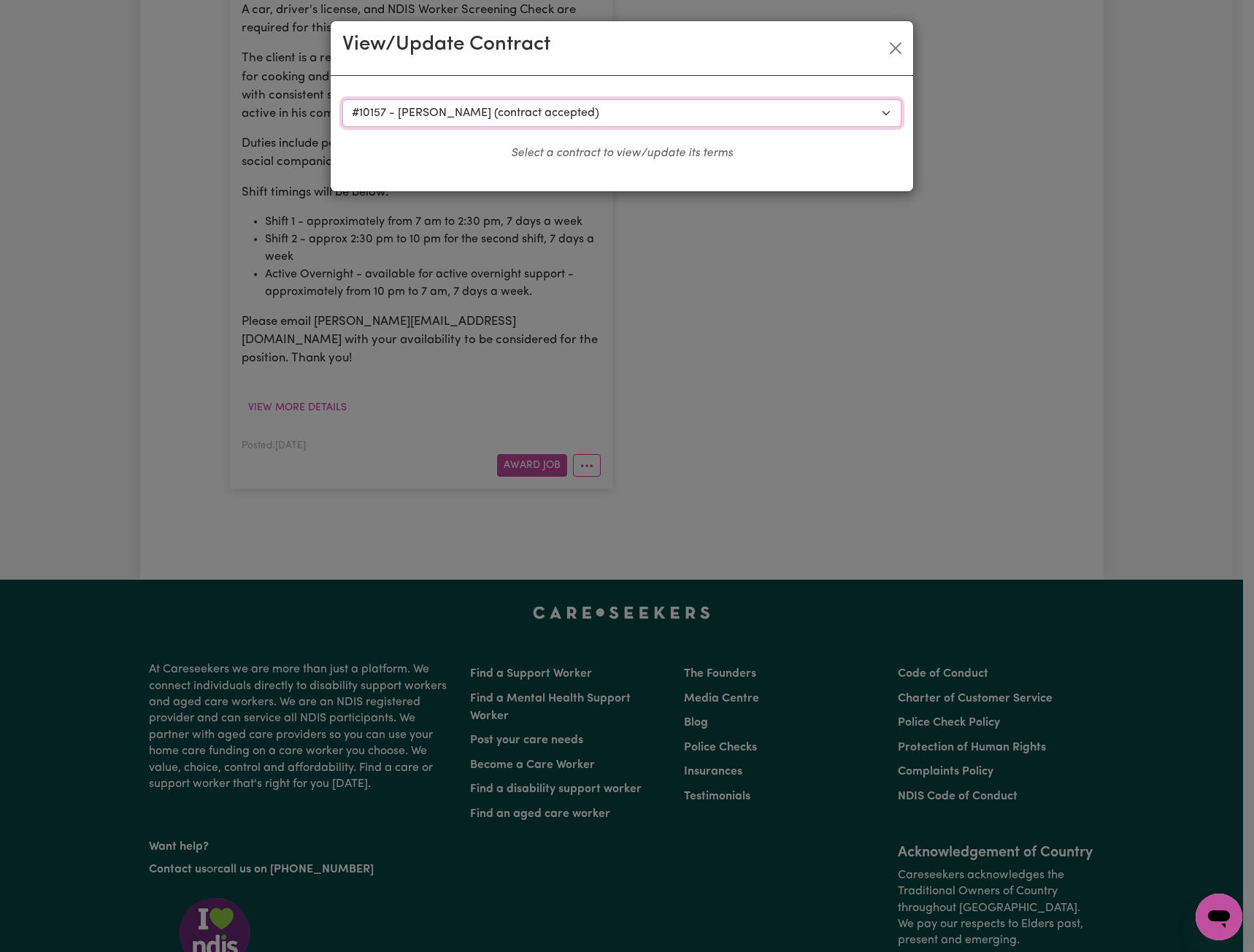
select select "WEEKDAY_EVENING"
select select "ASSISTANCE_SELF_CARE"
select select "ONE"
select select "OVERNIGHT_ACTIVE"
select select "OVERNIGHT_ACTIVE_STANDARD"
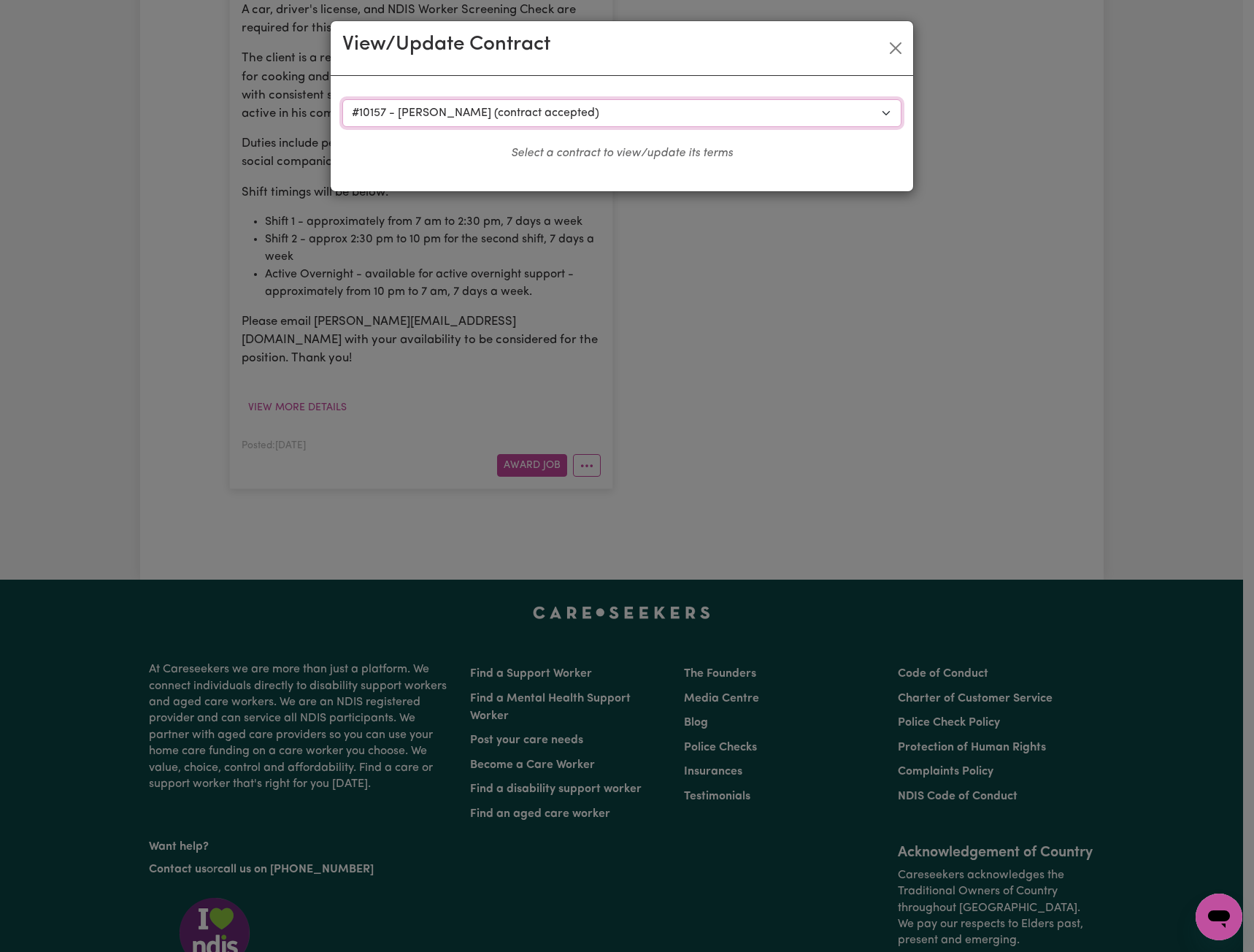
select select "ONE"
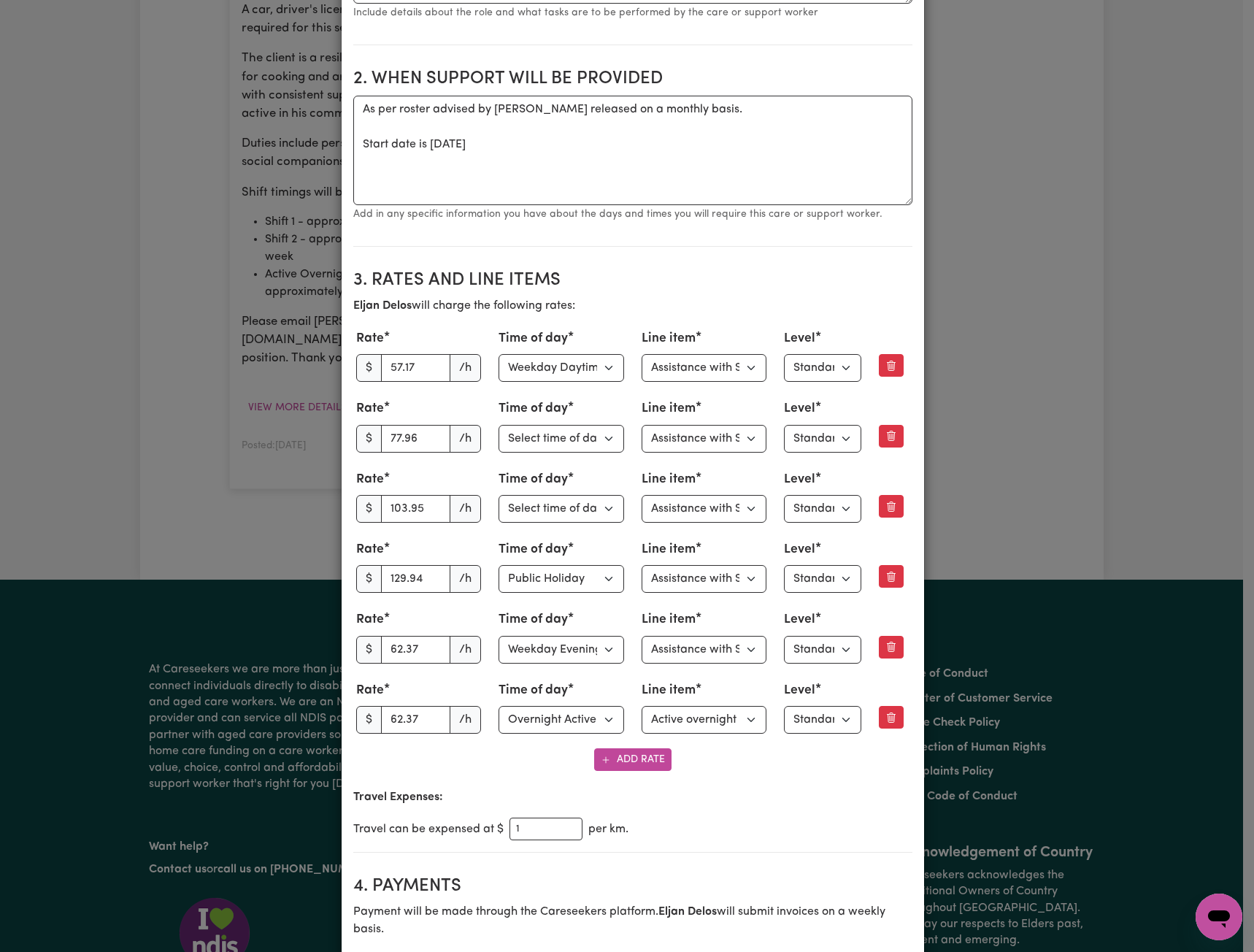
scroll to position [438, 0]
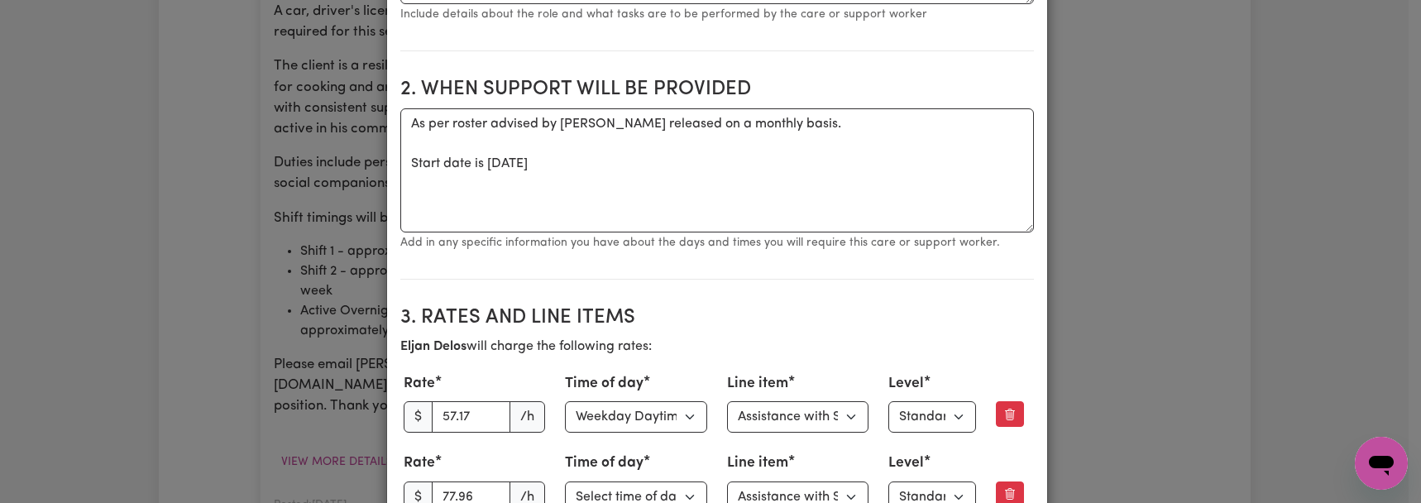
click at [1174, 456] on div "View/Update Contract Select a contract to view Select a care worker to view con…" at bounding box center [710, 251] width 1421 height 503
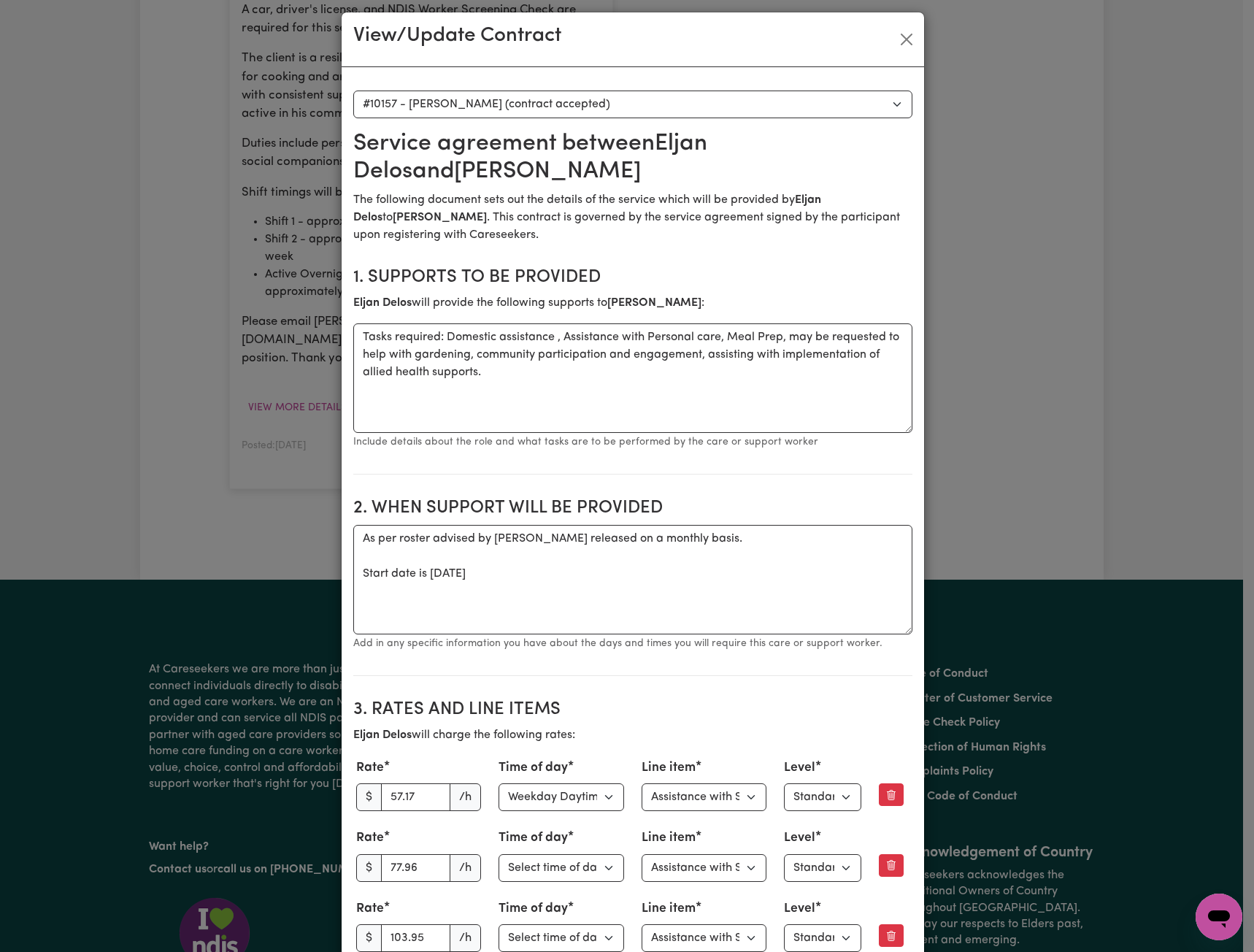
scroll to position [0, 0]
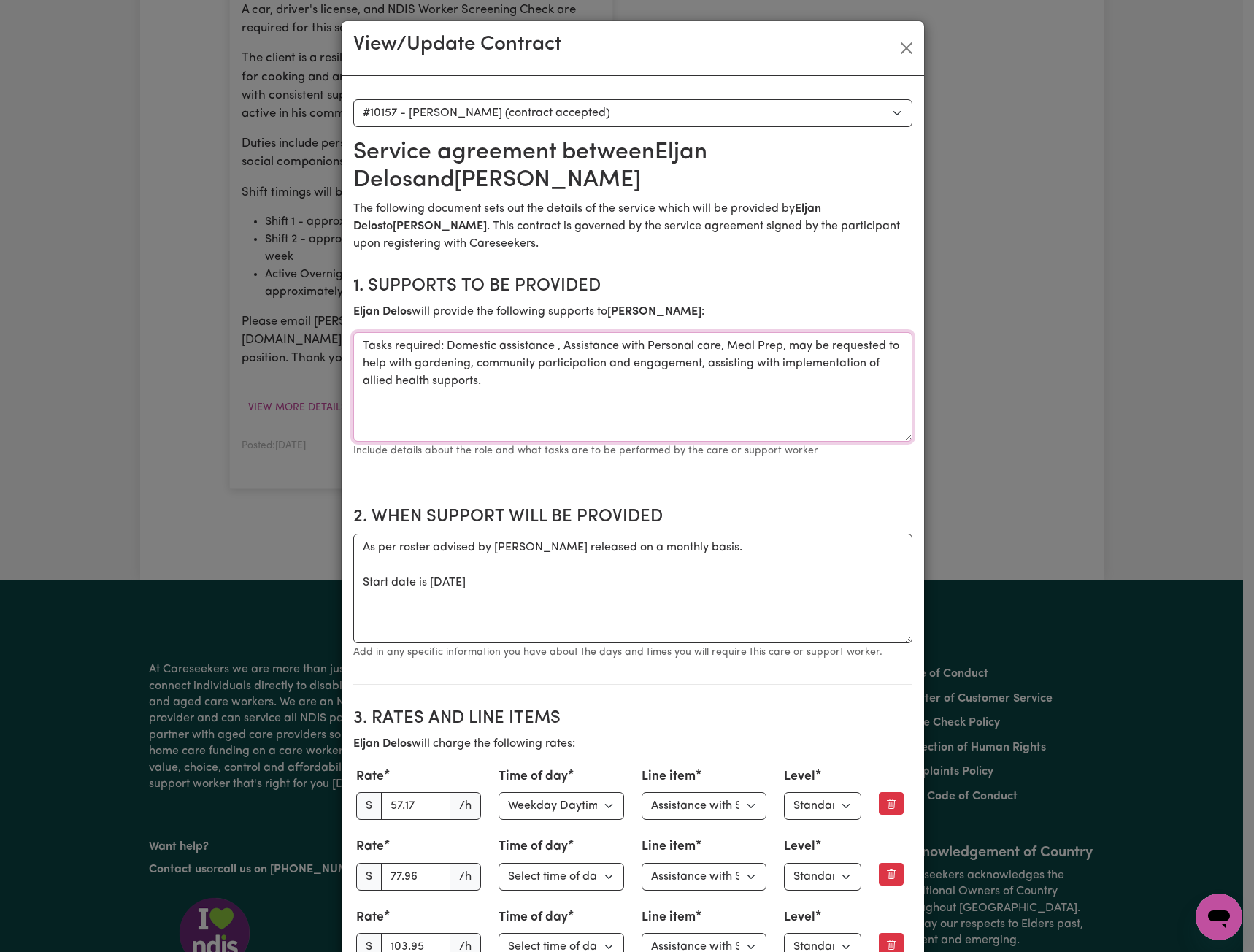
drag, startPoint x: 544, startPoint y: 383, endPoint x: 288, endPoint y: 317, distance: 264.4
click at [288, 317] on div "View/Update Contract Select a contract to view Select a care worker to view con…" at bounding box center [627, 476] width 1254 height 952
drag, startPoint x: 587, startPoint y: 574, endPoint x: 379, endPoint y: 513, distance: 216.8
click at [372, 516] on section "2. When support will be provided When support will be provided As per roster ad…" at bounding box center [633, 589] width 559 height 190
click at [585, 577] on textarea "As per roster advised by [PERSON_NAME] released on a monthly basis. Start date …" at bounding box center [633, 588] width 559 height 109
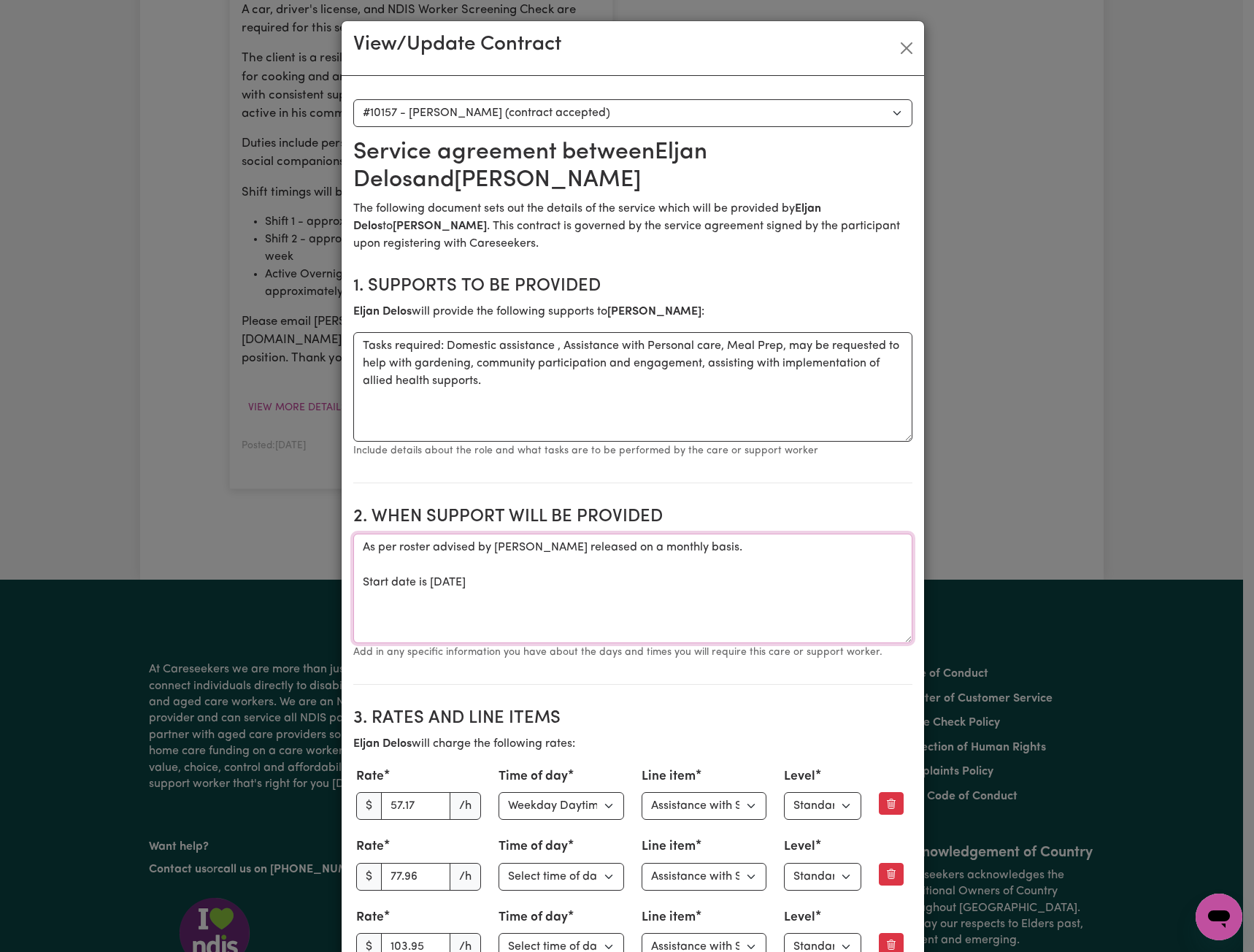
drag, startPoint x: 572, startPoint y: 589, endPoint x: 297, endPoint y: 520, distance: 283.5
click at [291, 522] on div "View/Update Contract Select a contract to view Select a care worker to view con…" at bounding box center [627, 476] width 1254 height 952
click at [628, 605] on textarea "As per roster advised by [PERSON_NAME] released on a monthly basis. Start date …" at bounding box center [633, 588] width 559 height 109
drag, startPoint x: 619, startPoint y: 586, endPoint x: 332, endPoint y: 501, distance: 299.3
click at [332, 501] on div "View/Update Contract Select a contract to view Select a care worker to view con…" at bounding box center [627, 476] width 1254 height 952
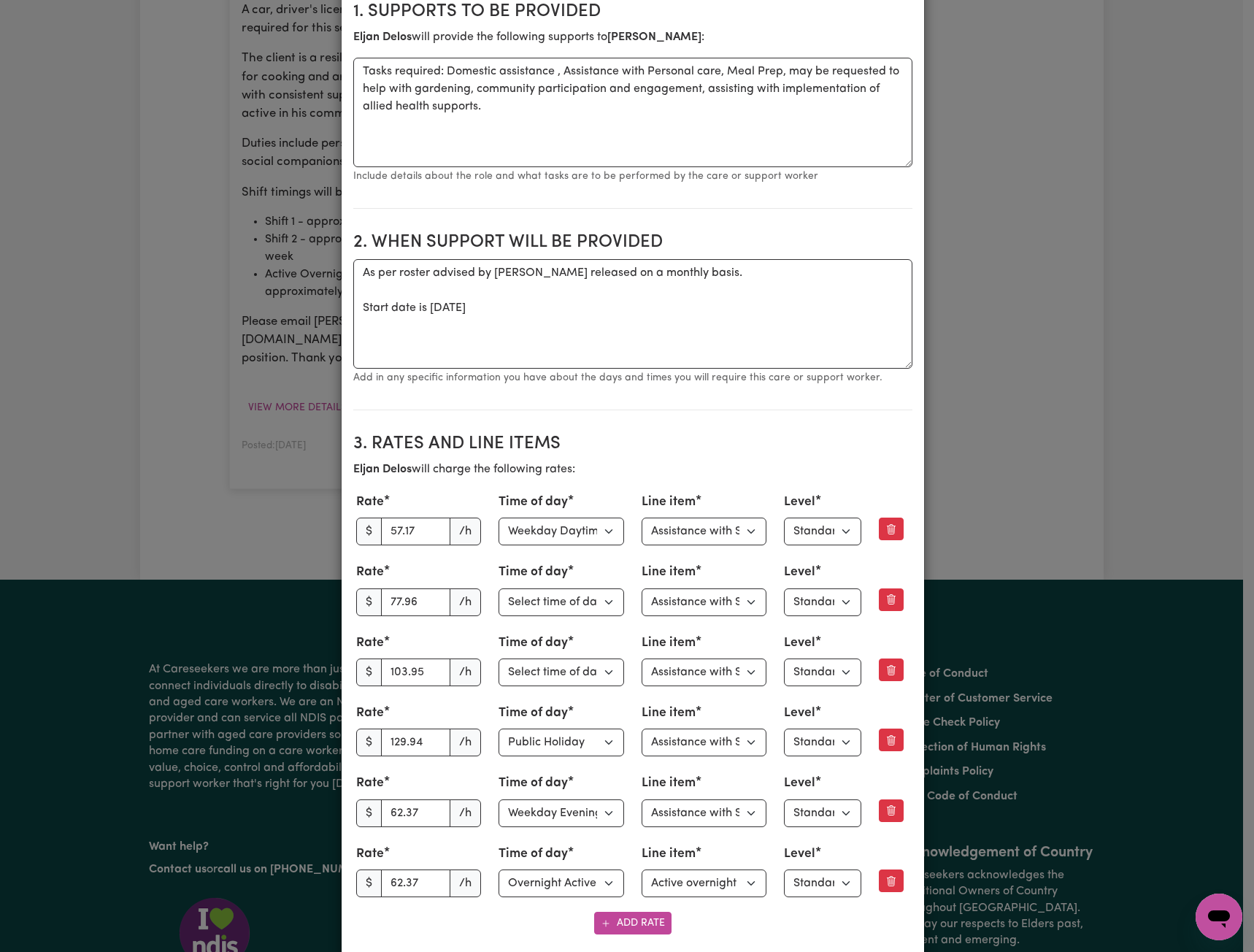
scroll to position [292, 0]
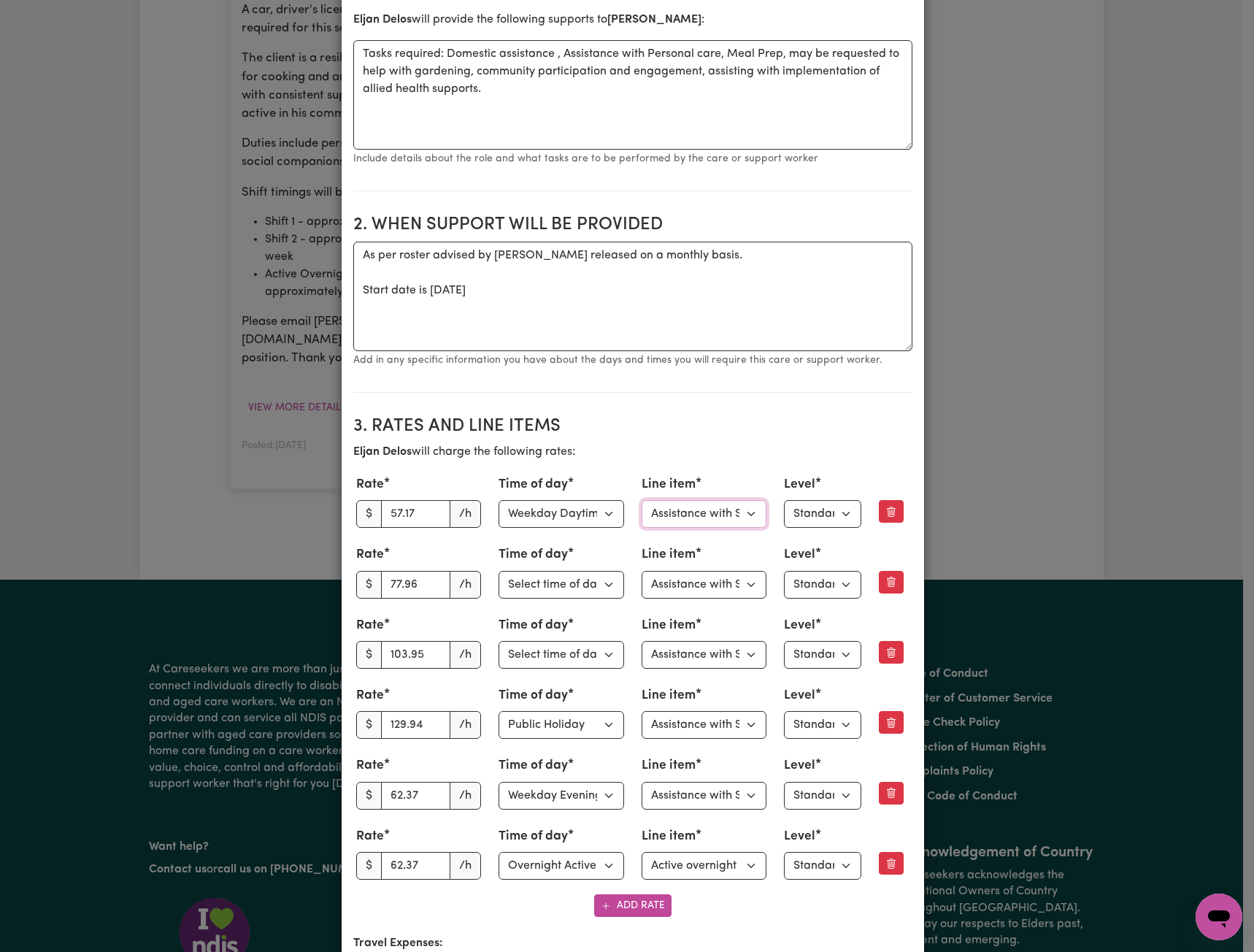
click at [721, 500] on select "Select line item Assistance with Self Care Activities Assistance with personal …" at bounding box center [704, 513] width 125 height 27
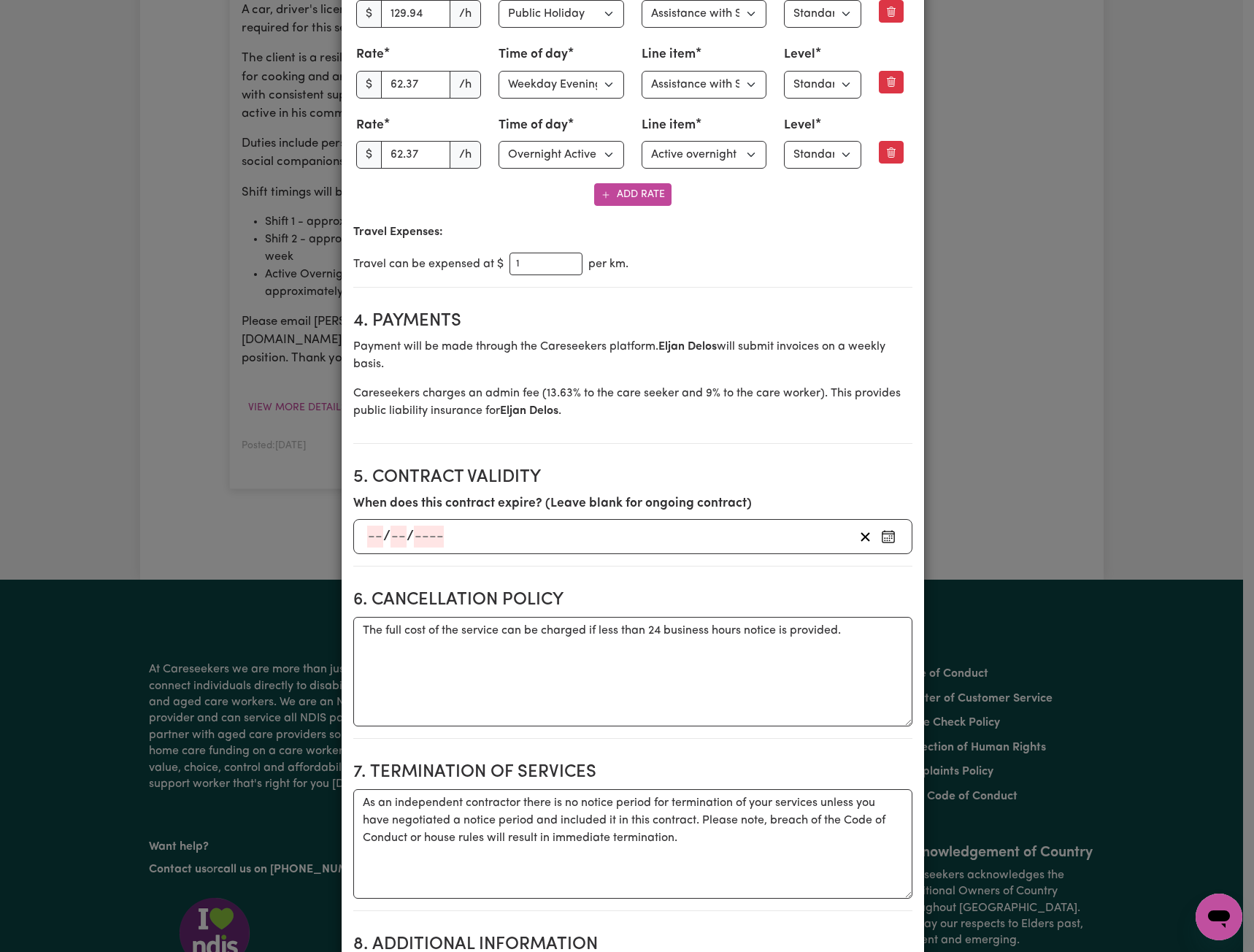
scroll to position [1022, 0]
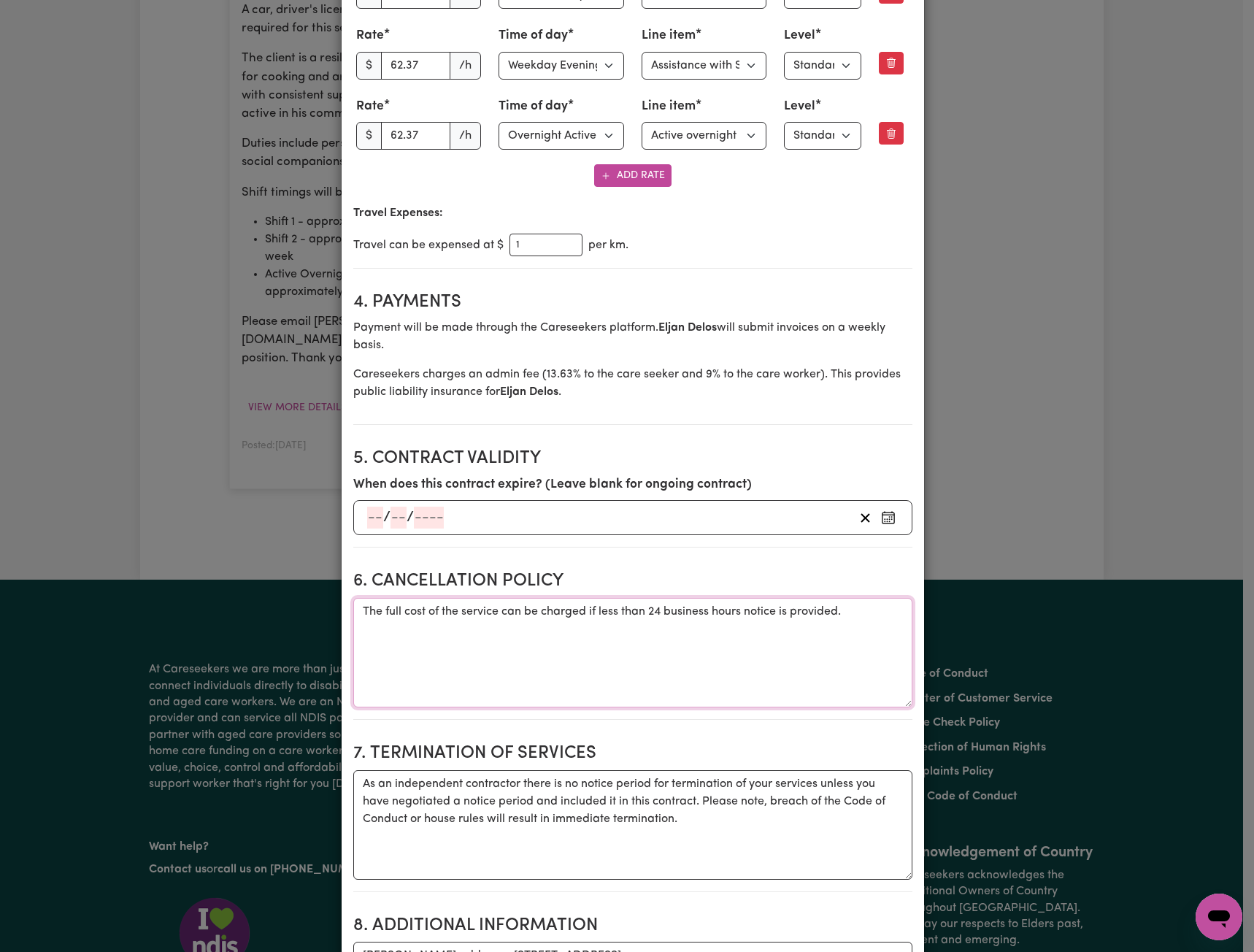
drag, startPoint x: 863, startPoint y: 618, endPoint x: 346, endPoint y: 596, distance: 517.5
click at [346, 596] on div "Select a contract to view Select a care worker to view contract #10151 - Worker…" at bounding box center [633, 474] width 582 height 2840
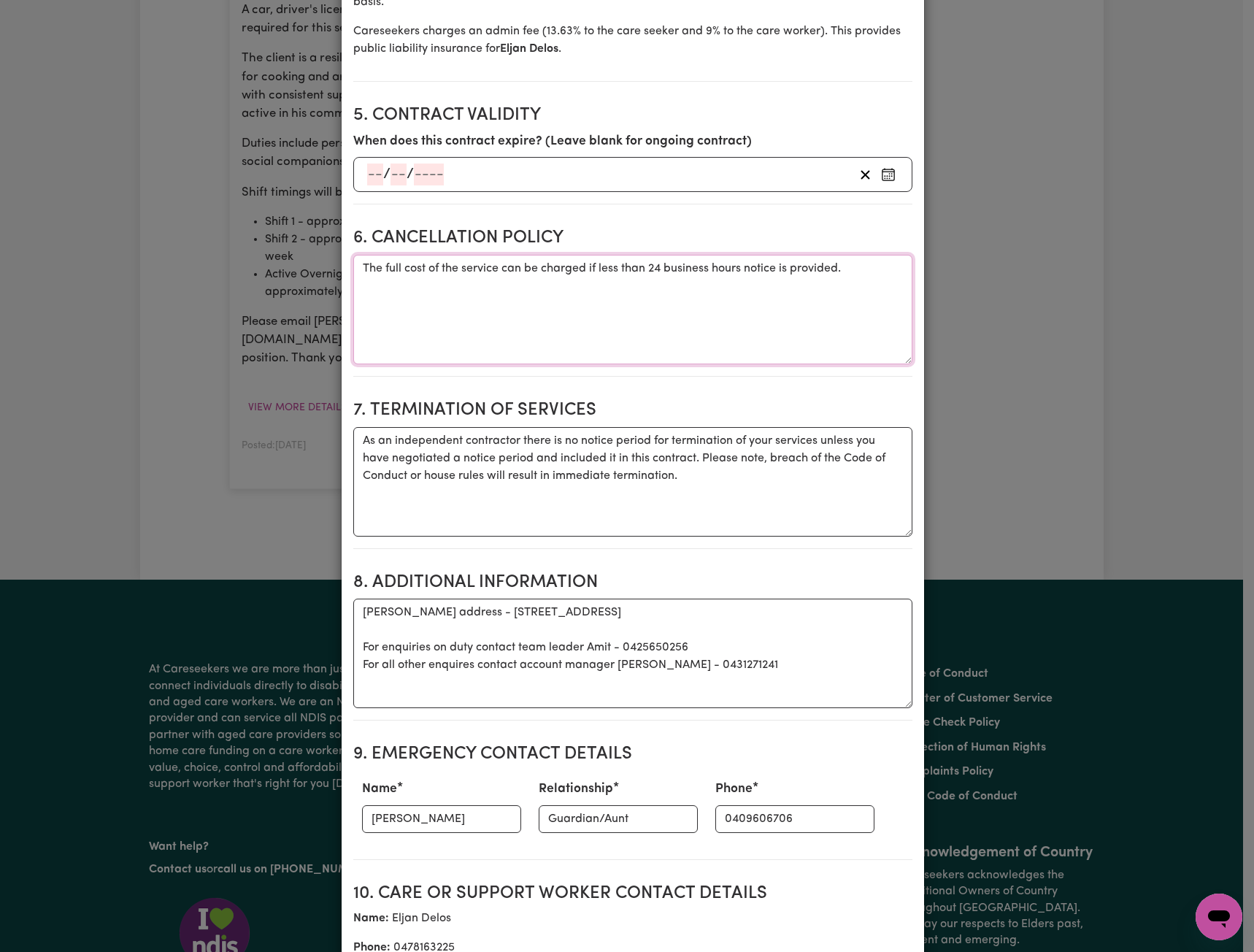
scroll to position [1387, 0]
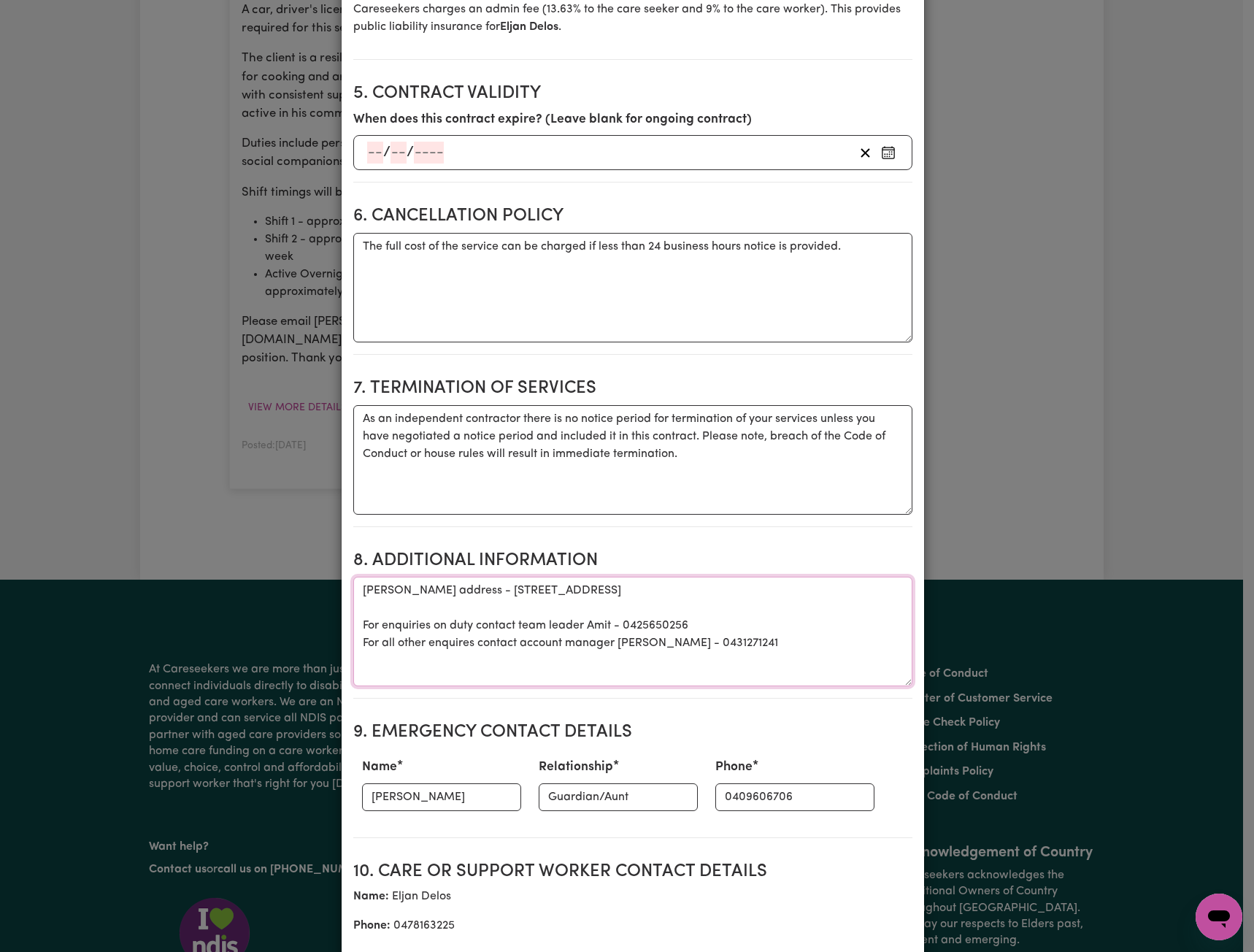
drag, startPoint x: 763, startPoint y: 639, endPoint x: 318, endPoint y: 560, distance: 452.0
click at [318, 560] on div "View/Update Contract Select a contract to view Select a care worker to view con…" at bounding box center [627, 476] width 1254 height 952
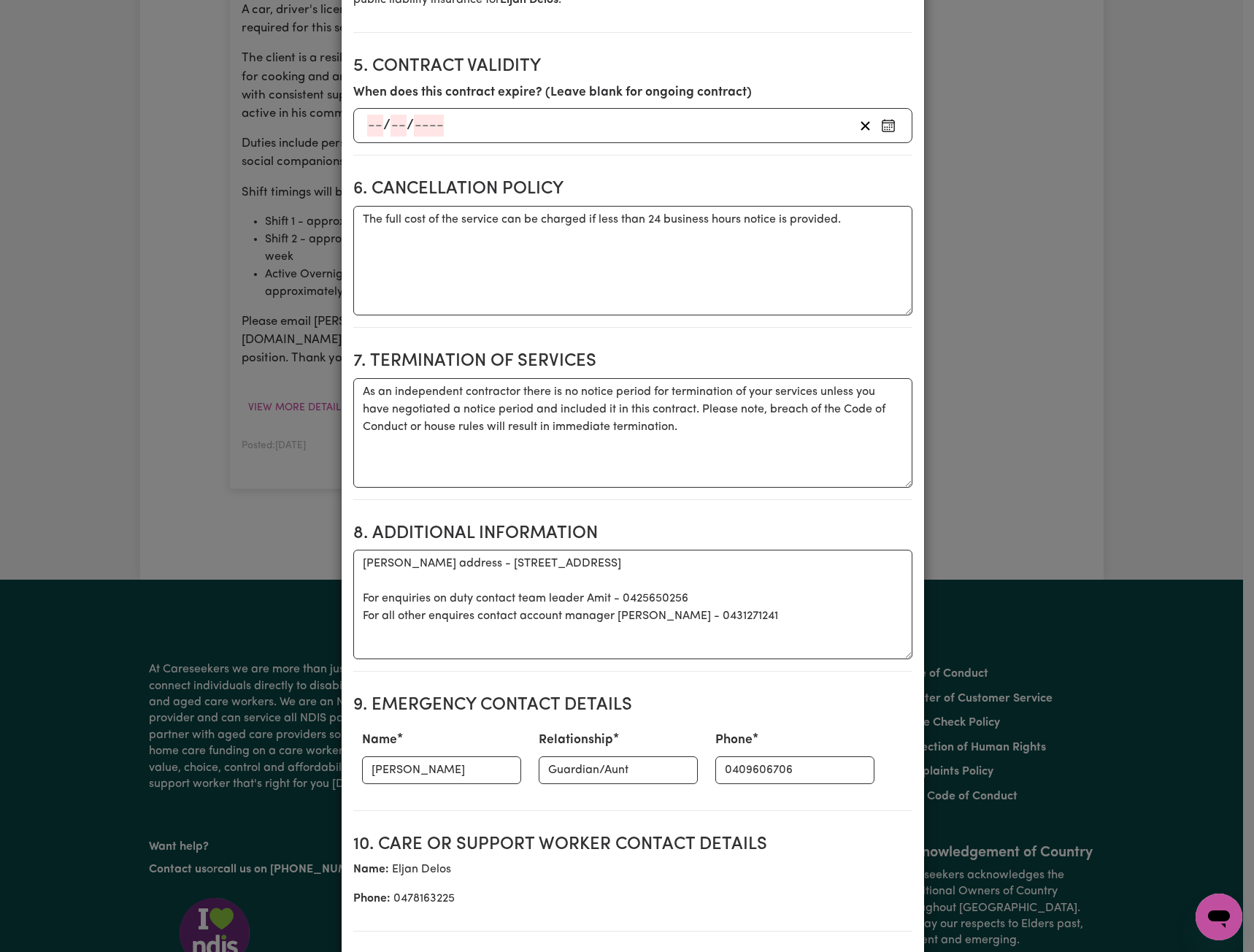
scroll to position [1460, 0]
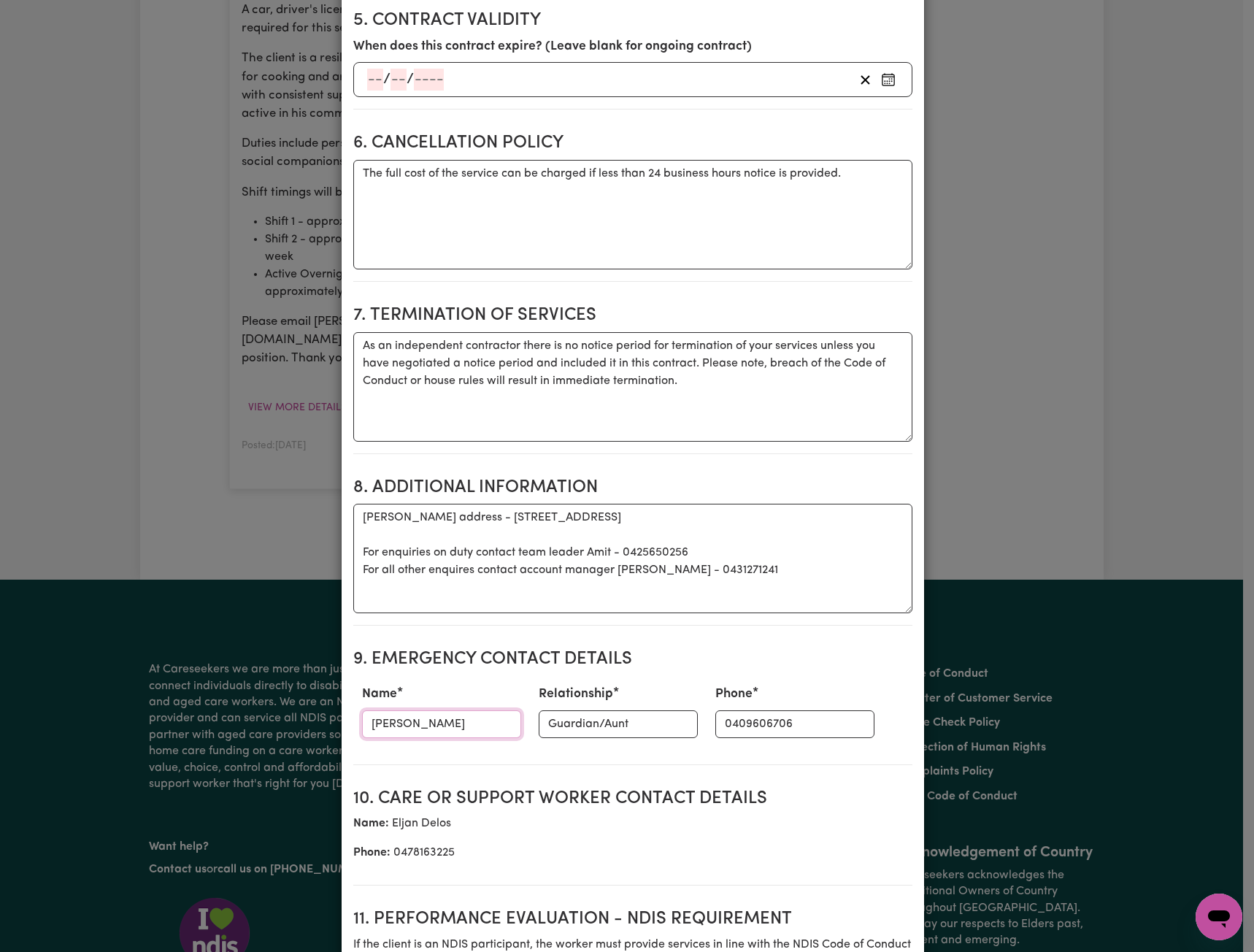
click at [425, 713] on input "[PERSON_NAME]" at bounding box center [441, 723] width 159 height 27
click at [592, 729] on input "Guardian/Aunt" at bounding box center [619, 723] width 159 height 27
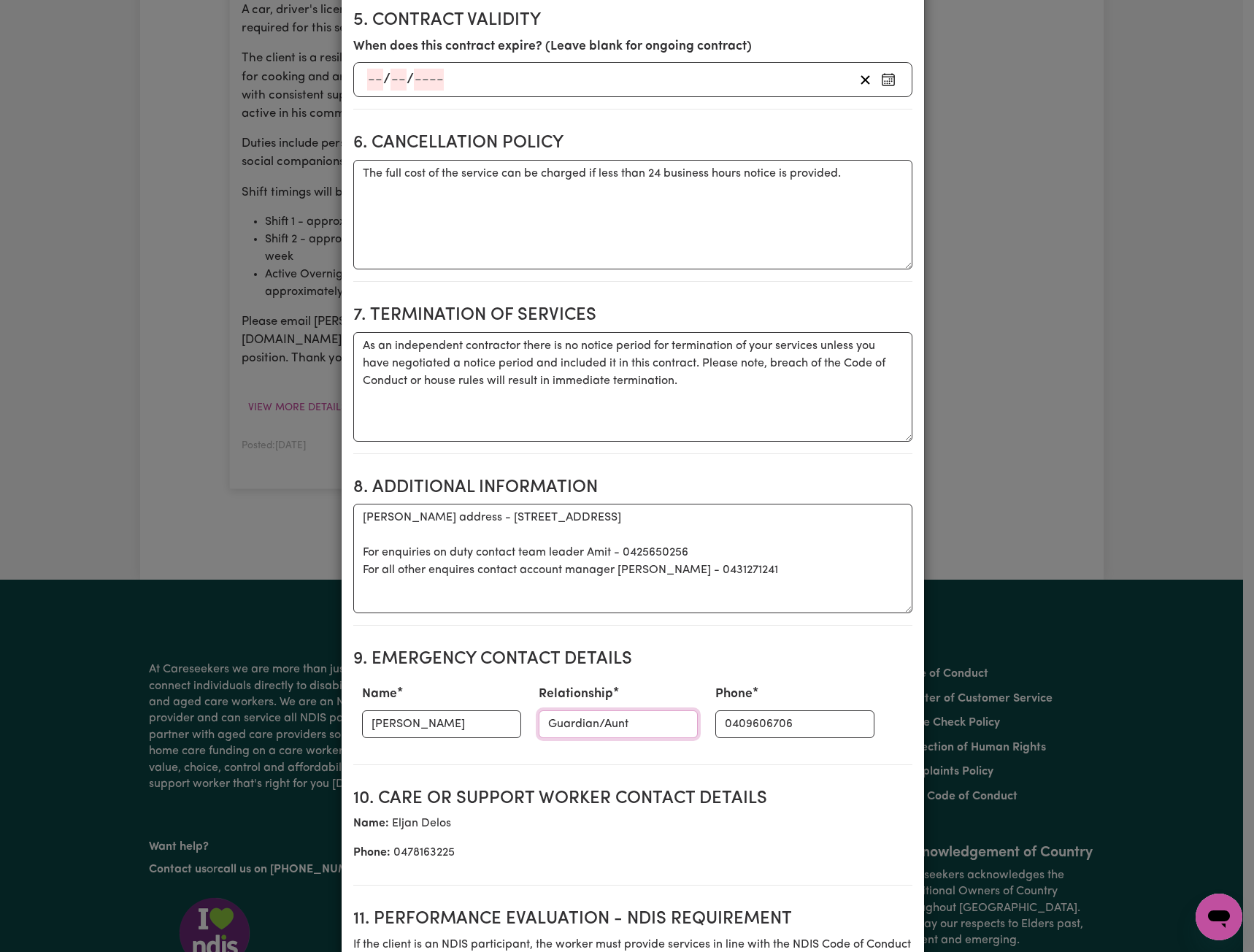
click at [592, 729] on input "Guardian/Aunt" at bounding box center [619, 723] width 159 height 27
click at [777, 727] on input "0409606706" at bounding box center [795, 723] width 159 height 27
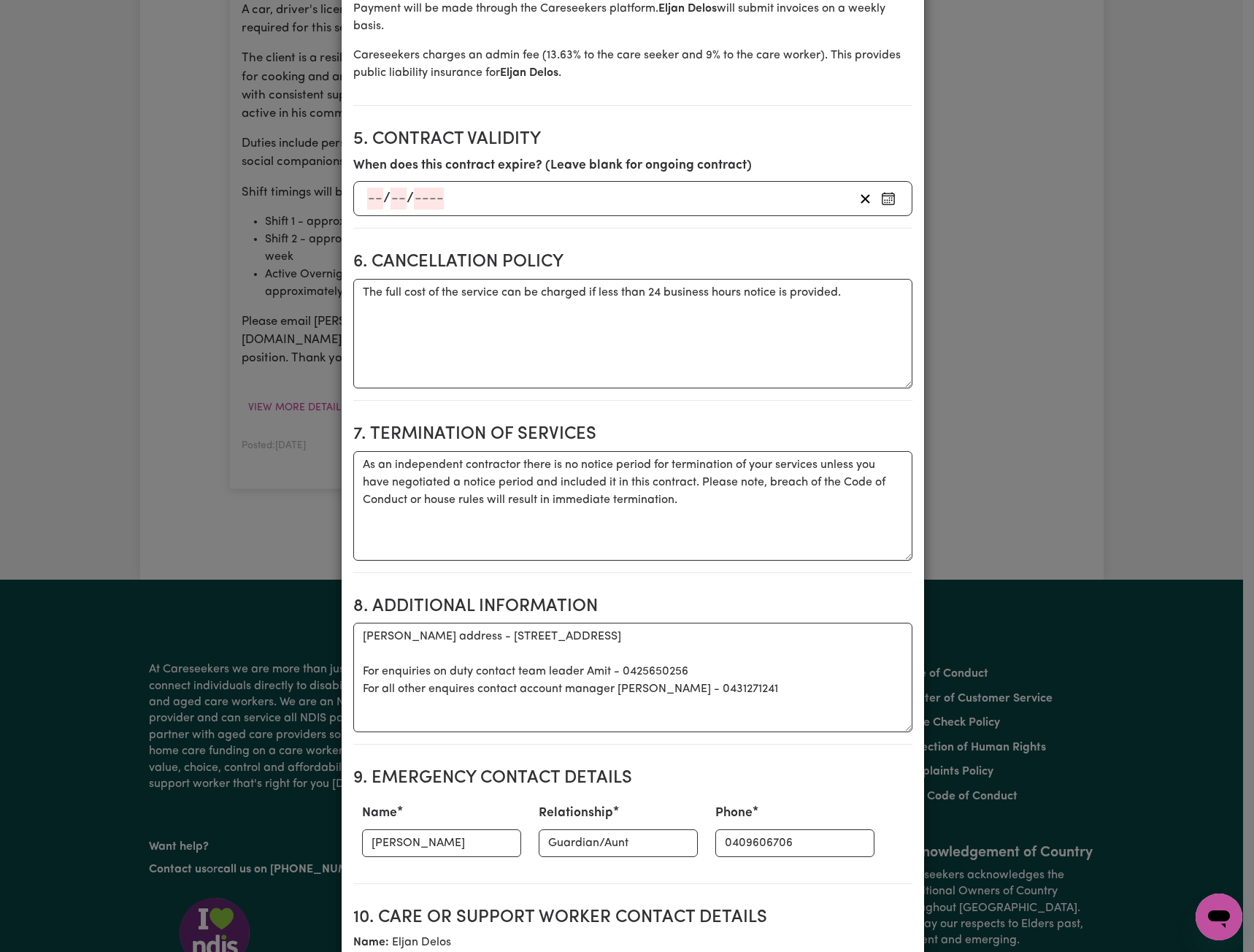
scroll to position [1387, 0]
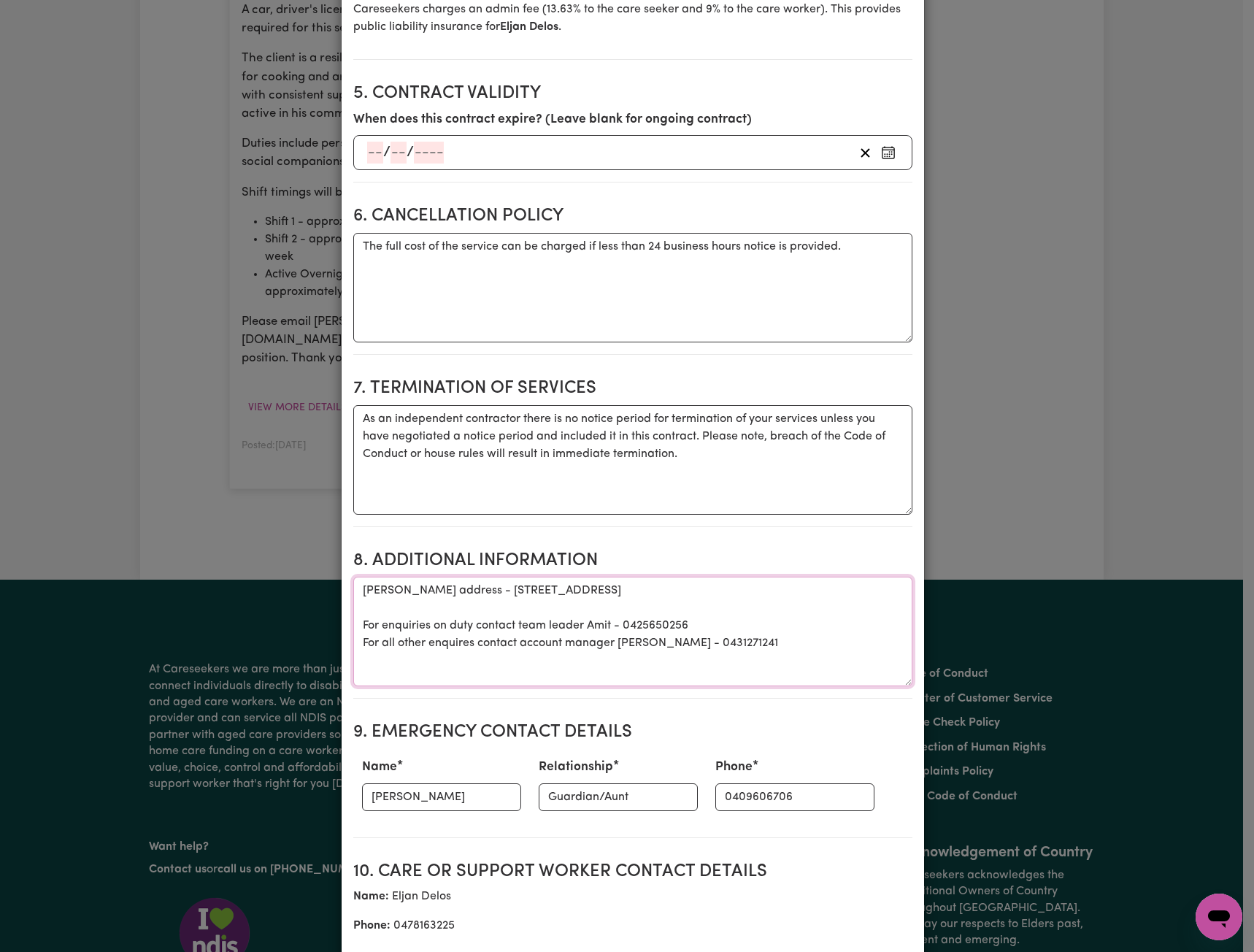
drag, startPoint x: 697, startPoint y: 633, endPoint x: 230, endPoint y: 521, distance: 480.2
click at [222, 525] on div "View/Update Contract Select a contract to view Select a care worker to view con…" at bounding box center [627, 476] width 1254 height 952
click at [429, 801] on input "[PERSON_NAME]" at bounding box center [441, 797] width 159 height 27
click at [603, 806] on input "Guardian/Aunt" at bounding box center [619, 797] width 159 height 27
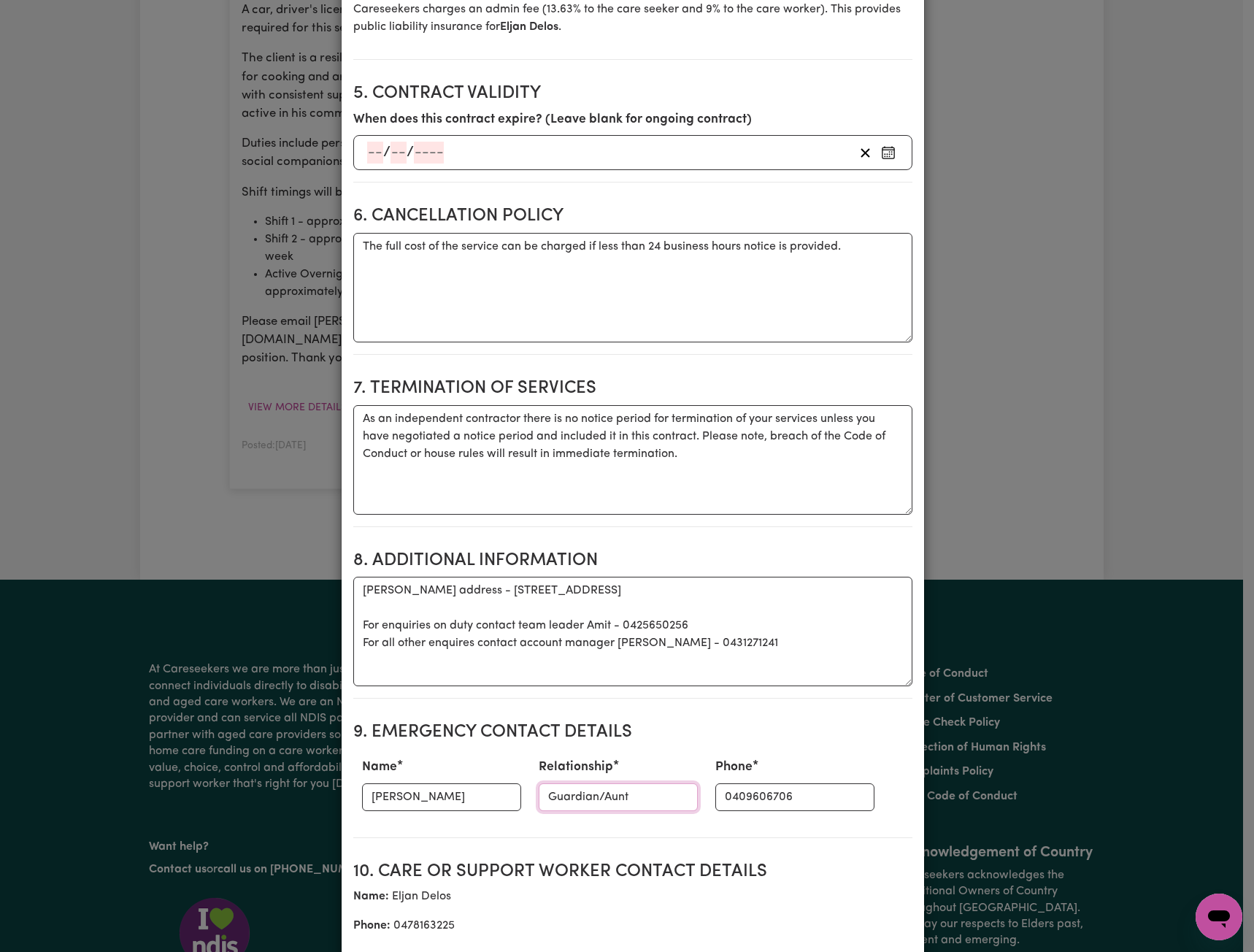
click at [603, 806] on input "Guardian/Aunt" at bounding box center [619, 797] width 159 height 27
click at [780, 797] on input "0409606706" at bounding box center [795, 797] width 159 height 27
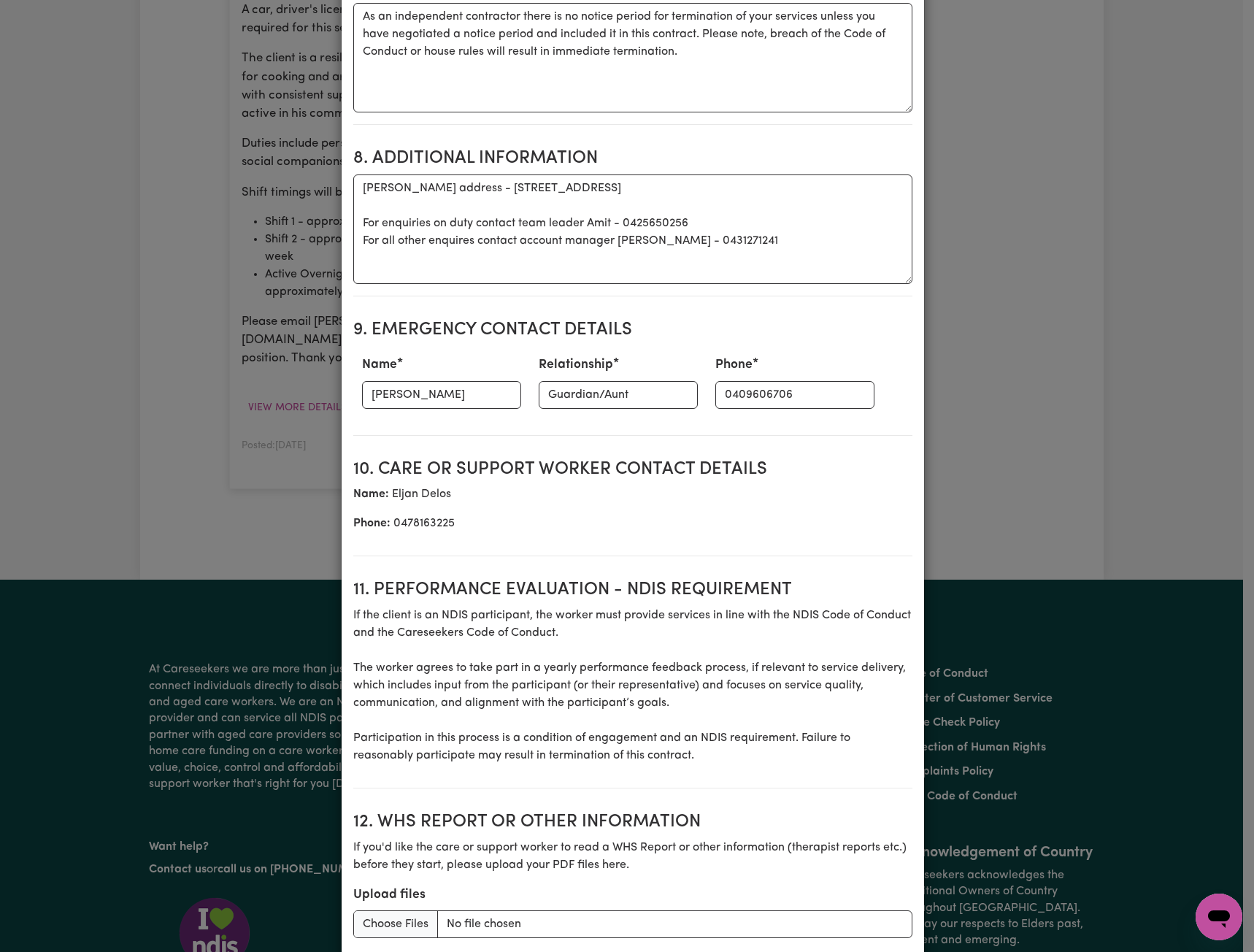
scroll to position [1986, 0]
